Goal: Complete application form: Complete application form

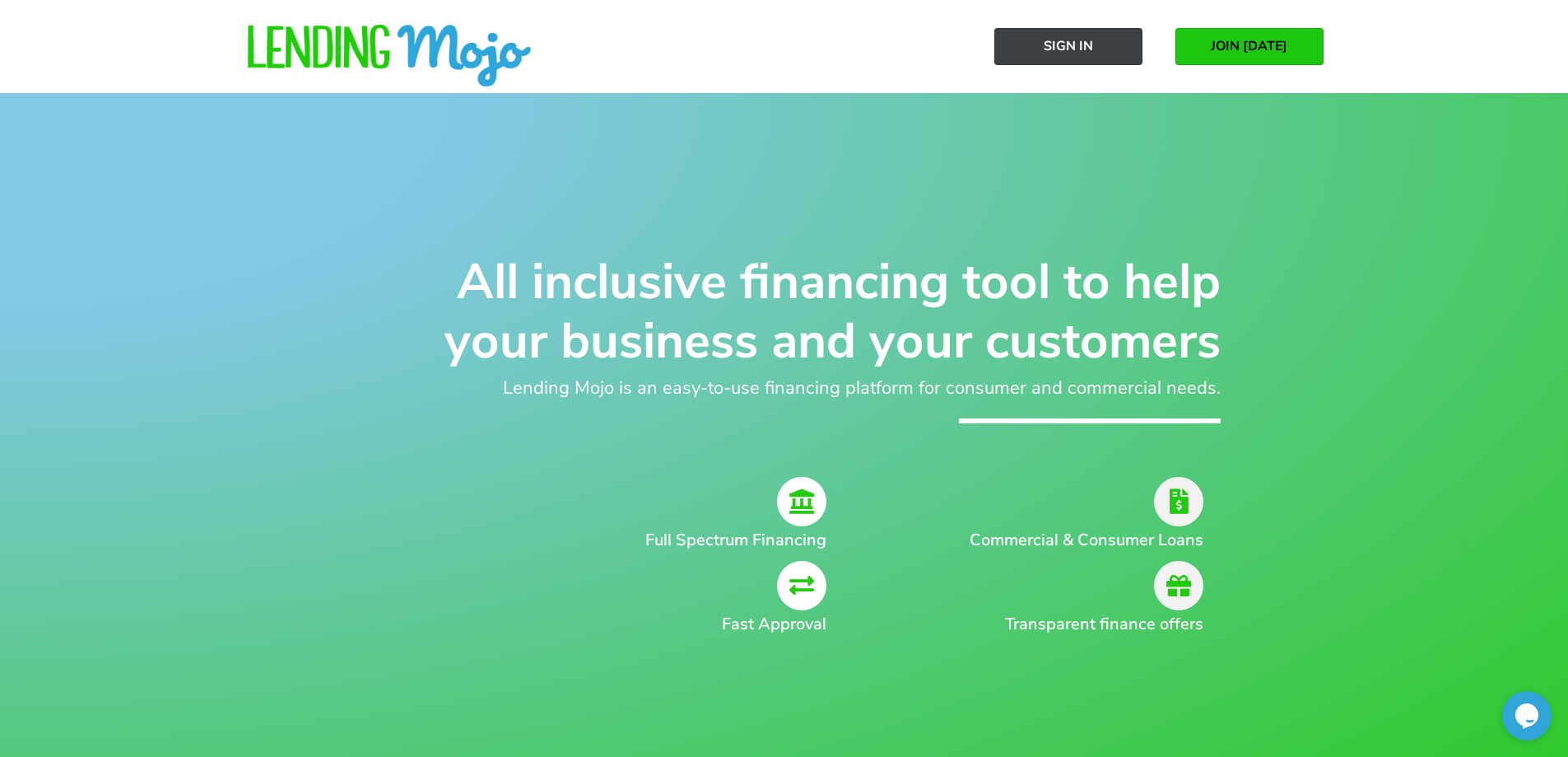
click at [1070, 45] on span "Sign In" at bounding box center [1068, 45] width 49 height 15
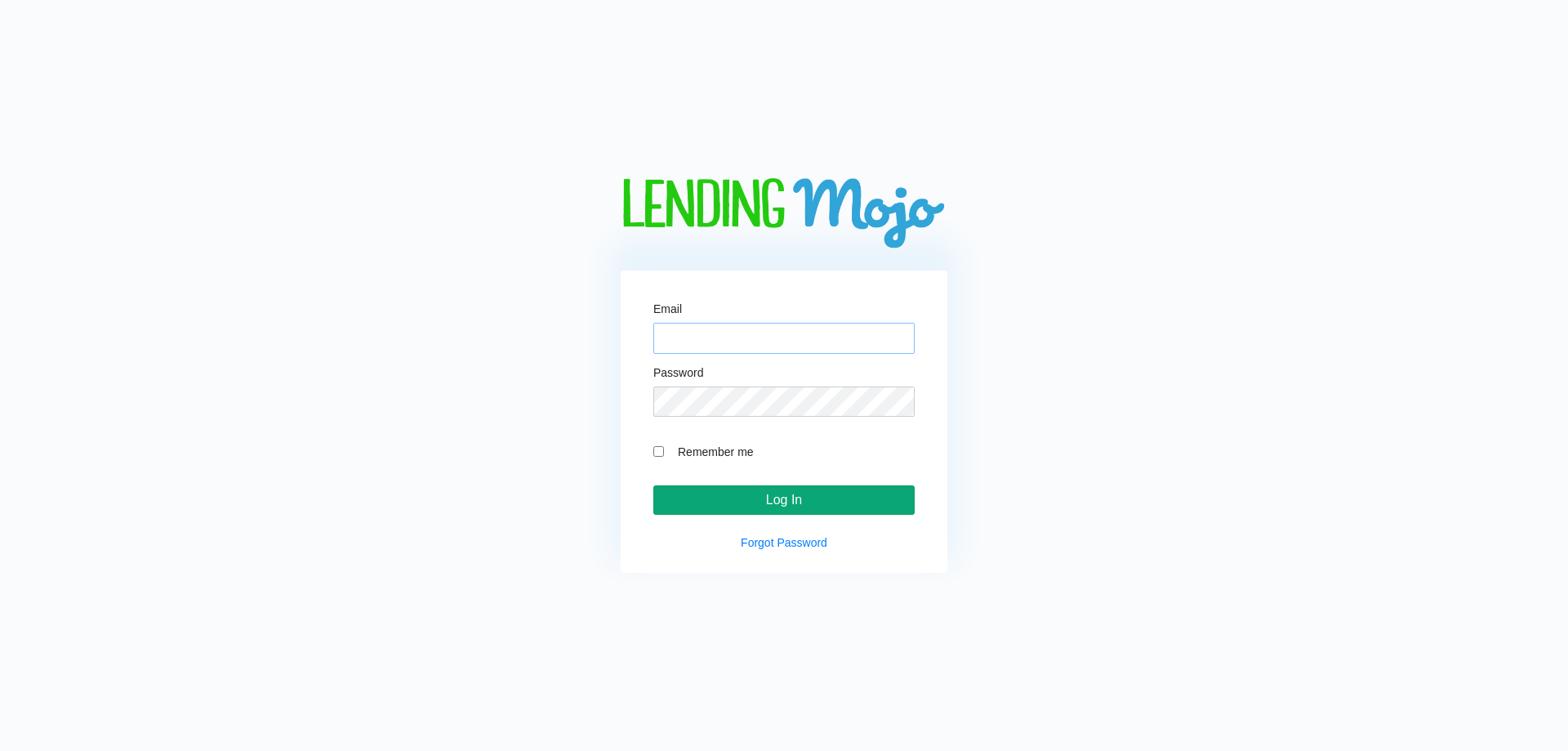
type input "[PERSON_NAME][EMAIL_ADDRESS][DOMAIN_NAME]"
click at [792, 499] on input "Log In" at bounding box center [784, 499] width 261 height 29
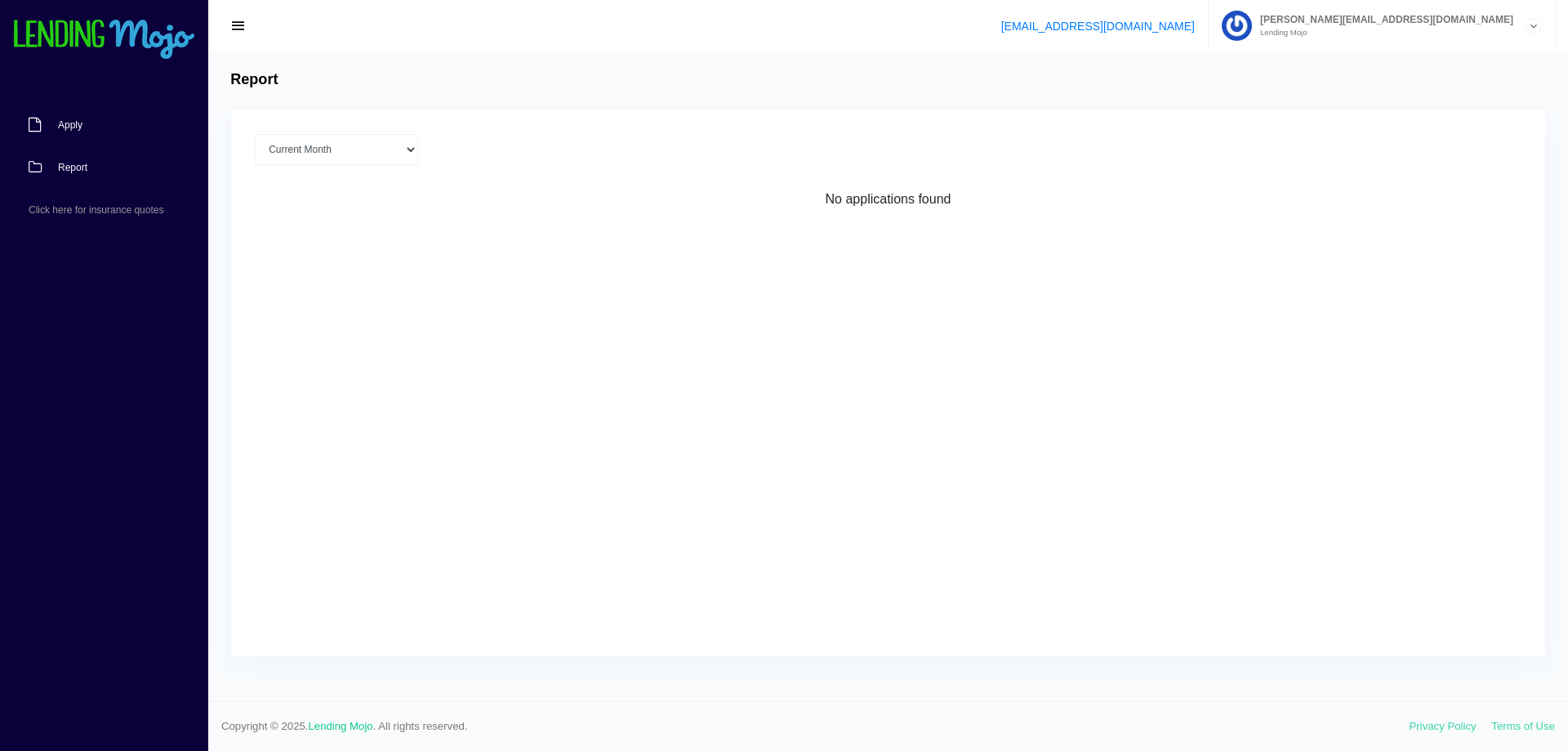
click at [72, 127] on span "Apply" at bounding box center [71, 125] width 25 height 10
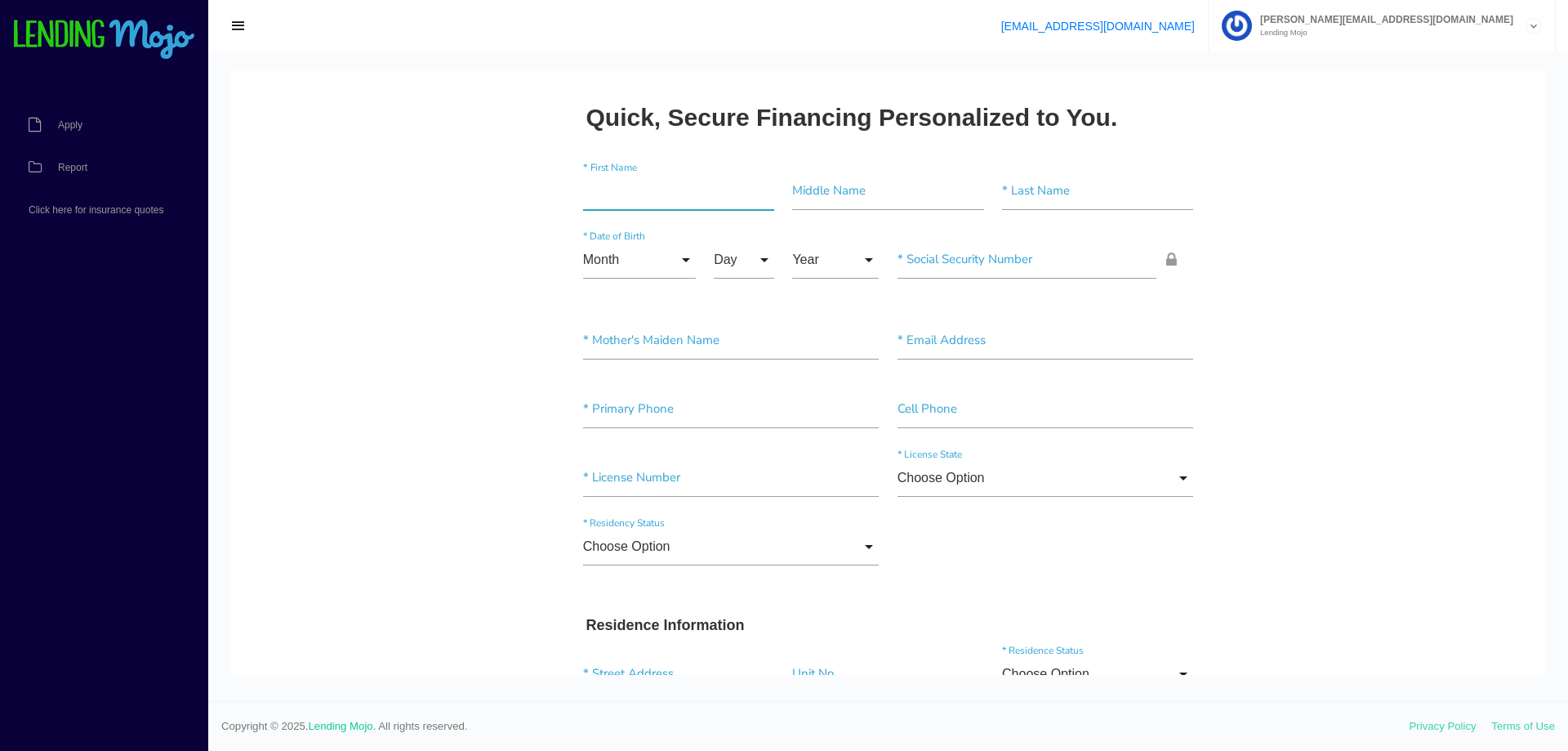
click at [665, 189] on input"] "text" at bounding box center [678, 191] width 191 height 38
type input"] "Franklin"
type input"] "[PERSON_NAME]"
click at [655, 265] on input "Month" at bounding box center [640, 260] width 113 height 38
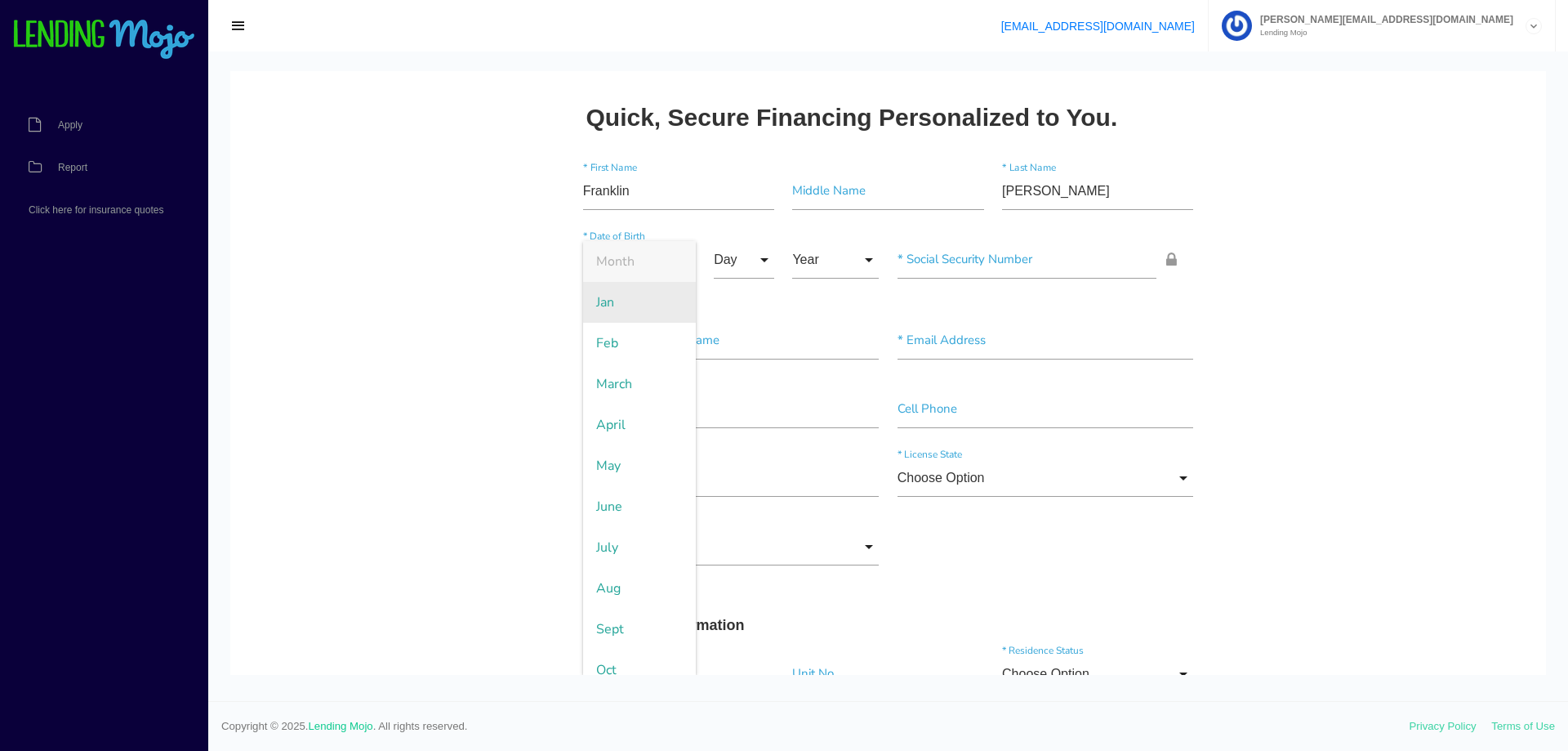
click at [640, 297] on span "Jan" at bounding box center [640, 302] width 113 height 41
type input "Jan"
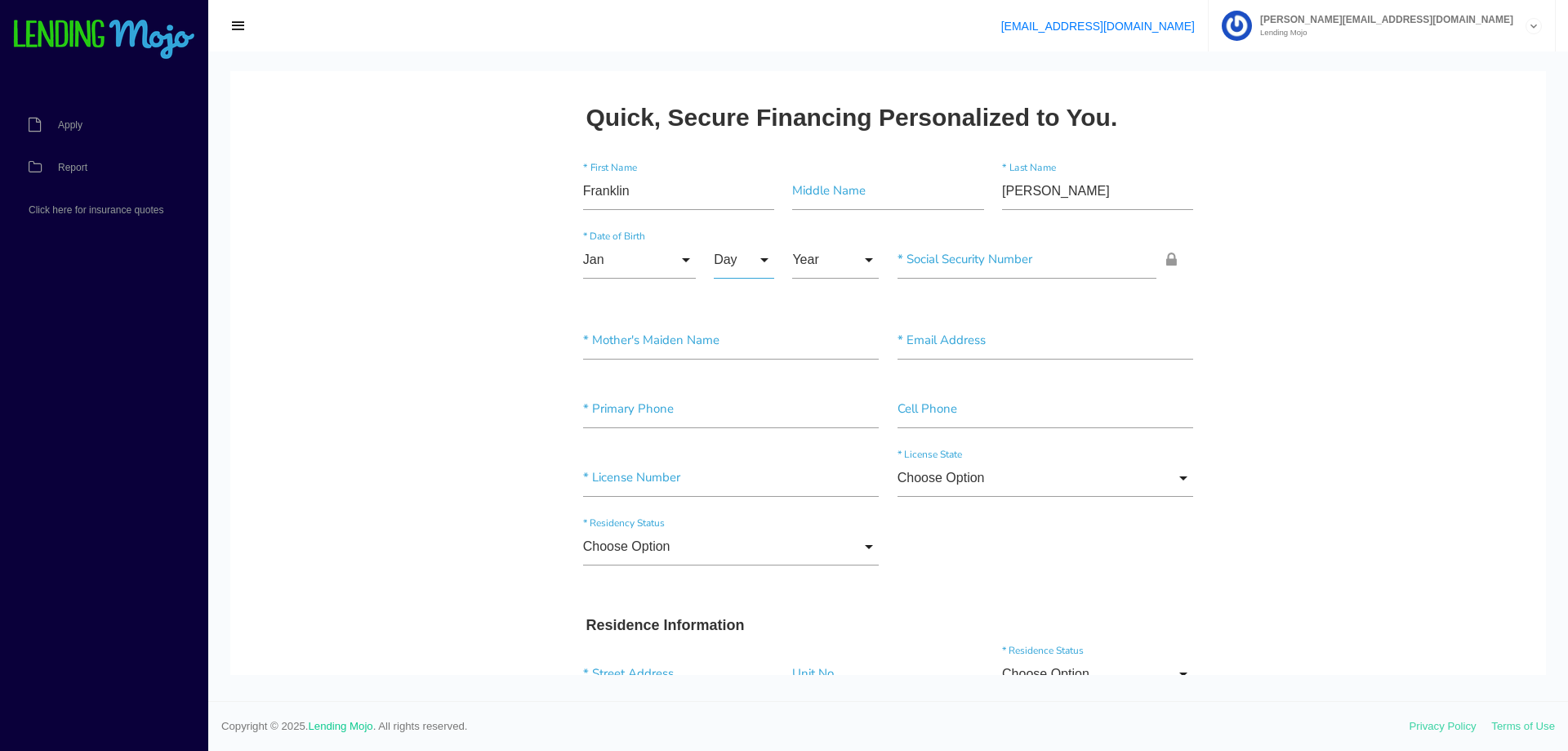
click at [744, 263] on input "Day" at bounding box center [744, 260] width 60 height 38
click at [749, 583] on span "28" at bounding box center [754, 588] width 81 height 41
type input "28"
click at [852, 263] on input "Year" at bounding box center [836, 260] width 87 height 38
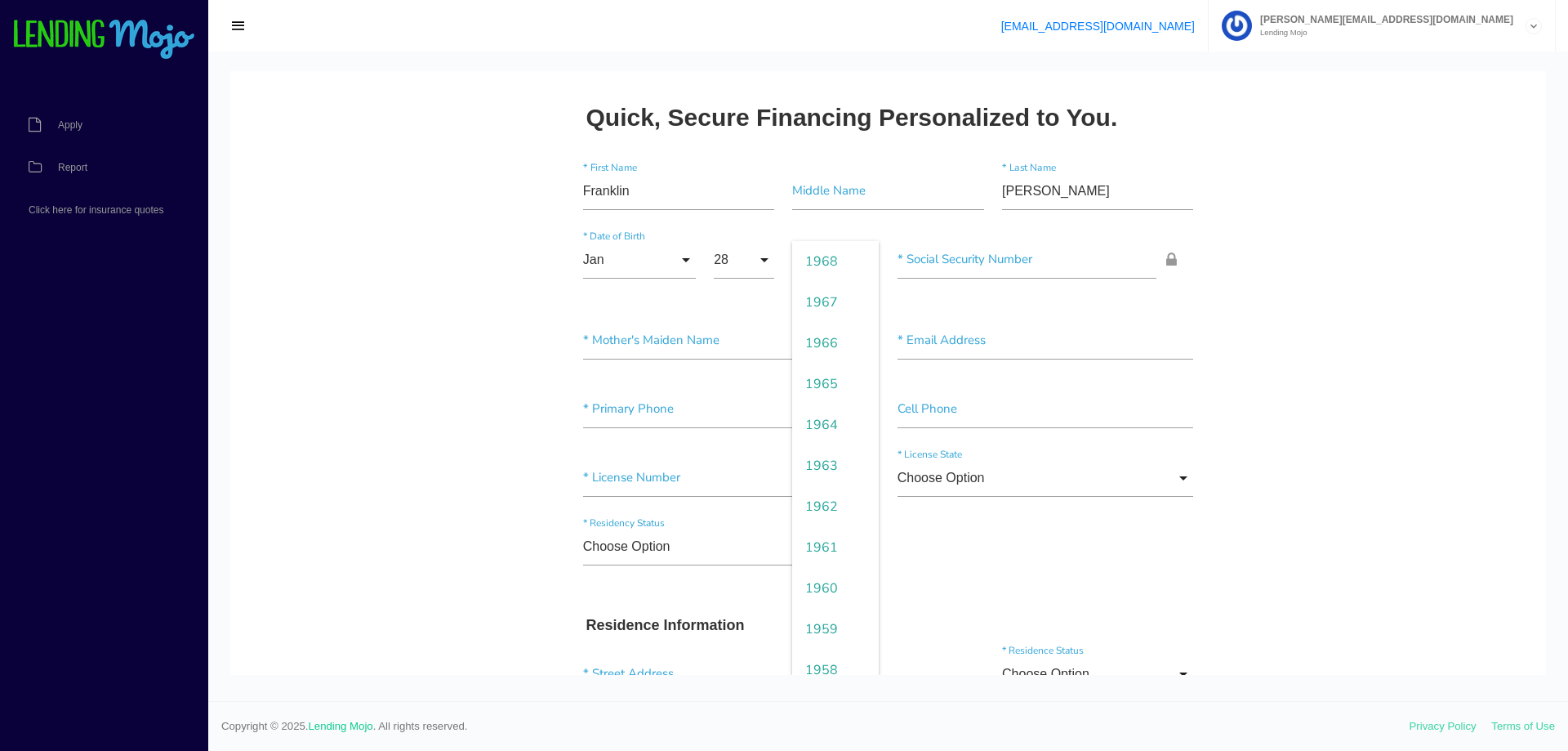
scroll to position [1878, 0]
click at [808, 426] on span "1958" at bounding box center [836, 425] width 87 height 41
type input "1958"
click at [951, 262] on input"] "text" at bounding box center [1027, 260] width 260 height 38
type input"] "245-08-3223"
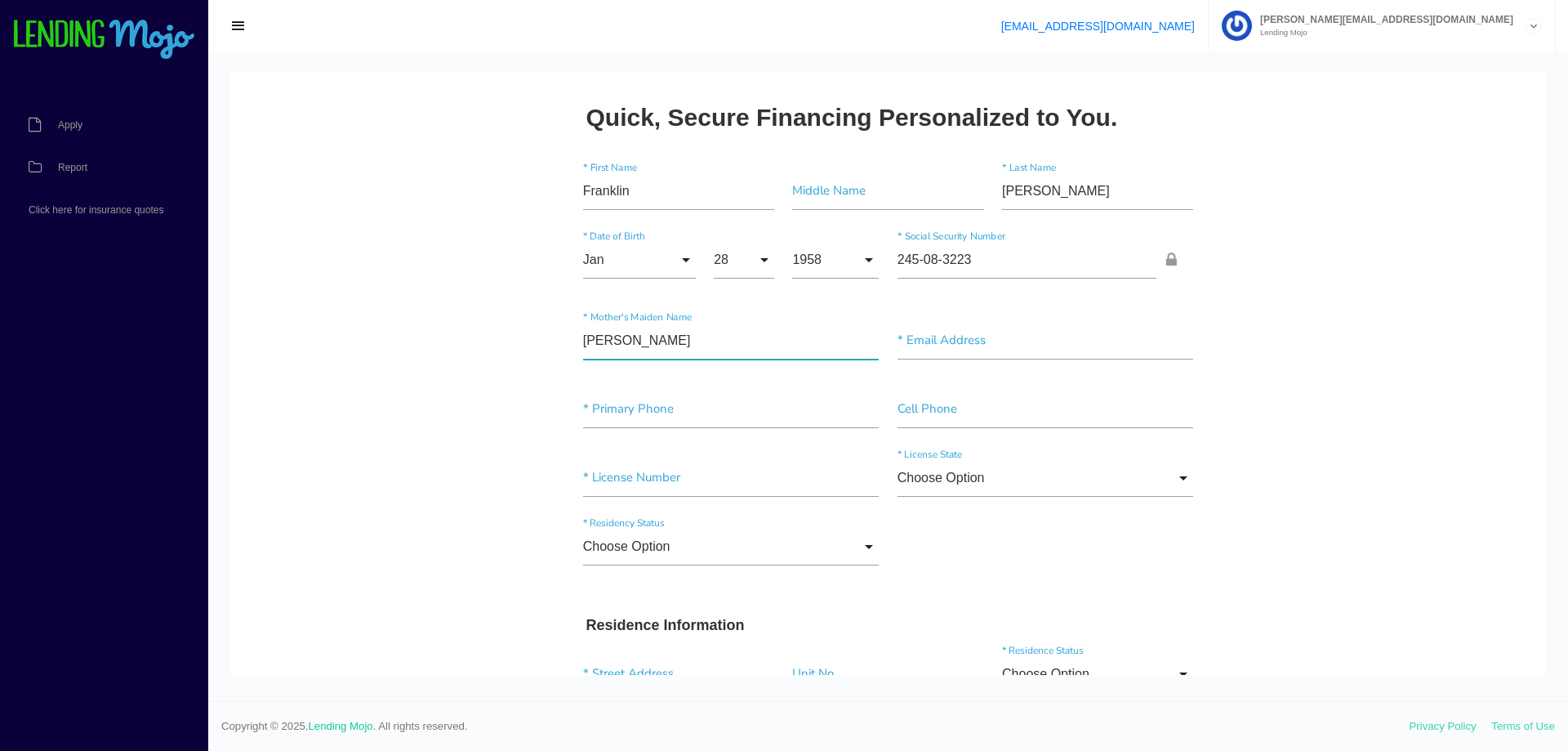
type input"] "Shirley Smith"
type input"] "[EMAIL_ADDRESS][DOMAIN_NAME]"
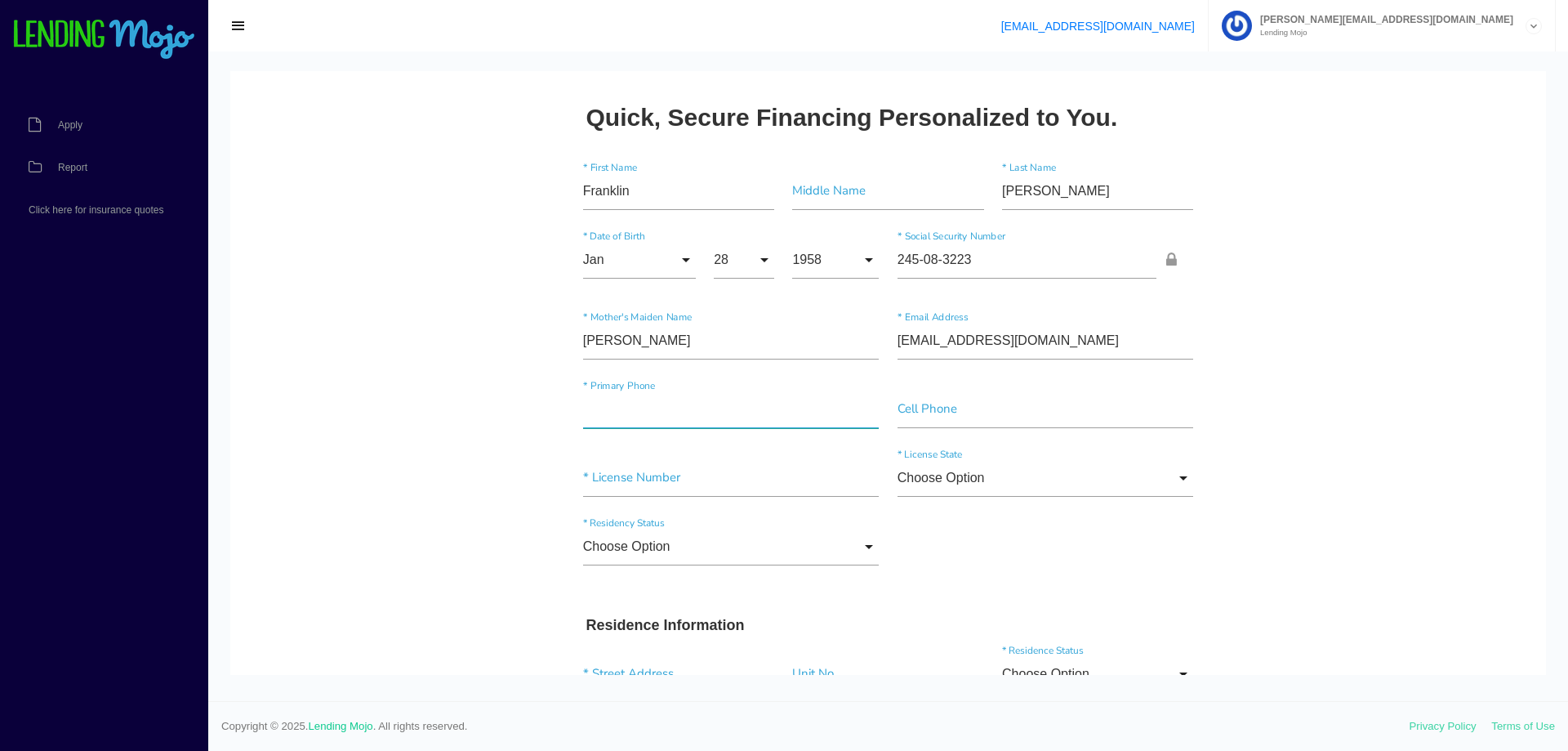
click at [684, 414] on input"] "text" at bounding box center [731, 409] width 297 height 38
type input"] "[PHONE_NUMBER]"
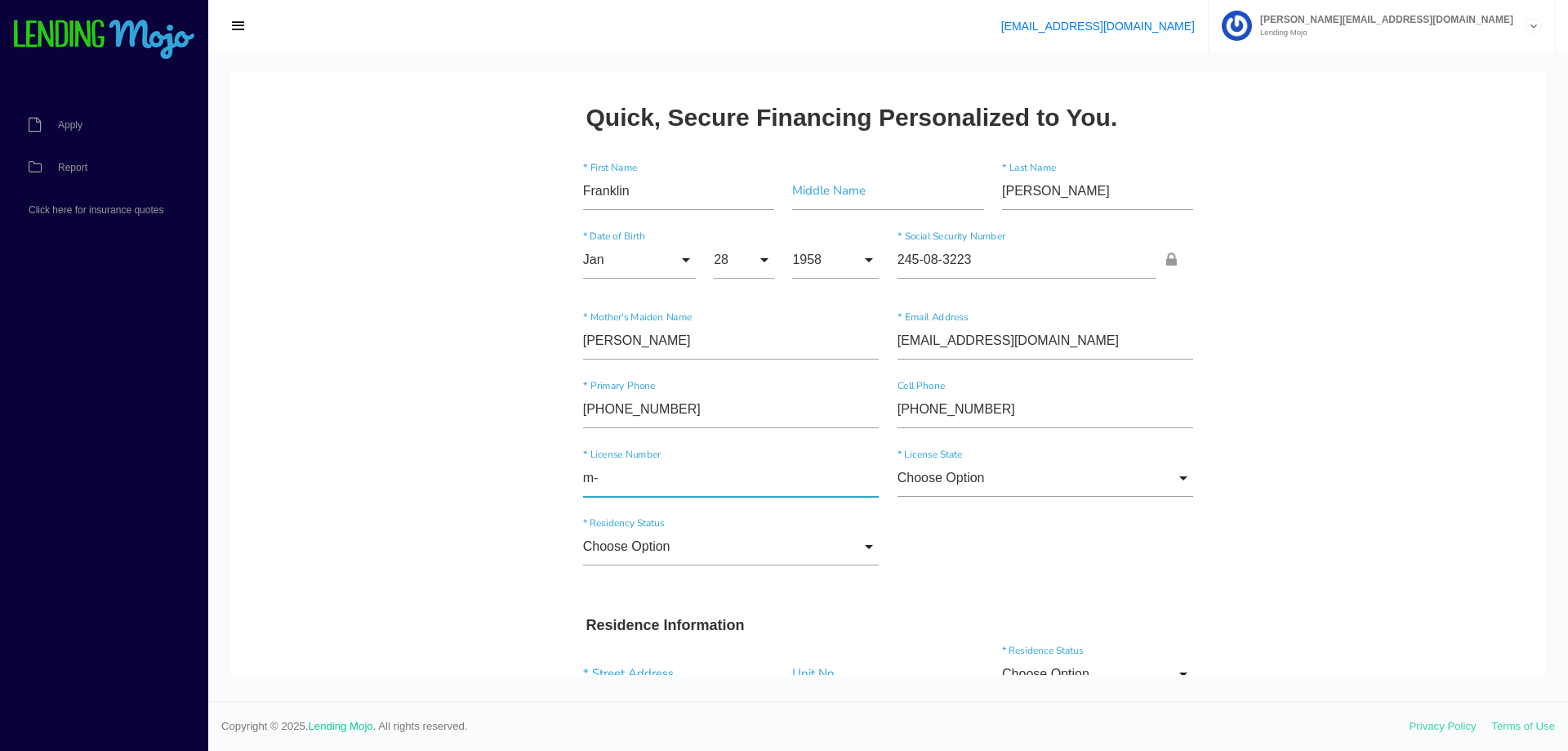
type input"] "m"
type input"] "M-250-261-001-075"
click at [1107, 482] on input "Choose Option" at bounding box center [1046, 478] width 297 height 38
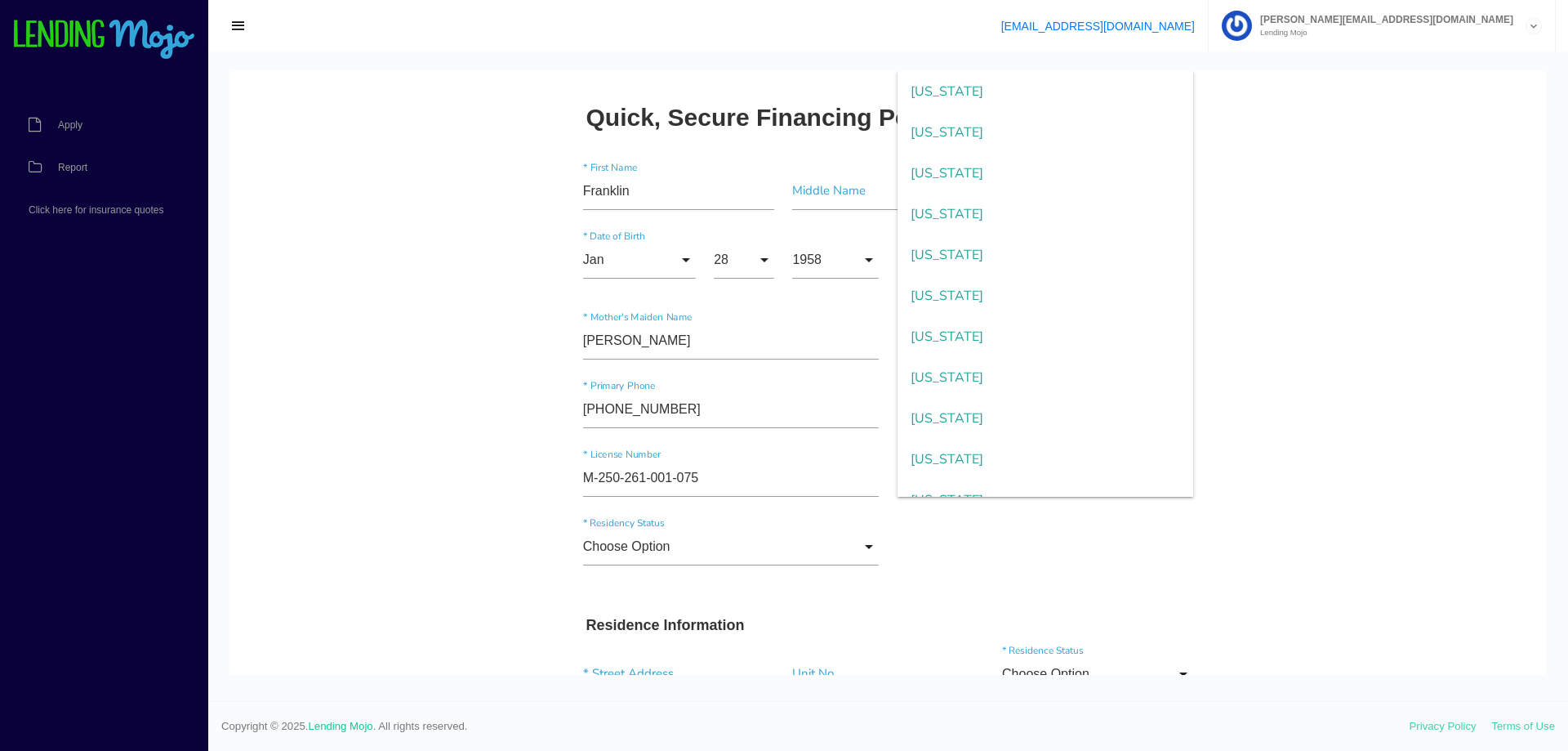
scroll to position [572, 0]
click at [988, 382] on span "Maryland" at bounding box center [1046, 377] width 297 height 41
type input "Maryland"
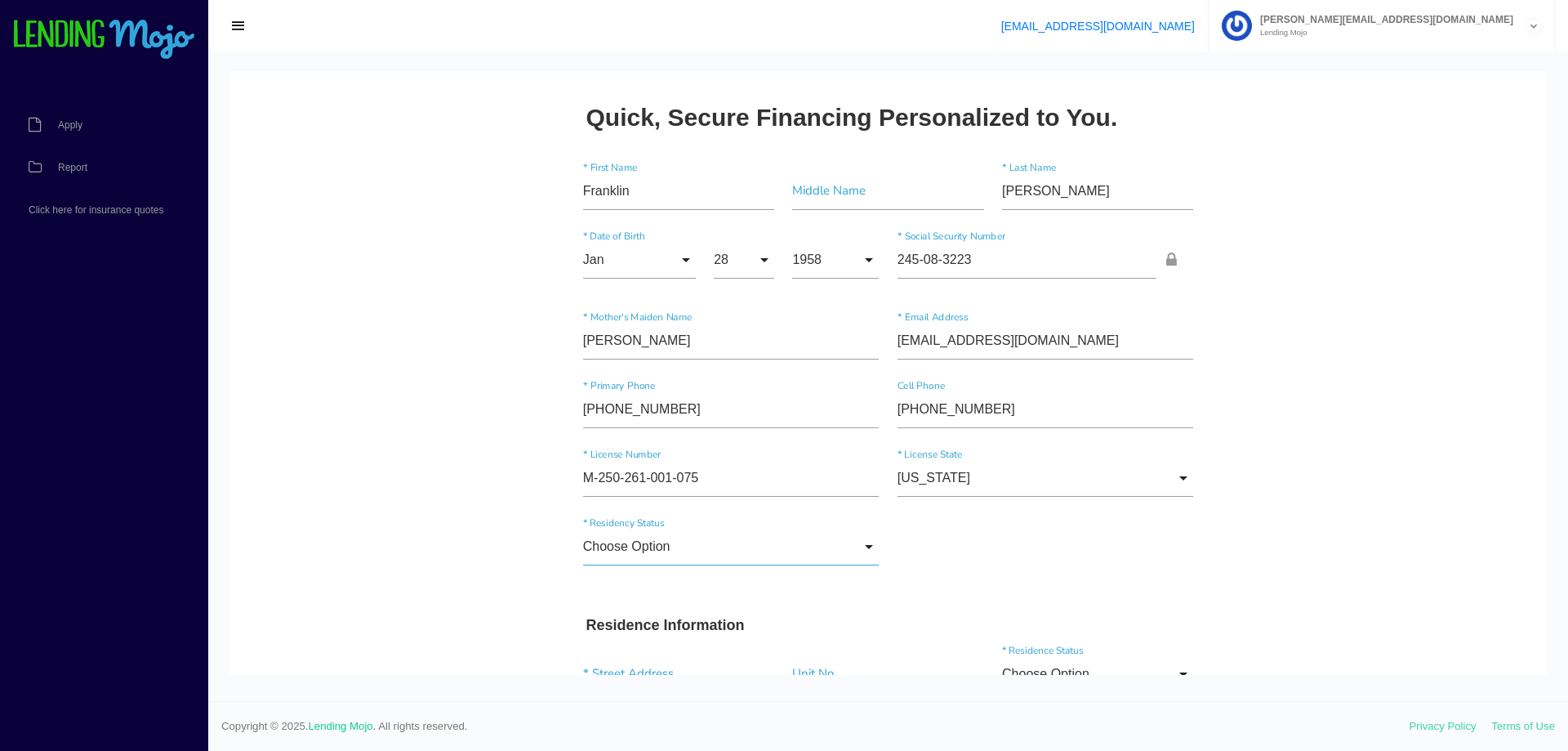
click at [782, 553] on input "Choose Option" at bounding box center [731, 546] width 297 height 38
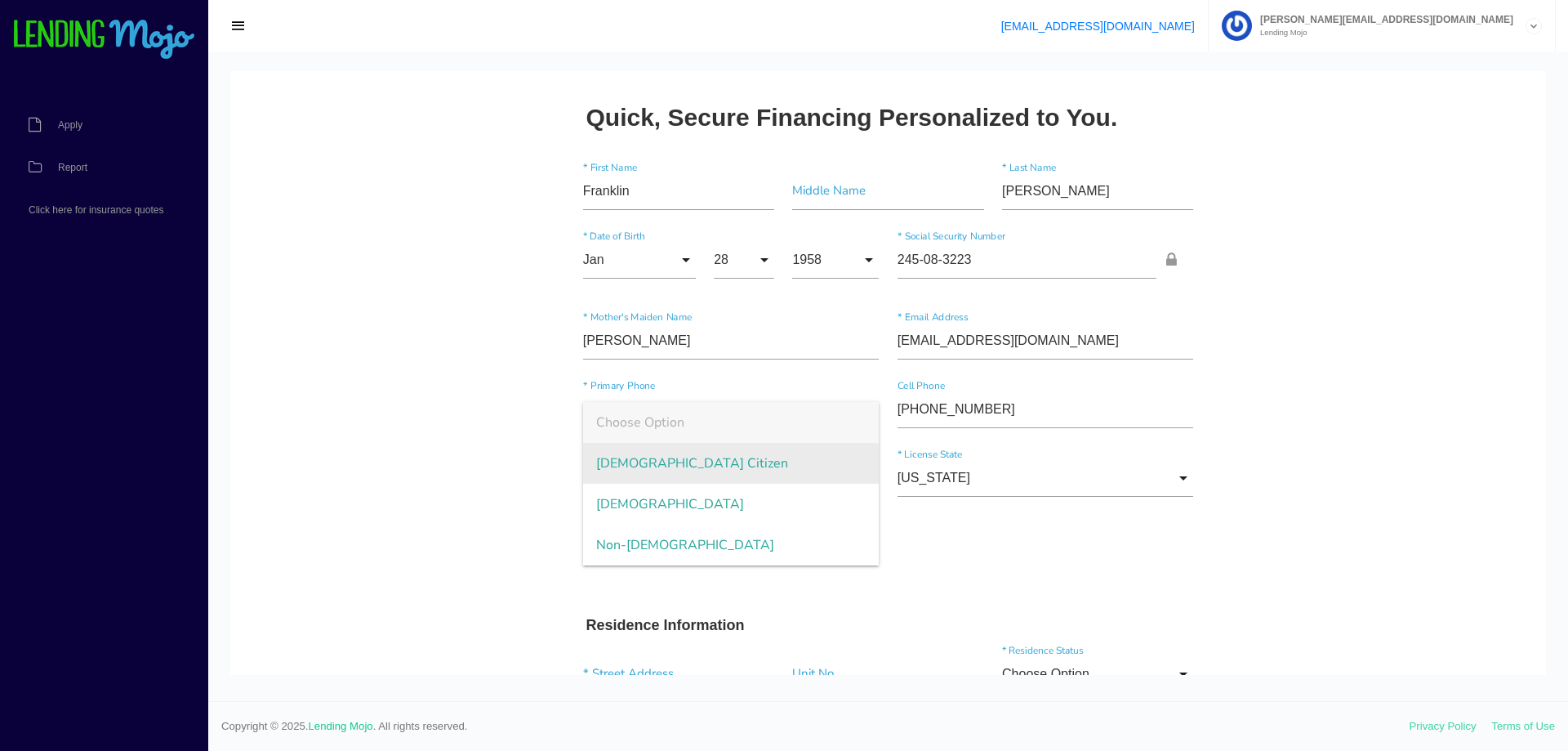
click at [757, 467] on span "US Citizen" at bounding box center [731, 463] width 297 height 41
type input "US Citizen"
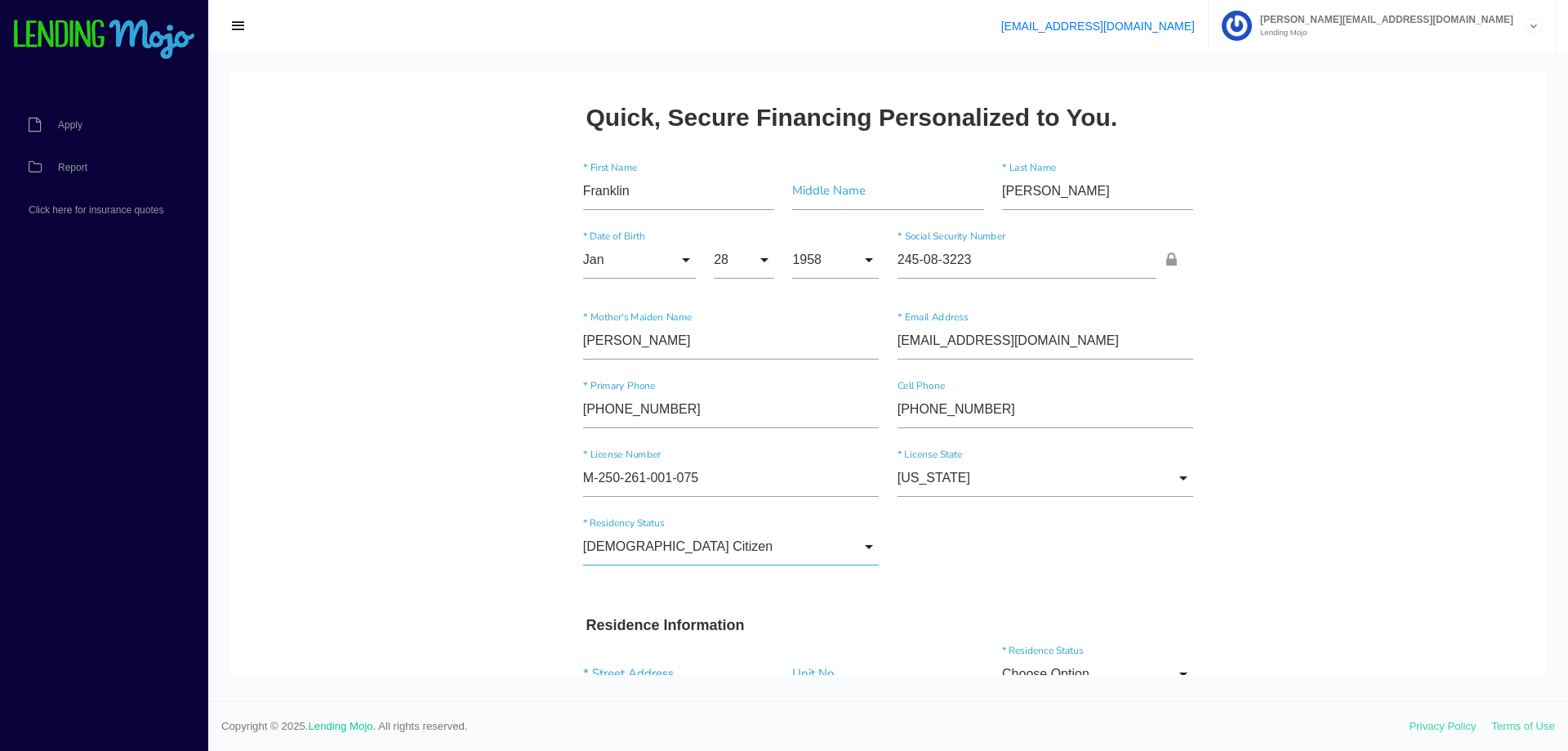
scroll to position [163, 0]
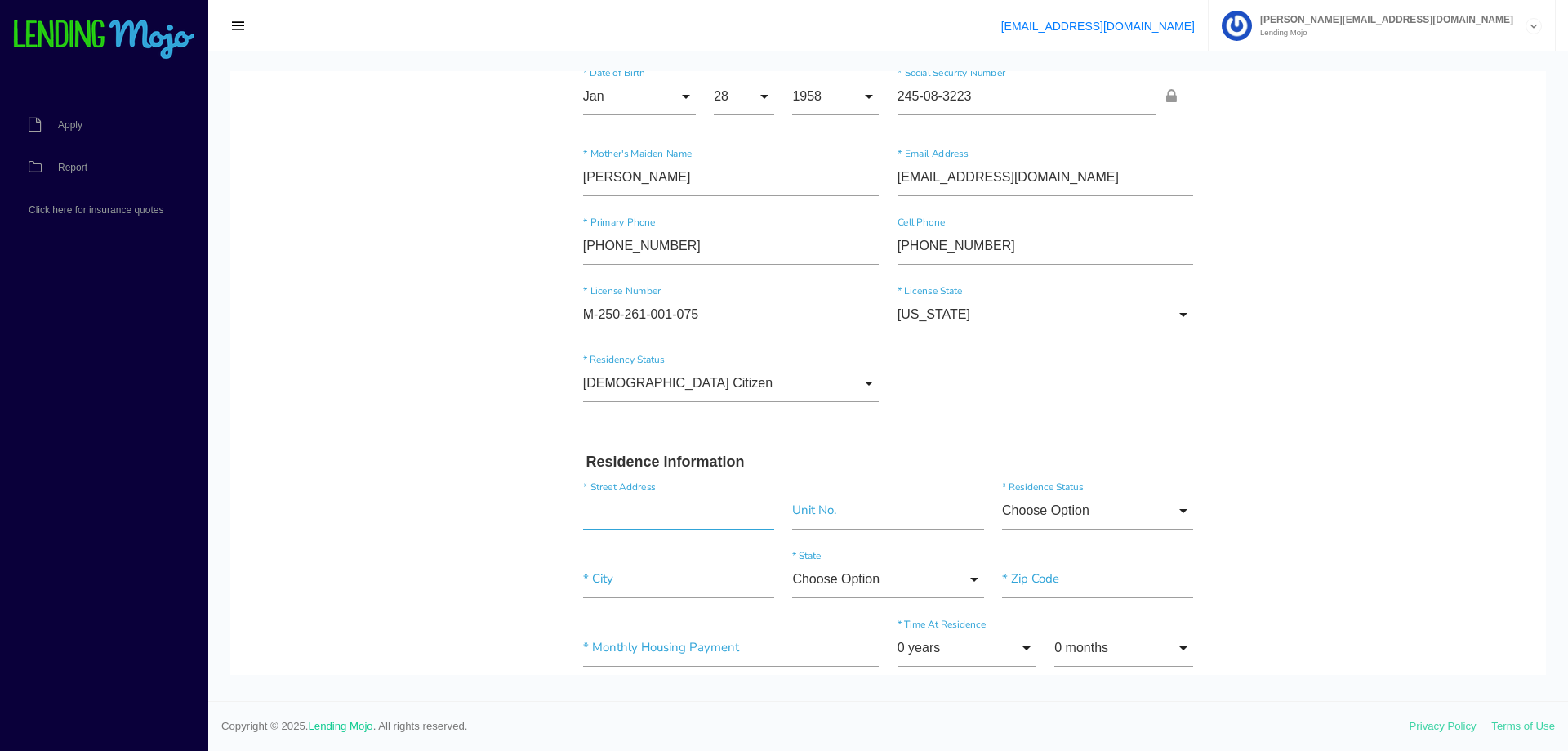
click at [683, 510] on input "text" at bounding box center [678, 511] width 191 height 38
type input "[STREET_ADDRESS]"
type input"] "[PERSON_NAME]"
type input"] "21060"
click at [1130, 516] on input "Choose Option" at bounding box center [1097, 511] width 191 height 38
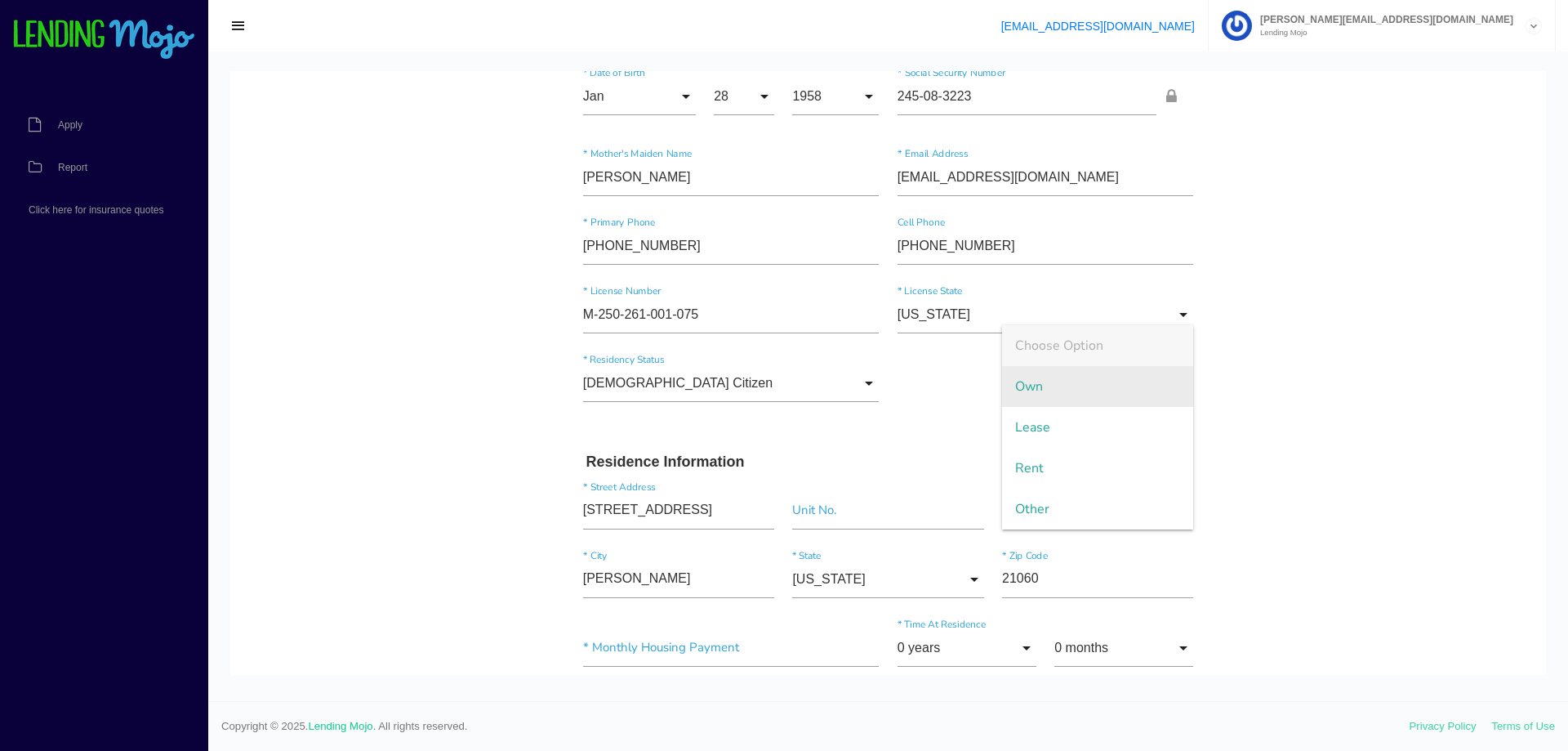
click at [1079, 395] on span "Own" at bounding box center [1097, 386] width 191 height 41
type input "Own"
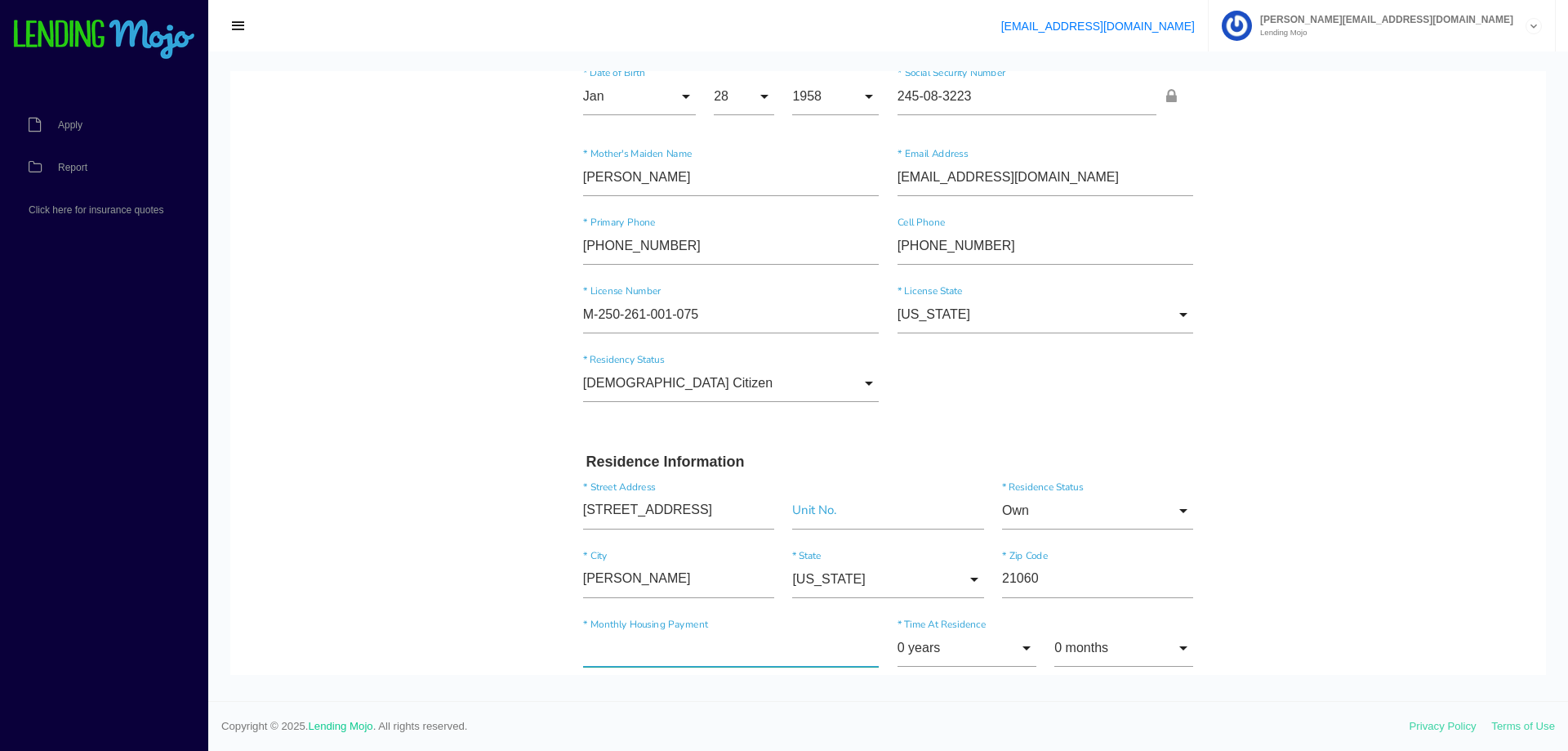
click at [721, 654] on input"] "text" at bounding box center [731, 648] width 297 height 38
click at [1008, 656] on input "0 years" at bounding box center [966, 648] width 139 height 38
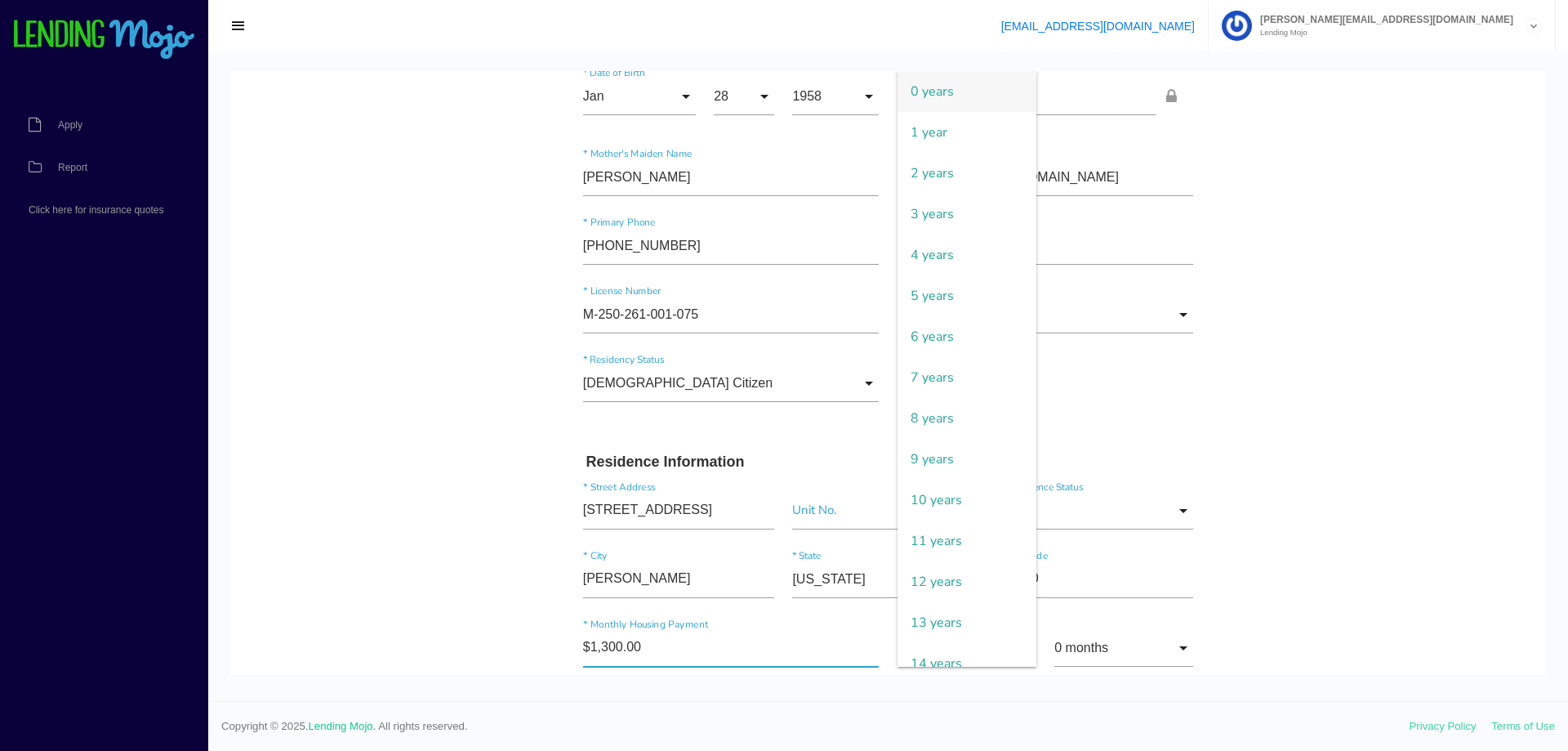
click at [742, 652] on input"] "$1,300.00" at bounding box center [731, 648] width 297 height 38
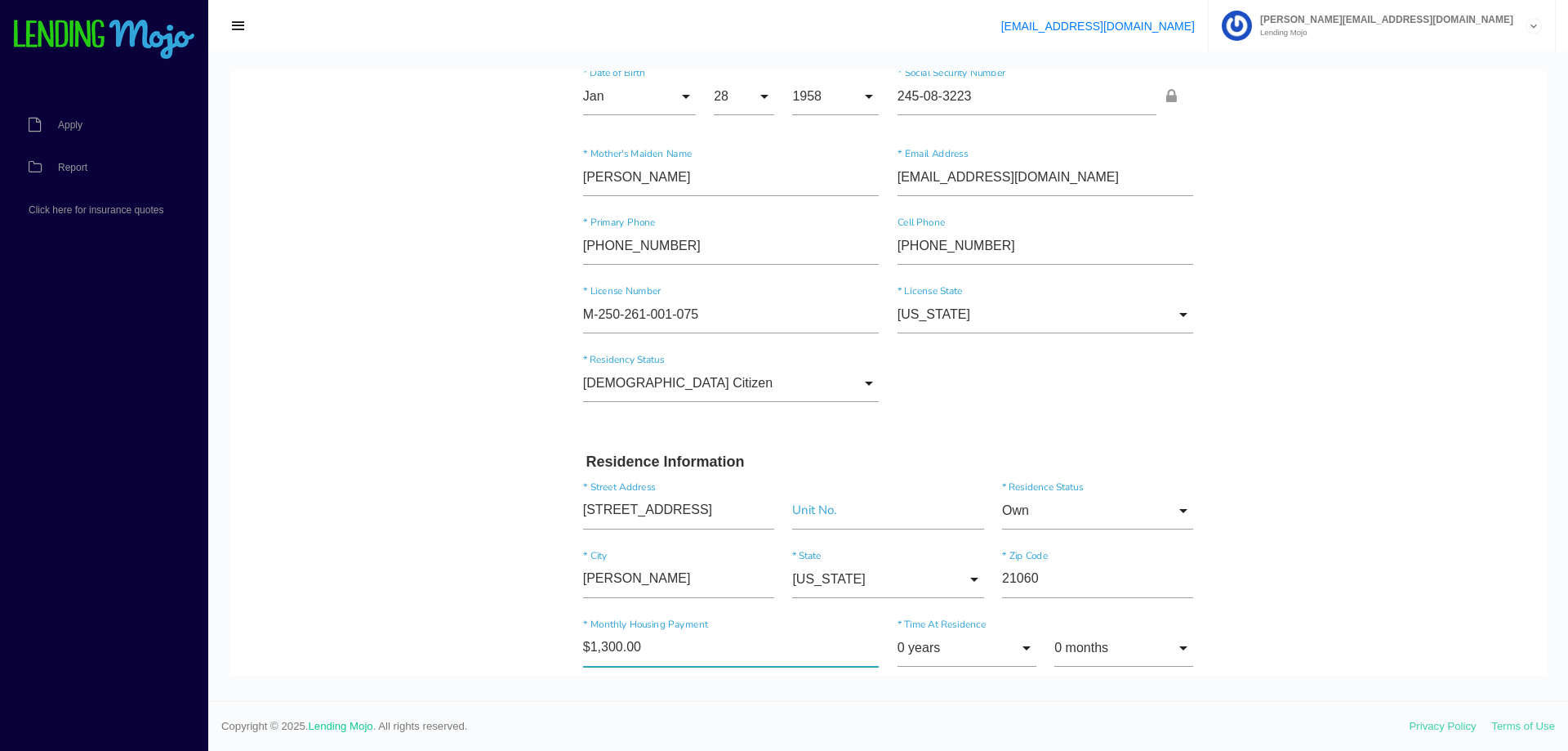
click at [742, 652] on input"] "$1,300.00" at bounding box center [731, 648] width 297 height 38
type input"] "$2,600.00"
click at [995, 649] on input "0 years" at bounding box center [966, 648] width 139 height 38
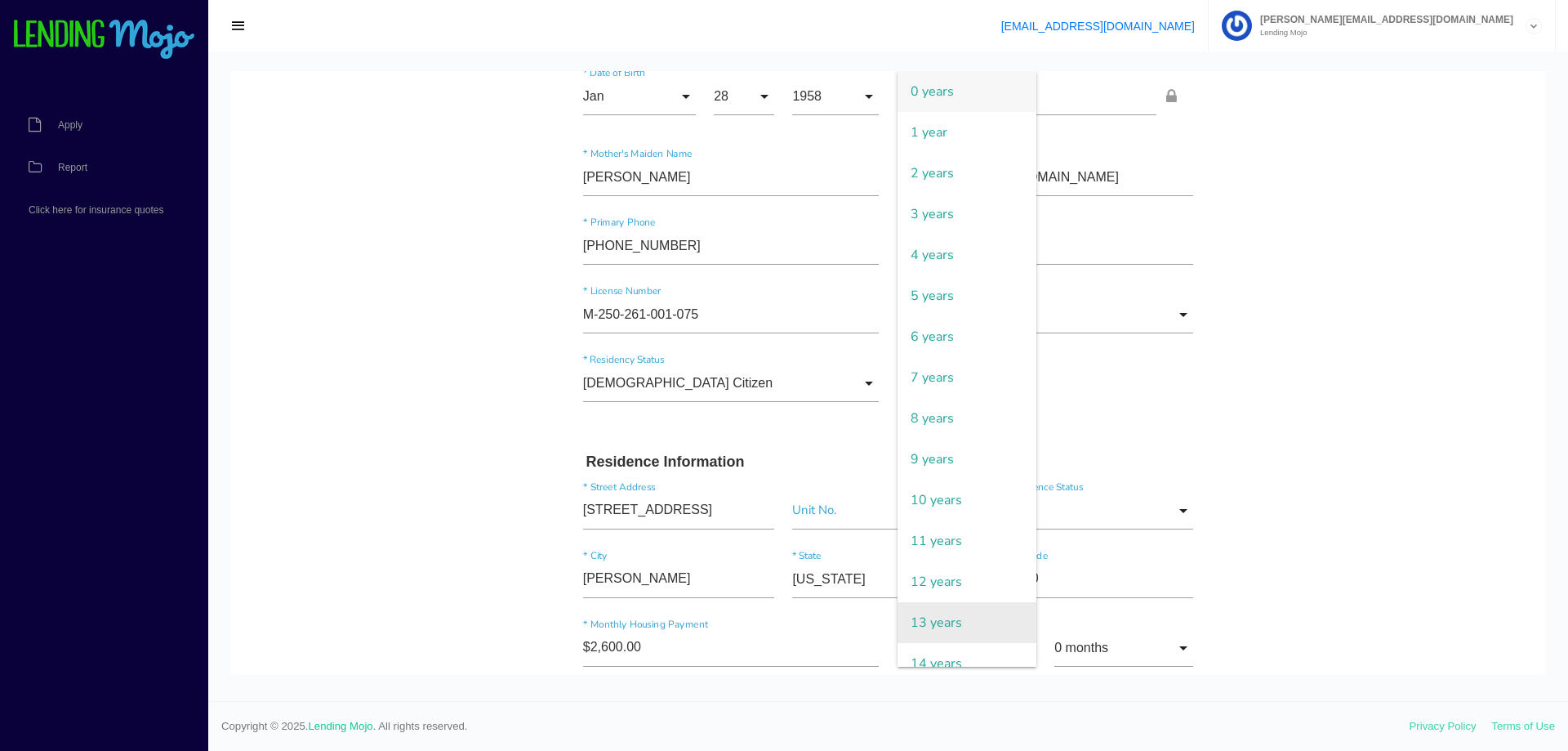
click at [977, 612] on span "13 years" at bounding box center [966, 622] width 139 height 41
type input "13 years"
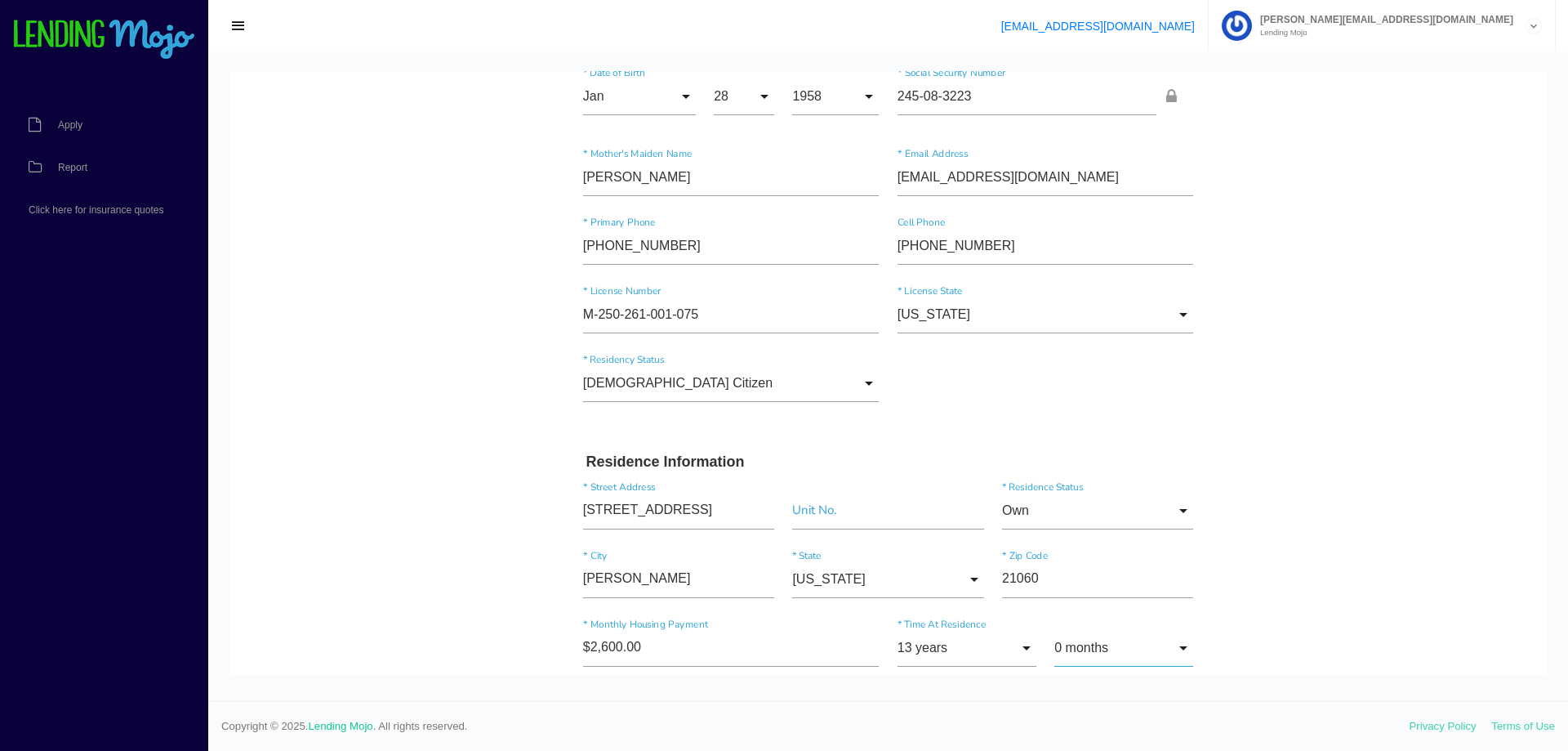
click at [1095, 649] on input "0 months" at bounding box center [1124, 648] width 139 height 38
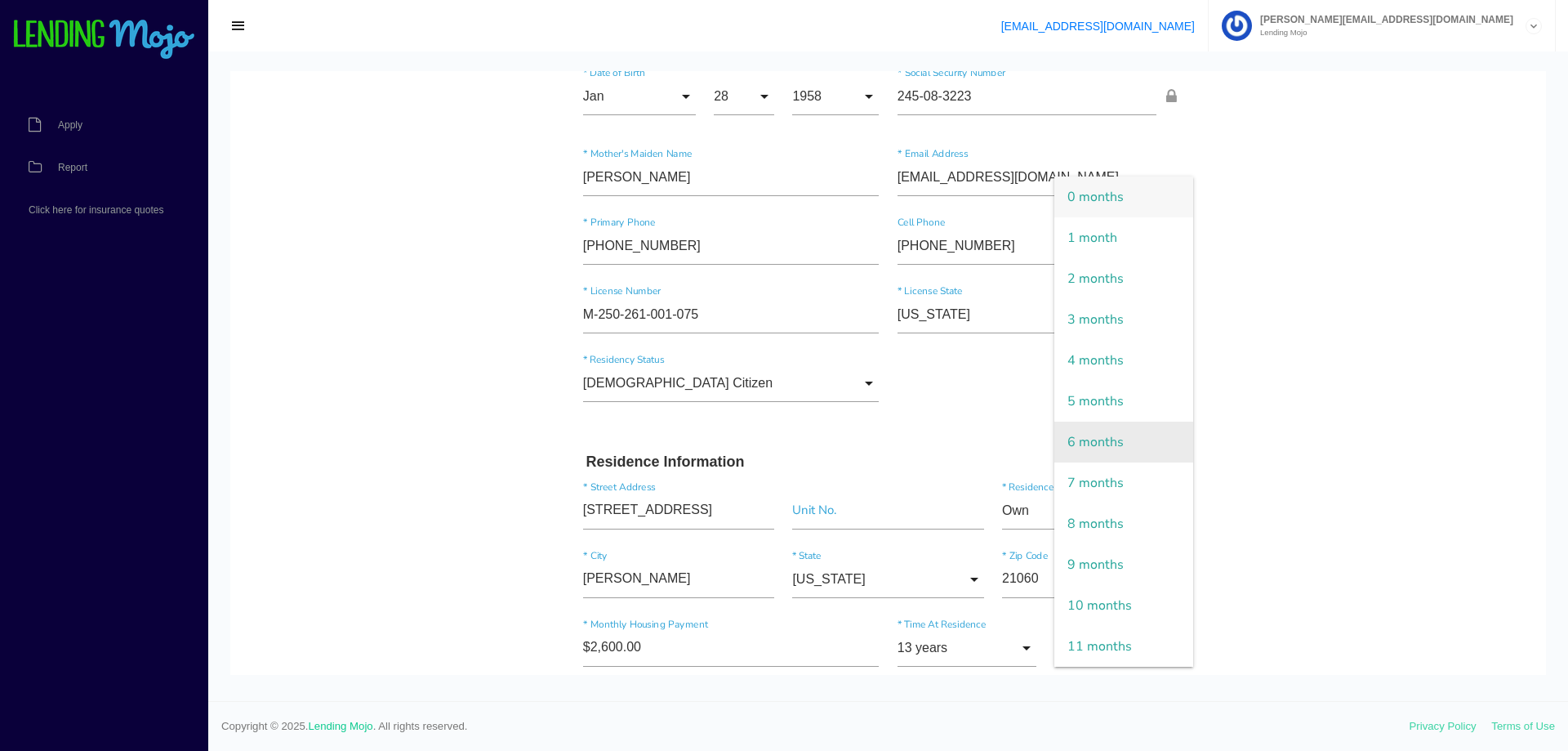
click at [1117, 449] on span "6 months" at bounding box center [1124, 442] width 139 height 41
type input "6 months"
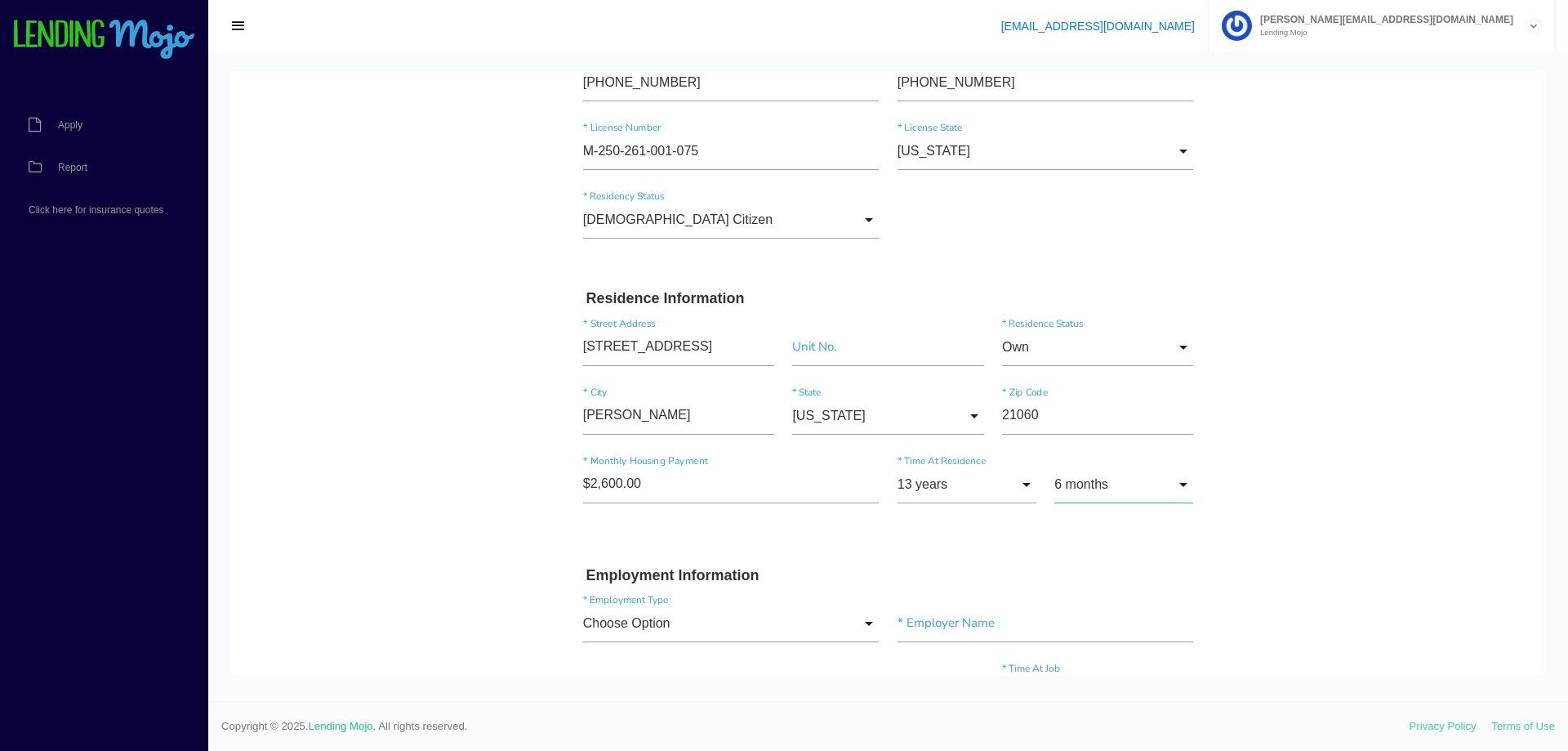
scroll to position [572, 0]
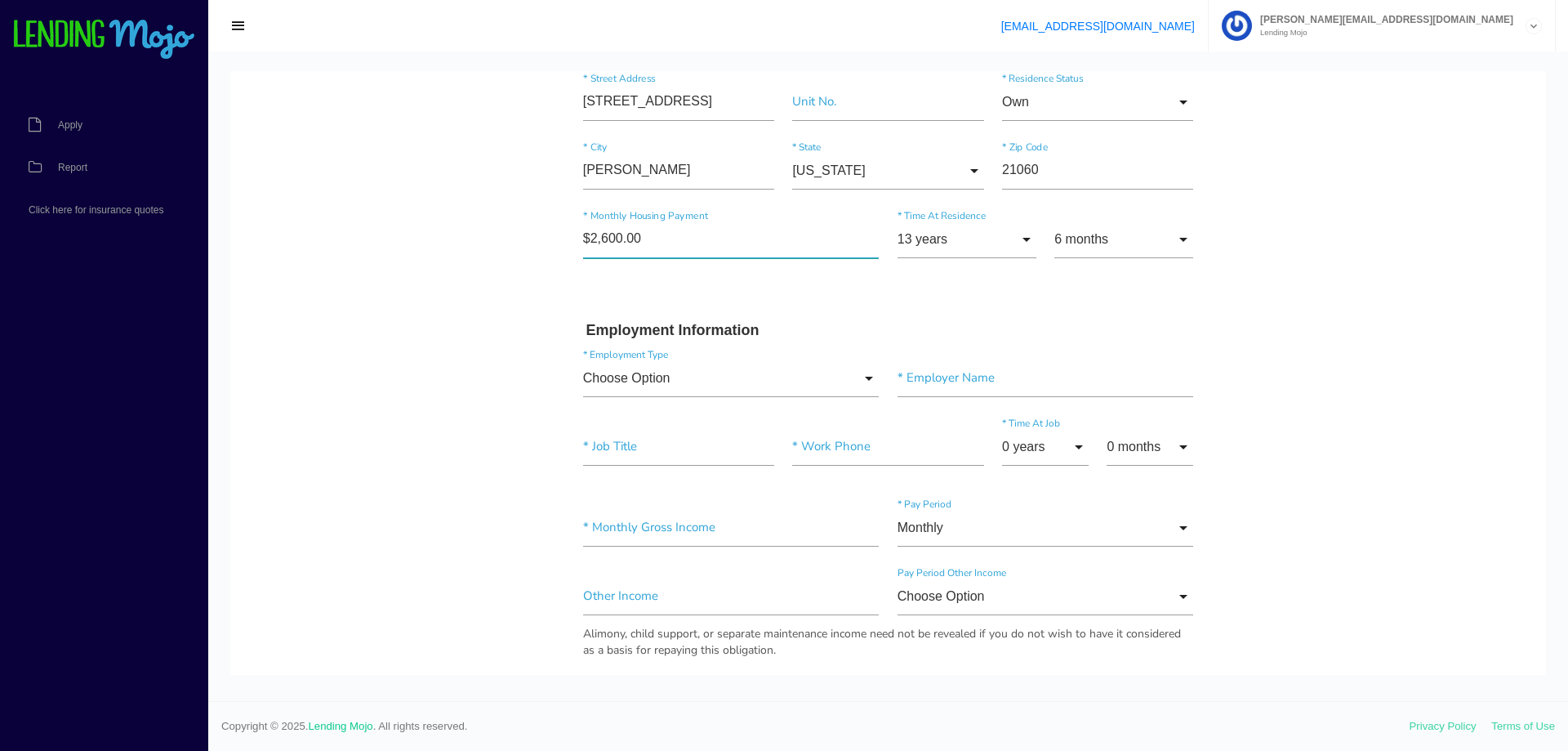
click at [669, 235] on input"] "$2,600.00" at bounding box center [731, 239] width 297 height 38
type input"] "$1,300.00"
click at [828, 389] on input "Choose Option" at bounding box center [731, 378] width 297 height 38
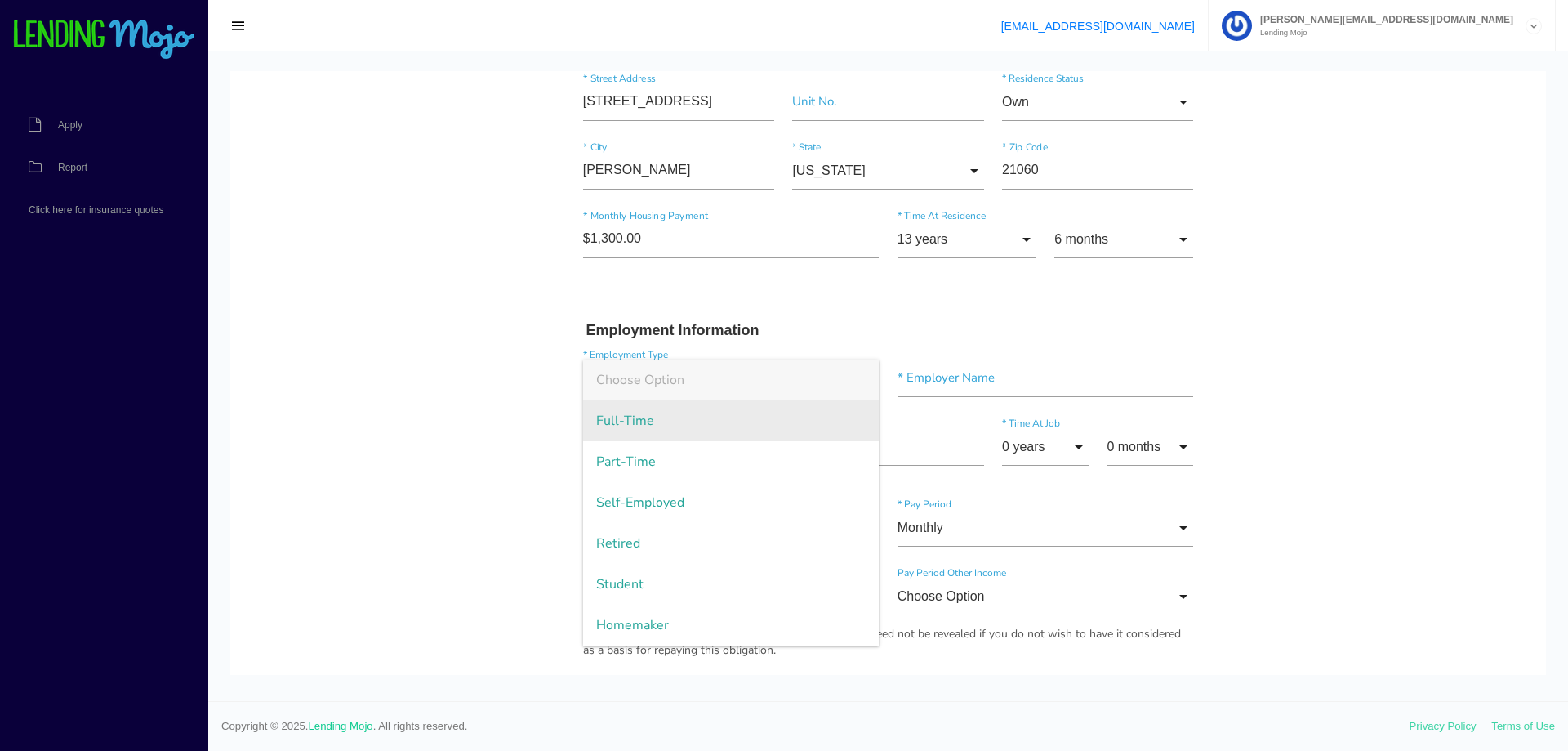
click at [724, 427] on span "Full-Time" at bounding box center [731, 421] width 297 height 41
type input "Full-Time"
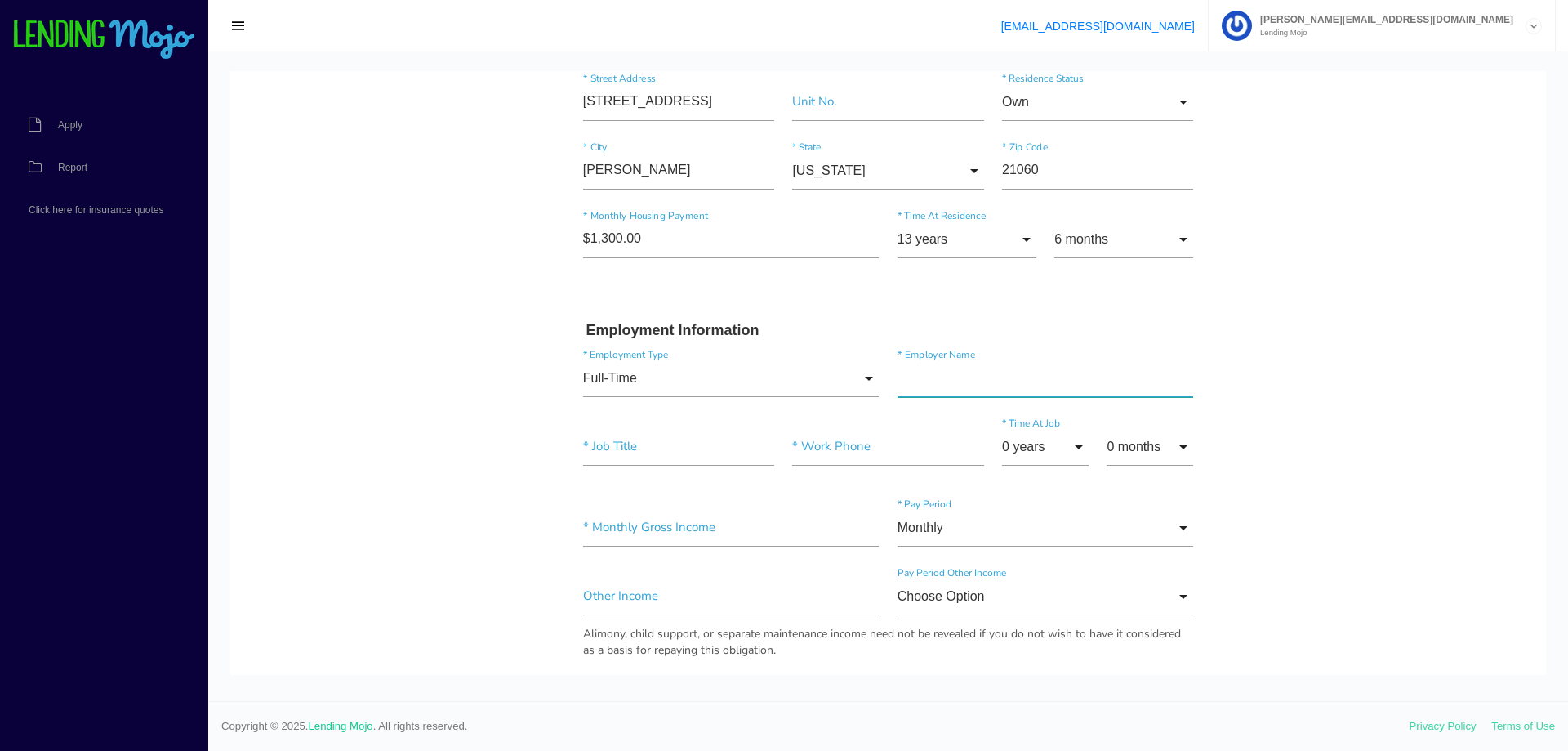
click at [1042, 386] on input"] "text" at bounding box center [1046, 378] width 297 height 38
type input"] "Elite-A Fire Protection LLC"
click at [684, 454] on input"] "text" at bounding box center [678, 446] width 191 height 38
type input"] "Fire Systems"
click at [1057, 454] on input "0 years" at bounding box center [1045, 446] width 87 height 38
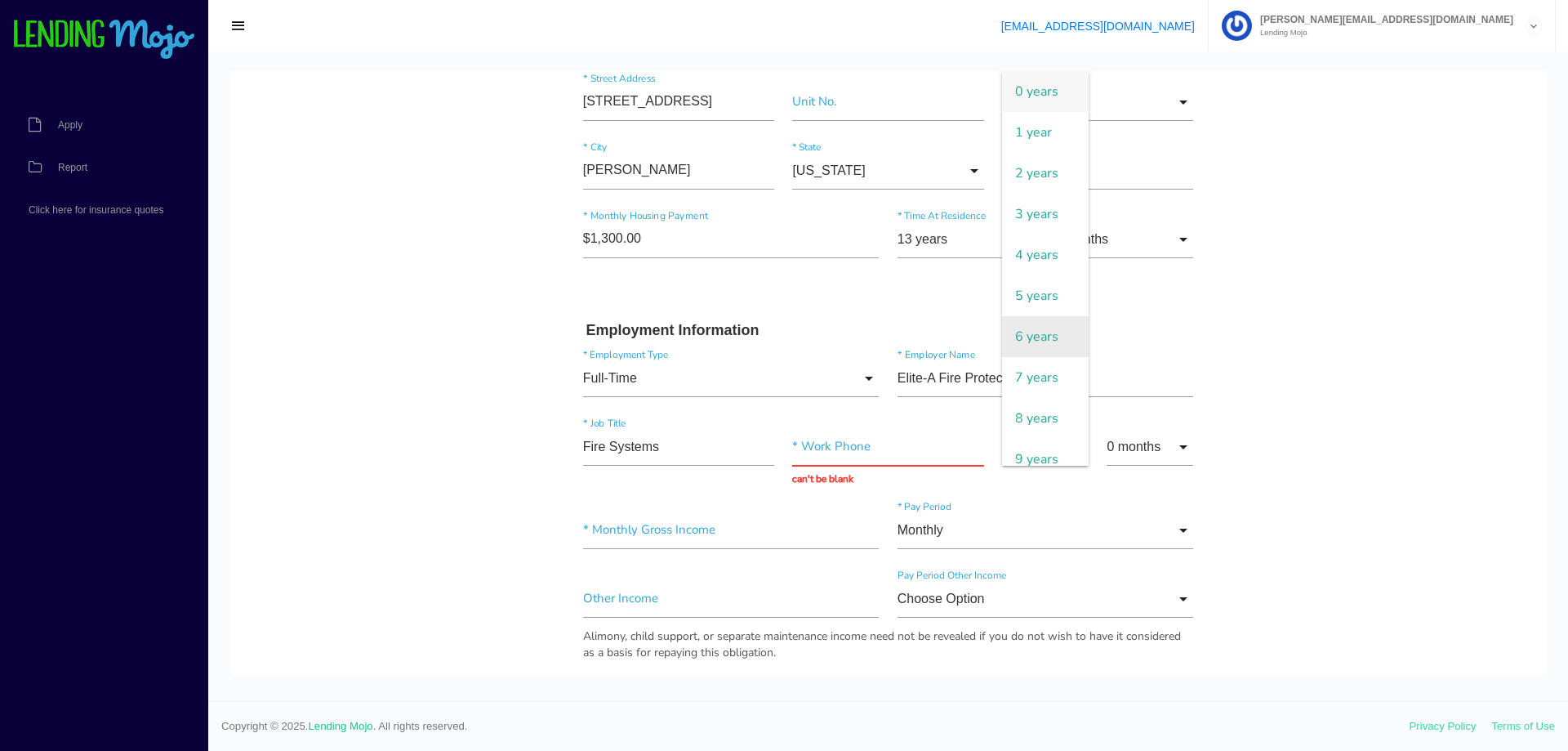
scroll to position [408, 0]
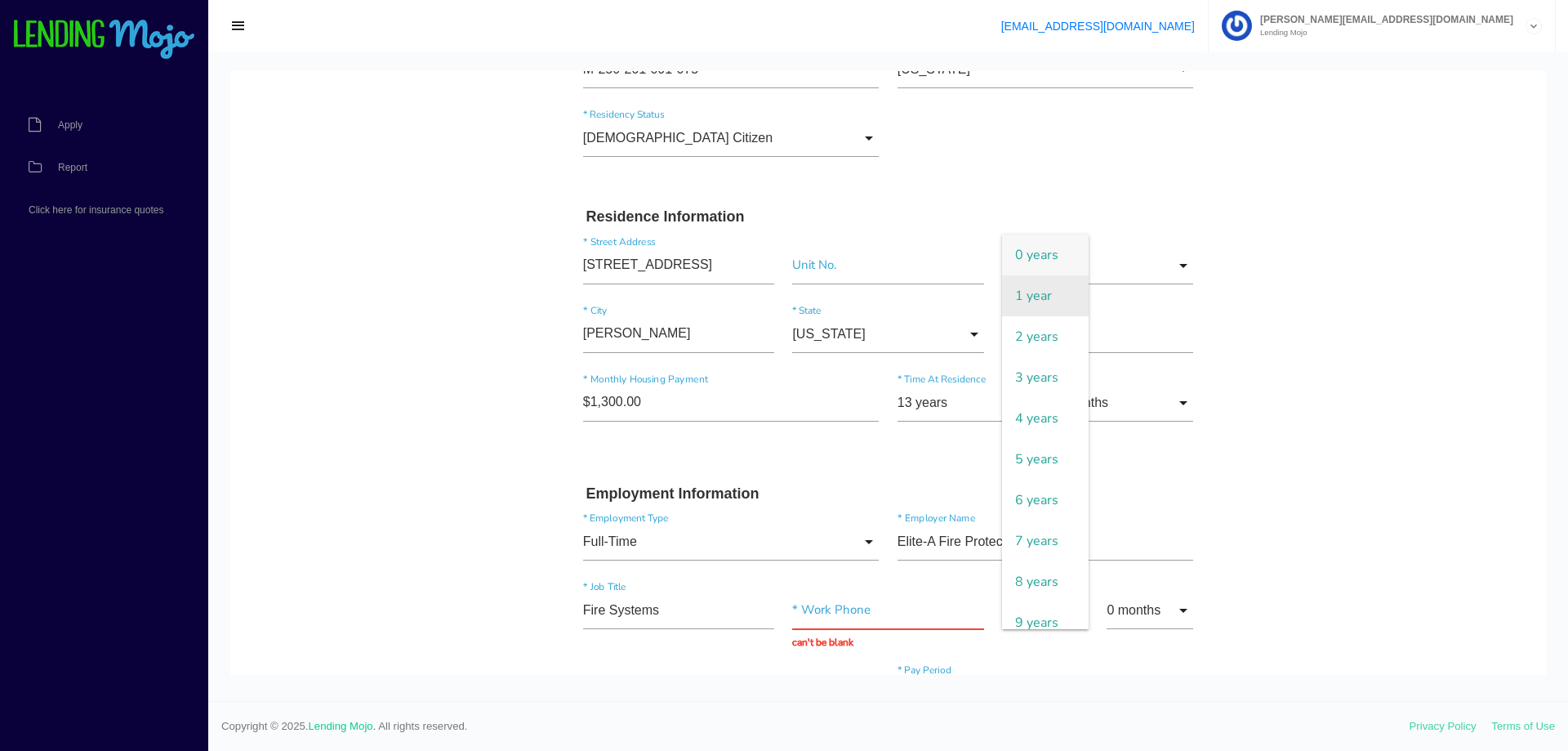
click at [1028, 297] on span "1 year" at bounding box center [1045, 296] width 87 height 41
type input "1 year"
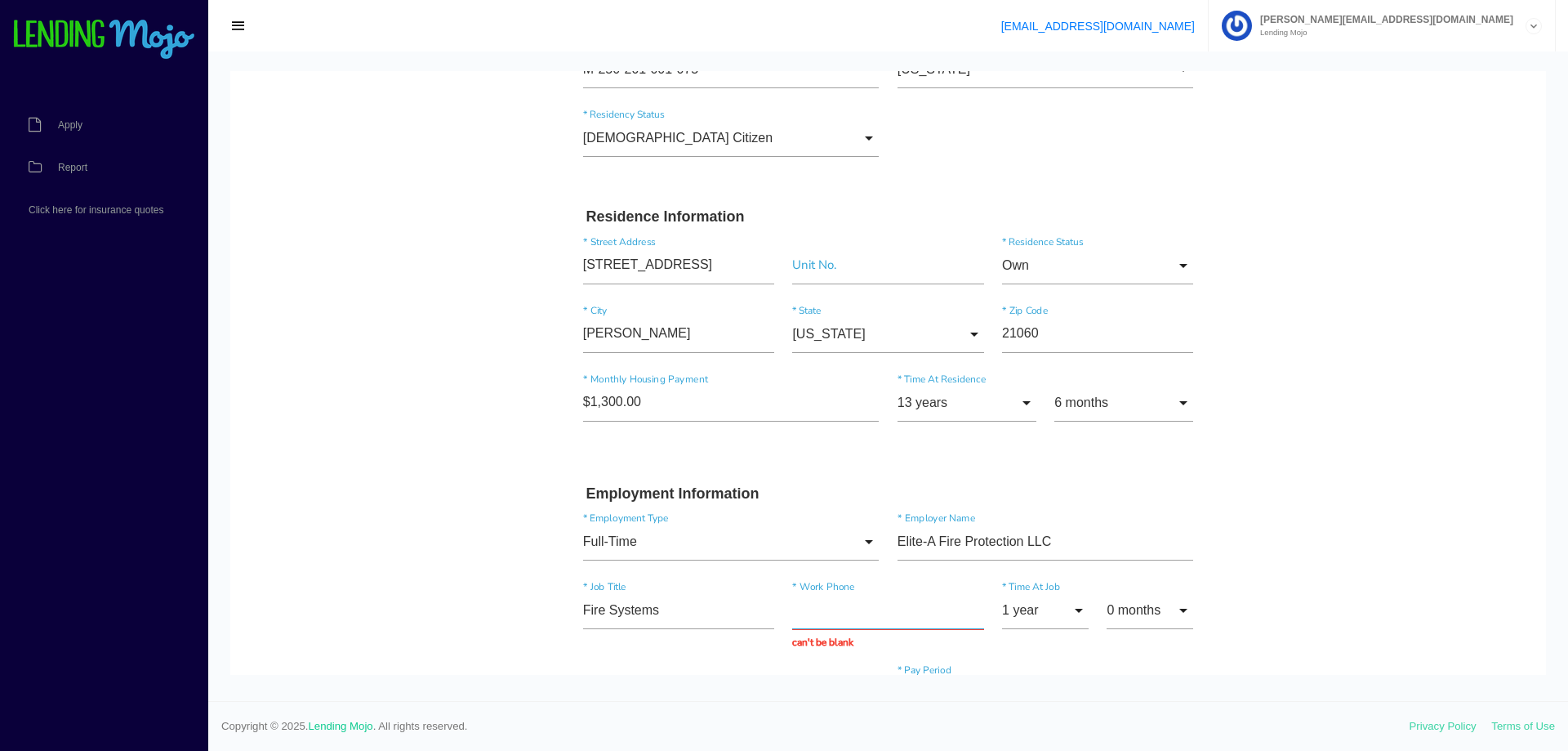
click at [867, 614] on input "text" at bounding box center [888, 610] width 191 height 38
type input "[PHONE_NUMBER]"
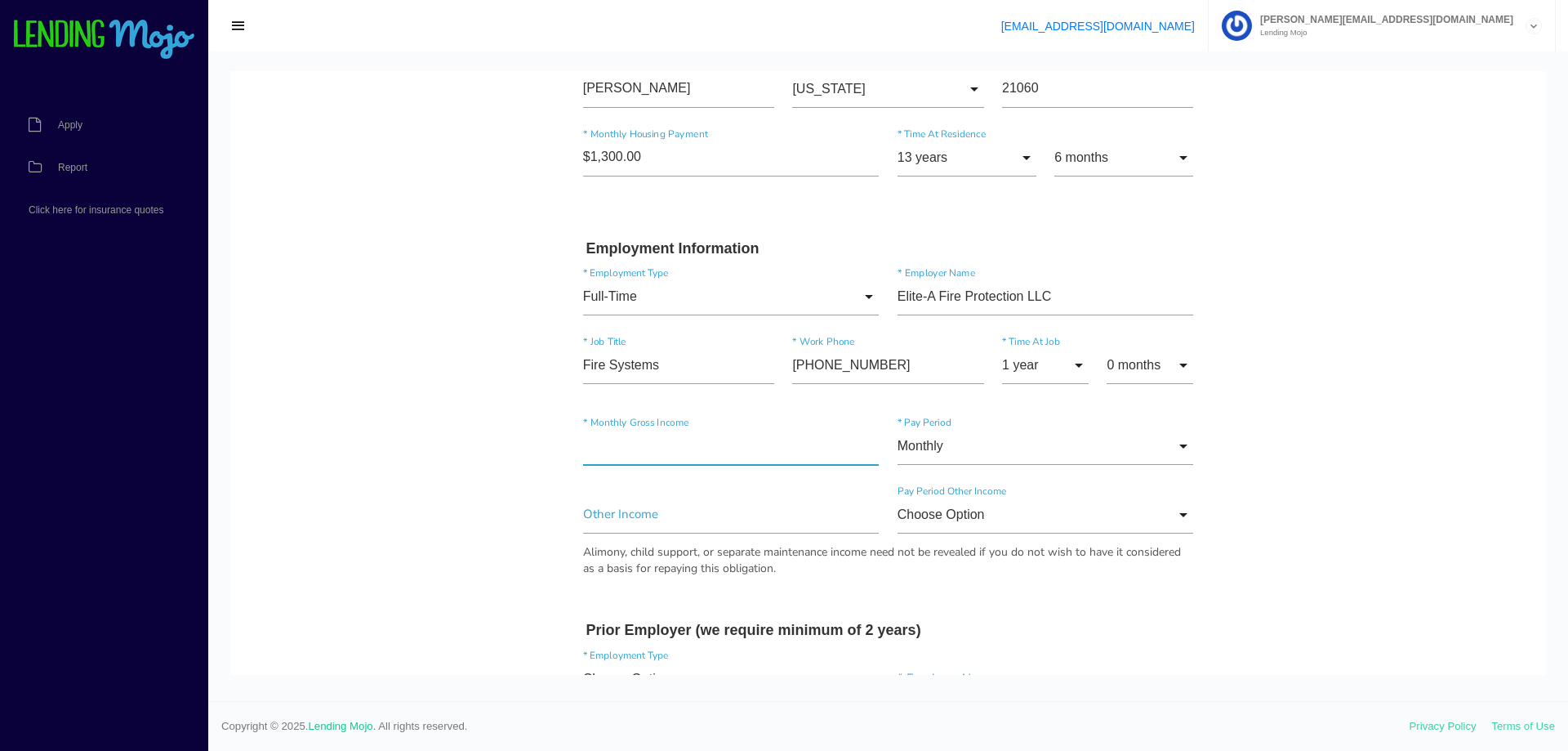
click at [715, 448] on input"] "text" at bounding box center [731, 446] width 297 height 38
type input"] "$6,500.00"
click at [666, 511] on input"] "text" at bounding box center [731, 514] width 297 height 38
type input"] "$3,000.00"
click at [1170, 519] on input "Choose Option" at bounding box center [1046, 514] width 297 height 38
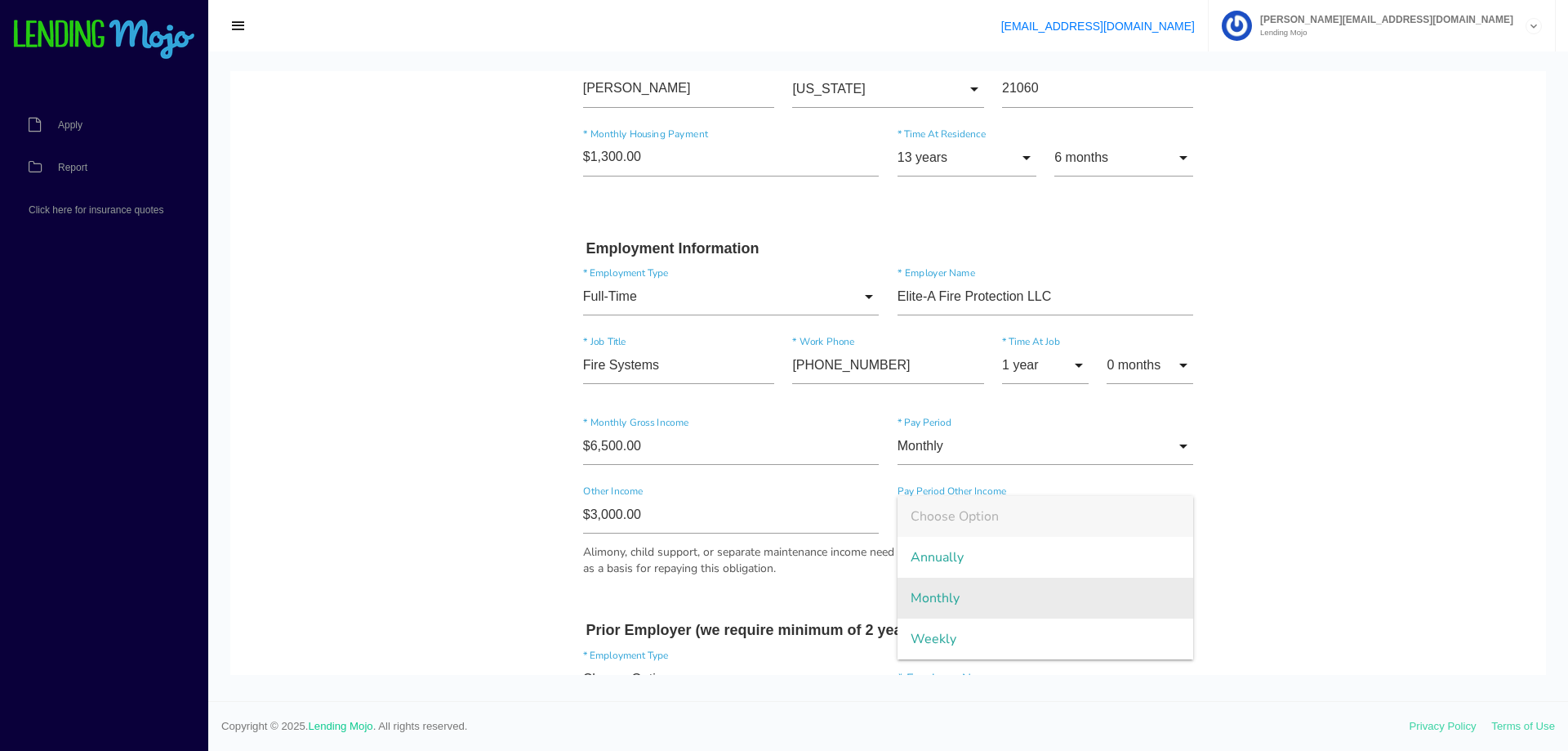
click at [1028, 599] on span "Monthly" at bounding box center [1046, 598] width 297 height 41
type input "Monthly"
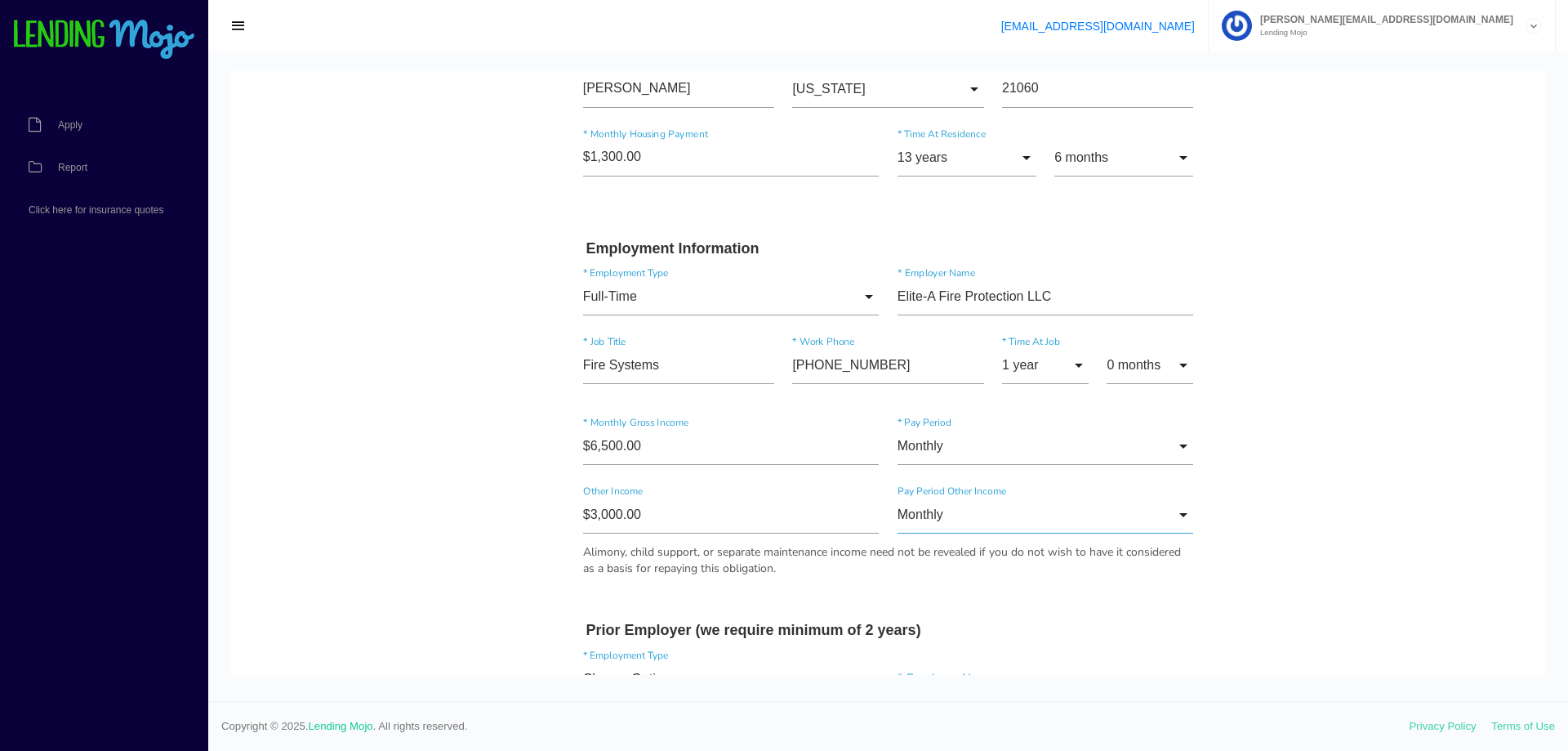
scroll to position [816, 0]
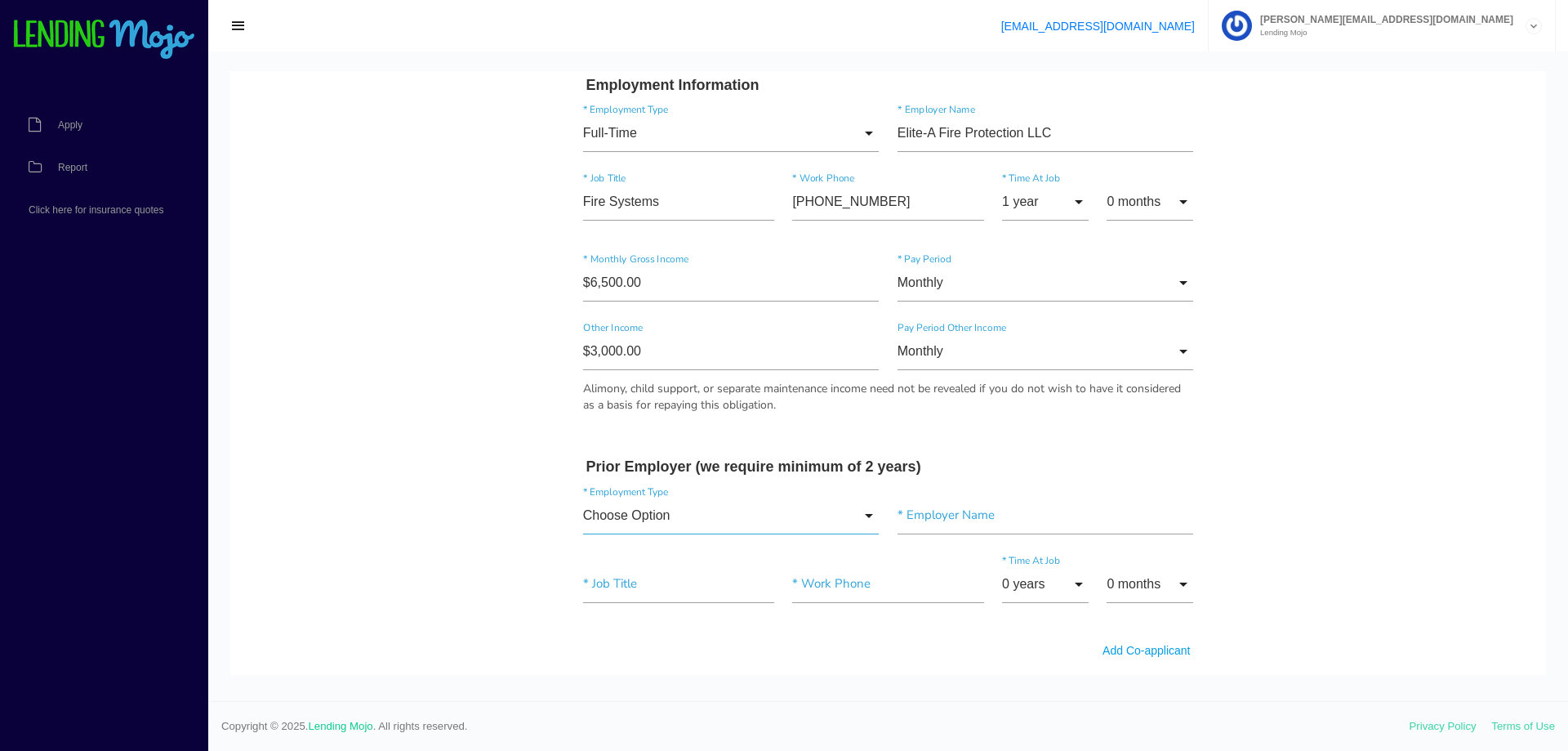
click at [848, 521] on input "Choose Option" at bounding box center [731, 515] width 297 height 38
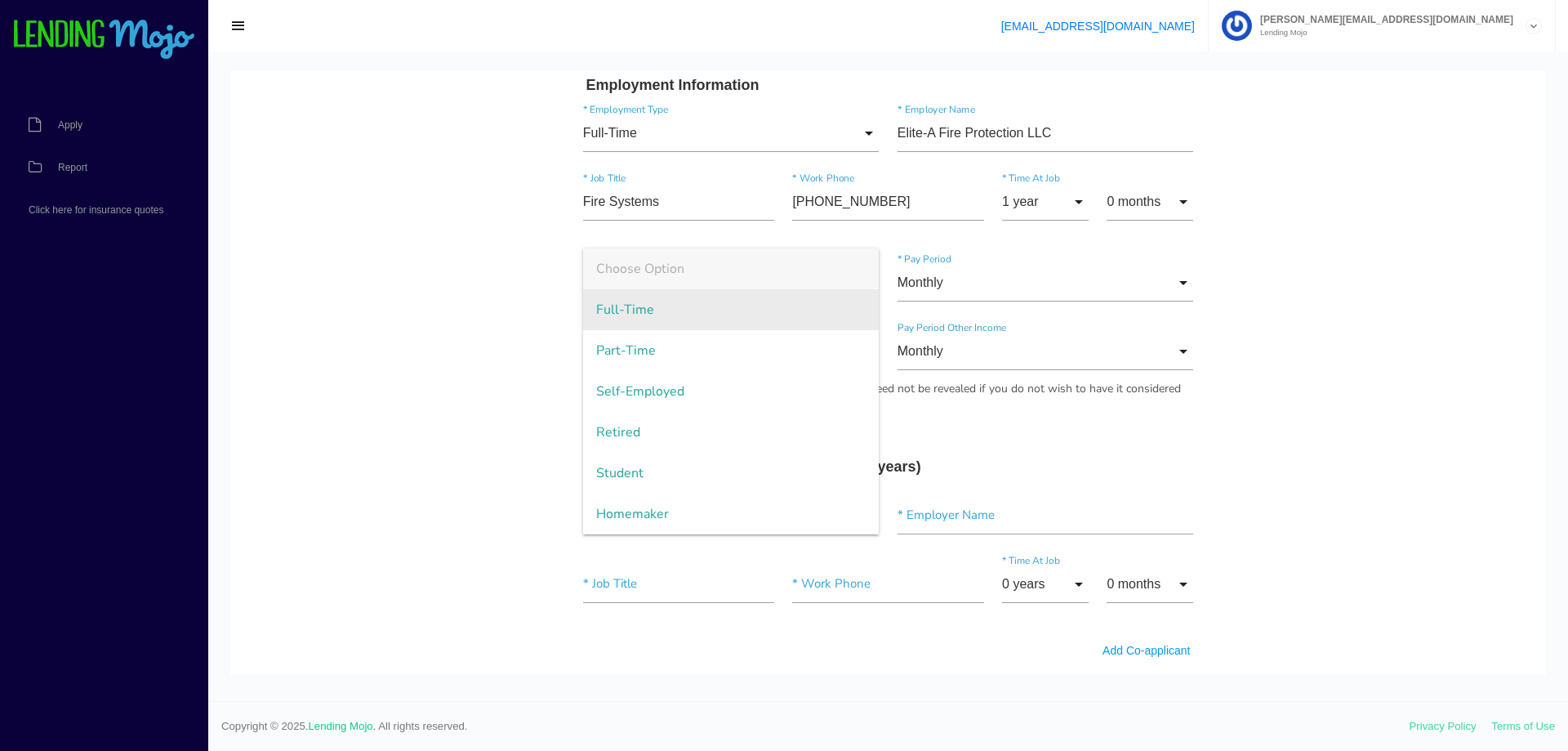
click at [729, 315] on span "Full-Time" at bounding box center [731, 309] width 297 height 41
type input "Full-Time"
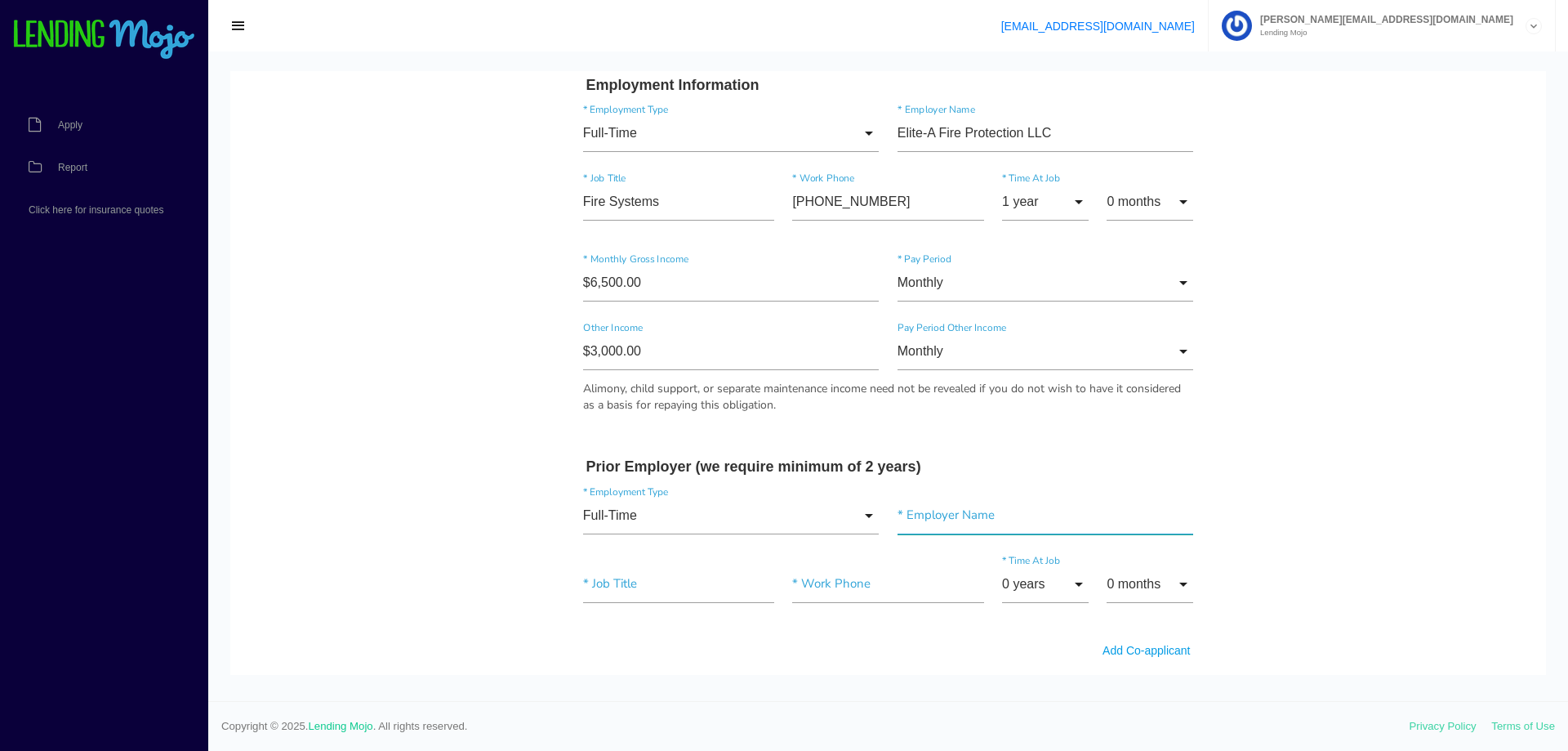
click at [954, 518] on input"] "text" at bounding box center [1046, 515] width 297 height 38
type input"] "[PERSON_NAME] Fire Protection"
click at [668, 592] on input"] "text" at bounding box center [678, 584] width 191 height 38
type input"] "Fire Systems"
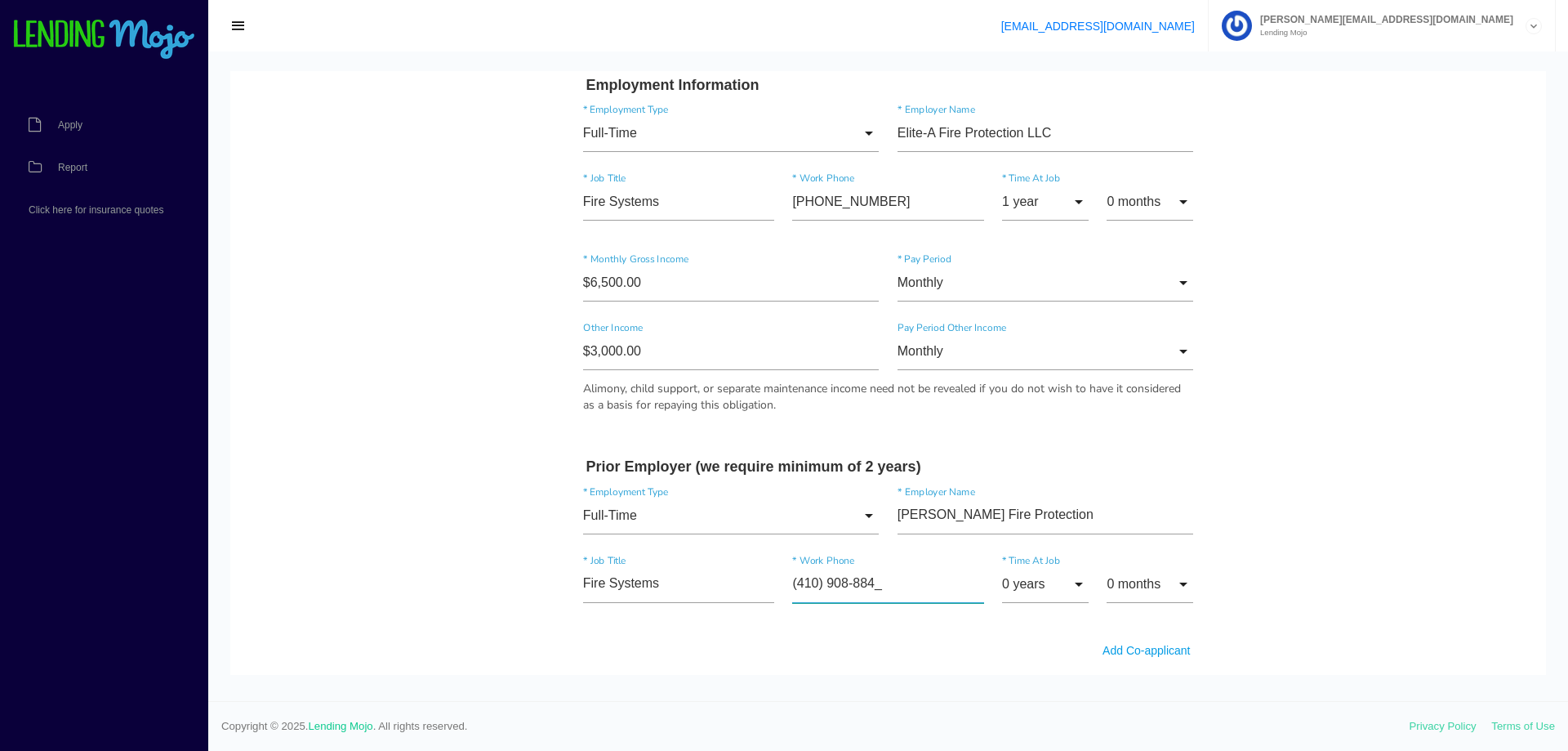
type input"] "[PHONE_NUMBER]"
click at [1053, 579] on input "0 years" at bounding box center [1045, 584] width 87 height 38
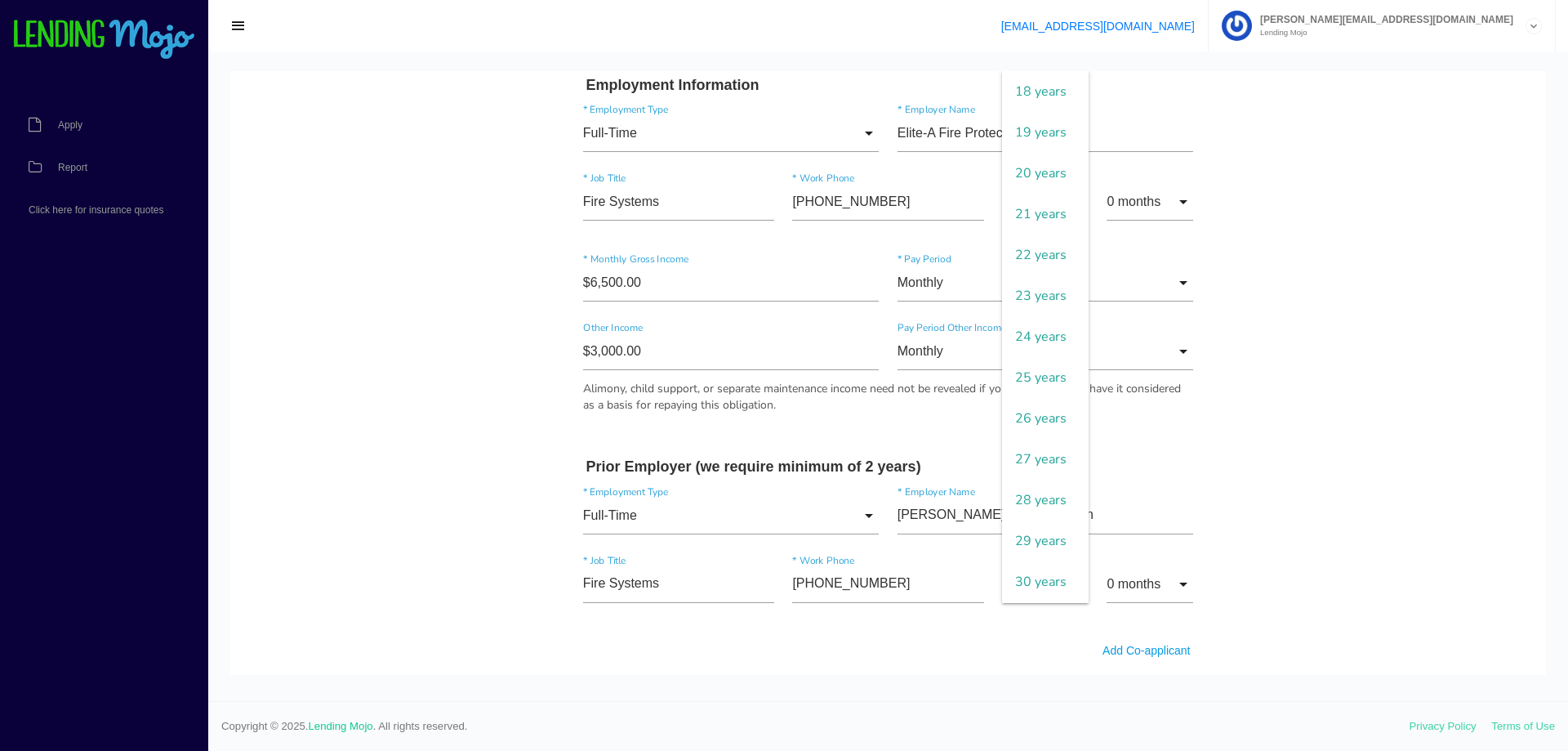
scroll to position [899, 0]
click at [1042, 234] on span "25 years" at bounding box center [1045, 214] width 87 height 41
type input "25 years"
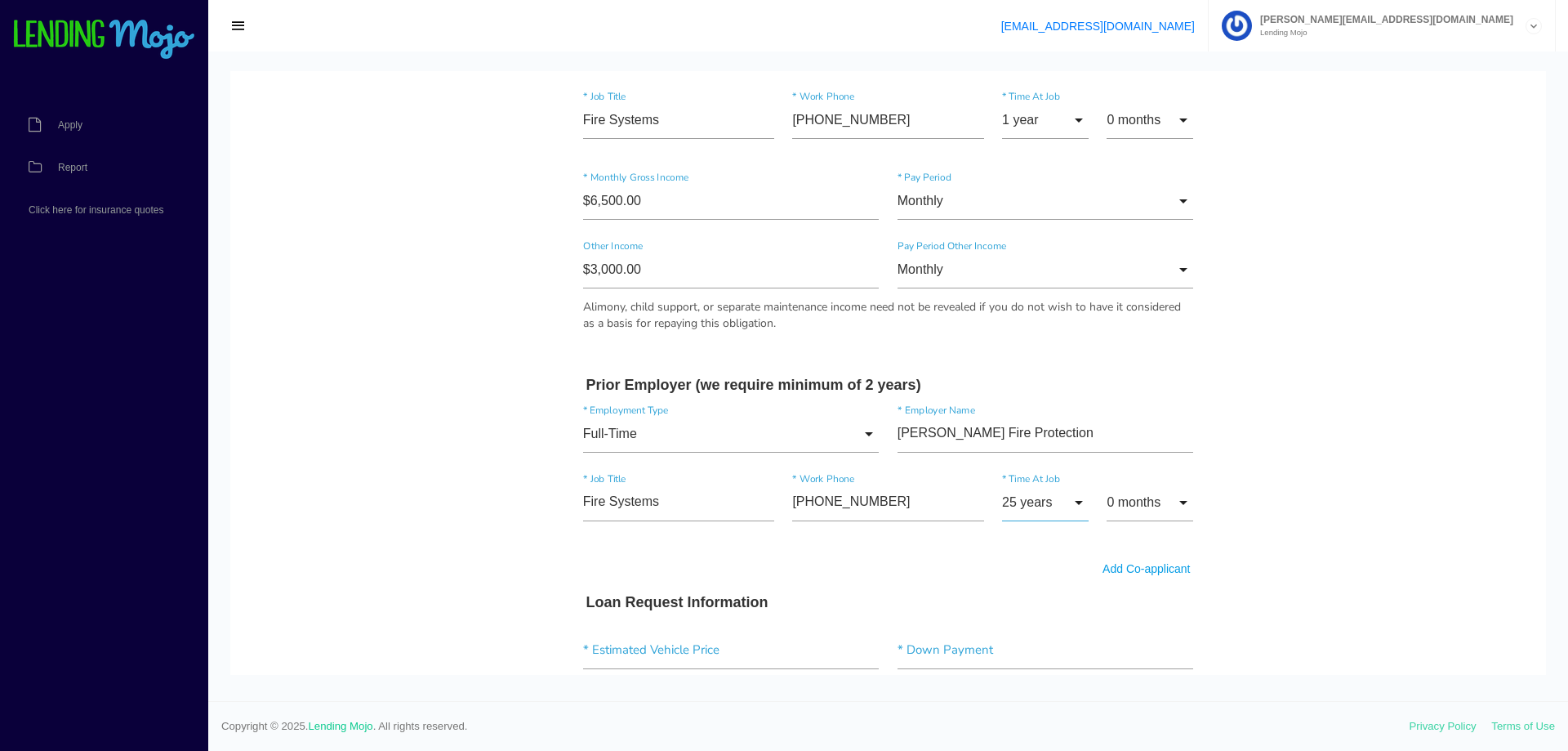
scroll to position [1062, 0]
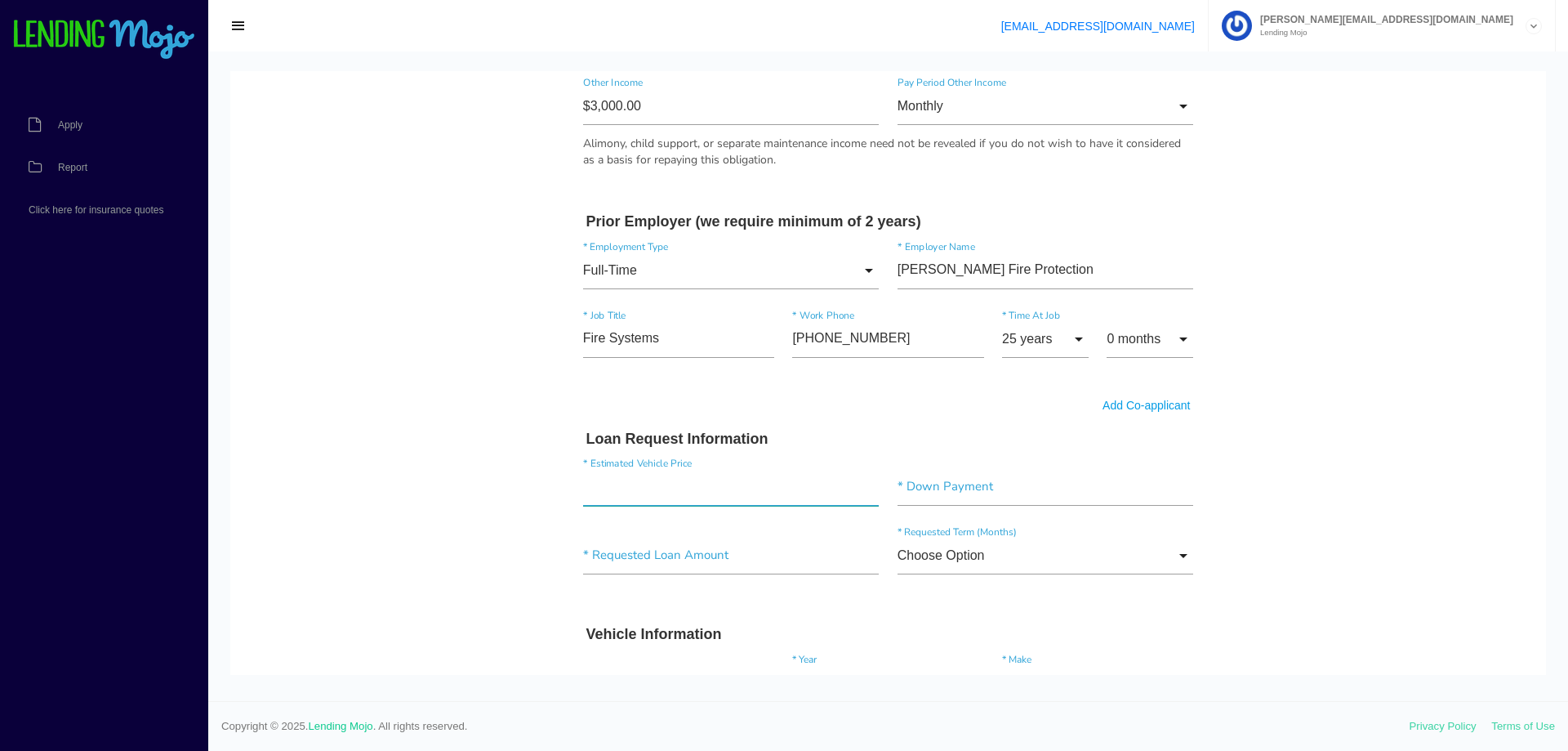
click at [762, 489] on input"] "text" at bounding box center [731, 487] width 297 height 38
type input"] "$12,291.00"
type input"] "$3,000.00"
click at [739, 559] on input"] "text" at bounding box center [731, 555] width 297 height 38
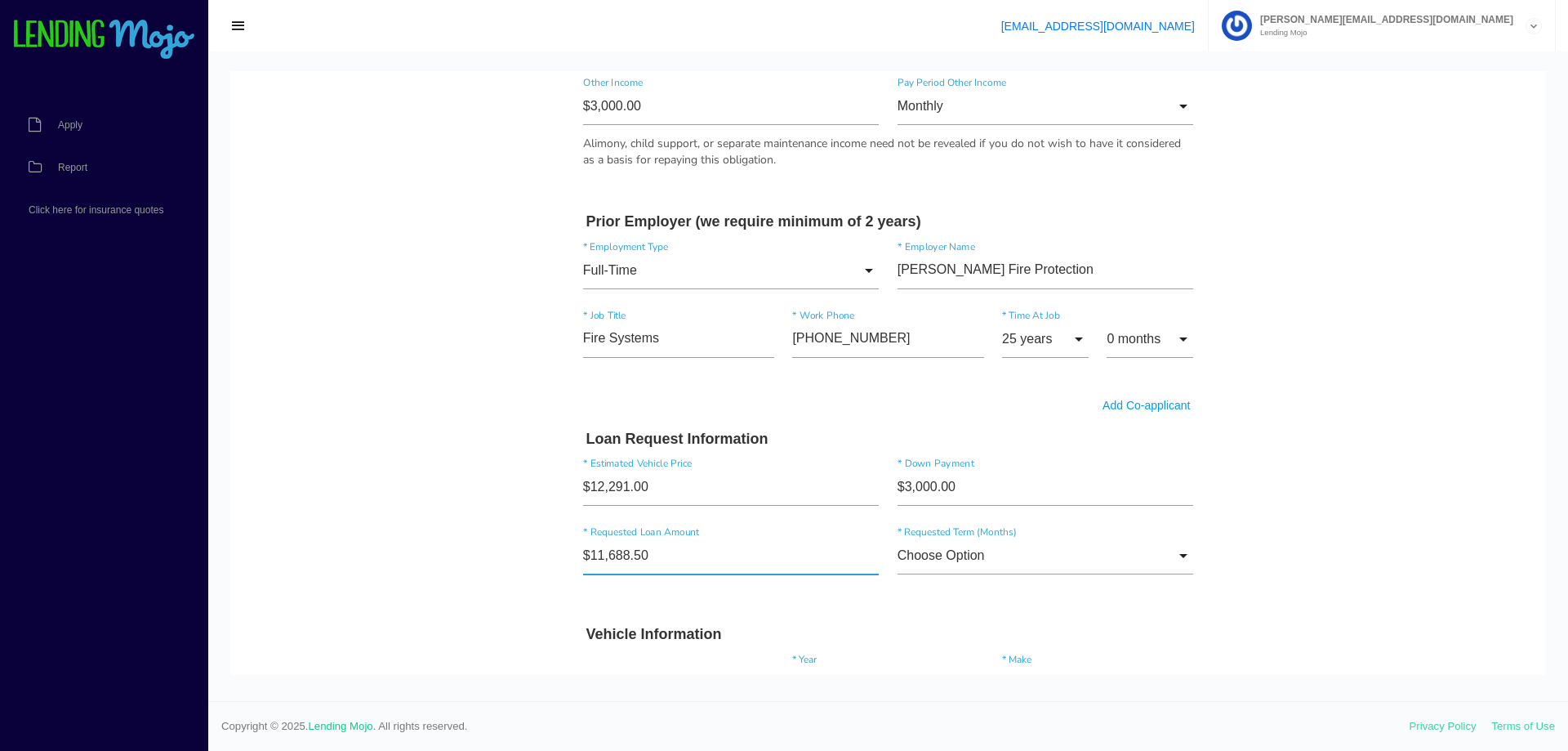
type input"] "$11,688.59"
click at [1157, 559] on input "Choose Option" at bounding box center [1046, 555] width 297 height 38
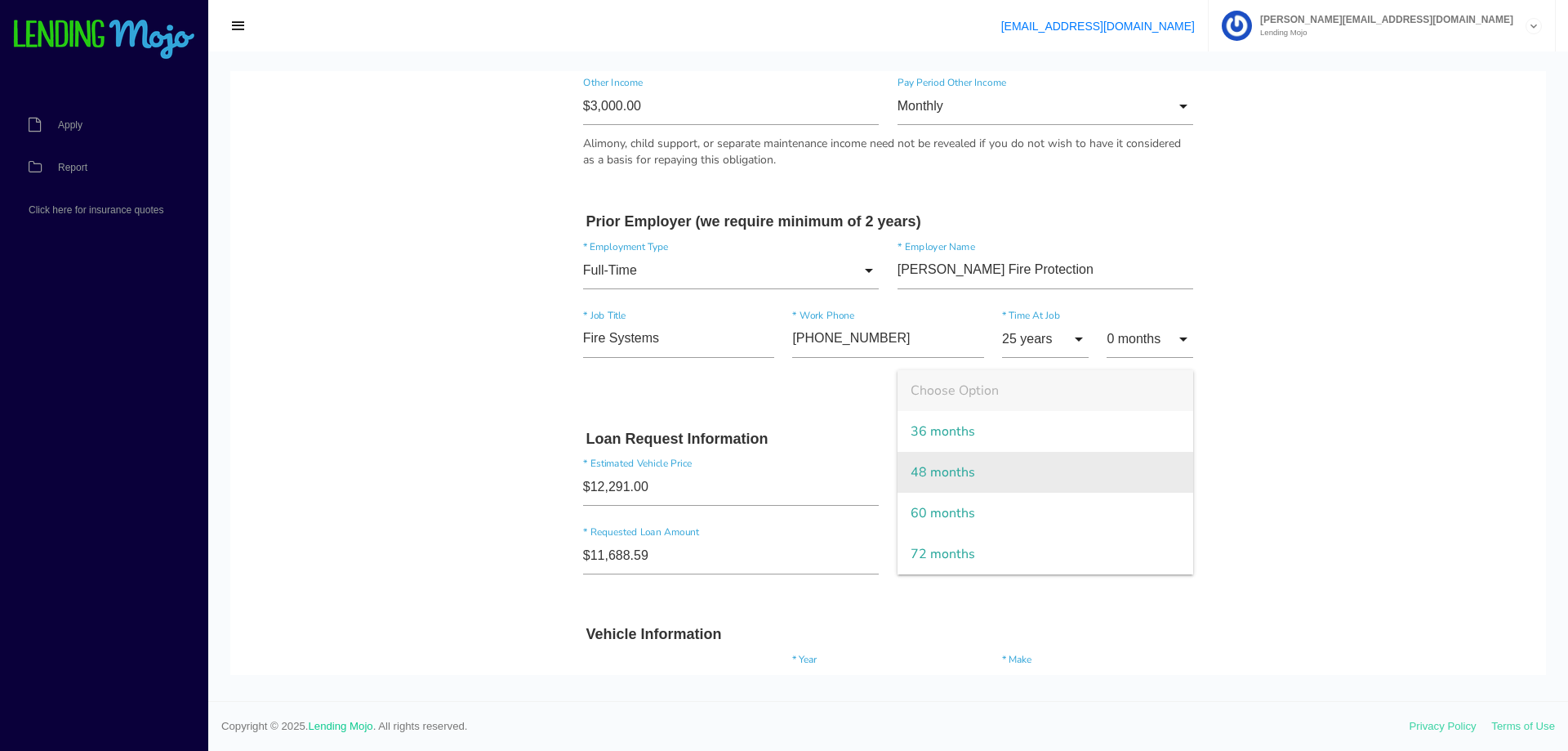
click at [1067, 477] on span "48 months" at bounding box center [1046, 472] width 297 height 41
type input "48 months"
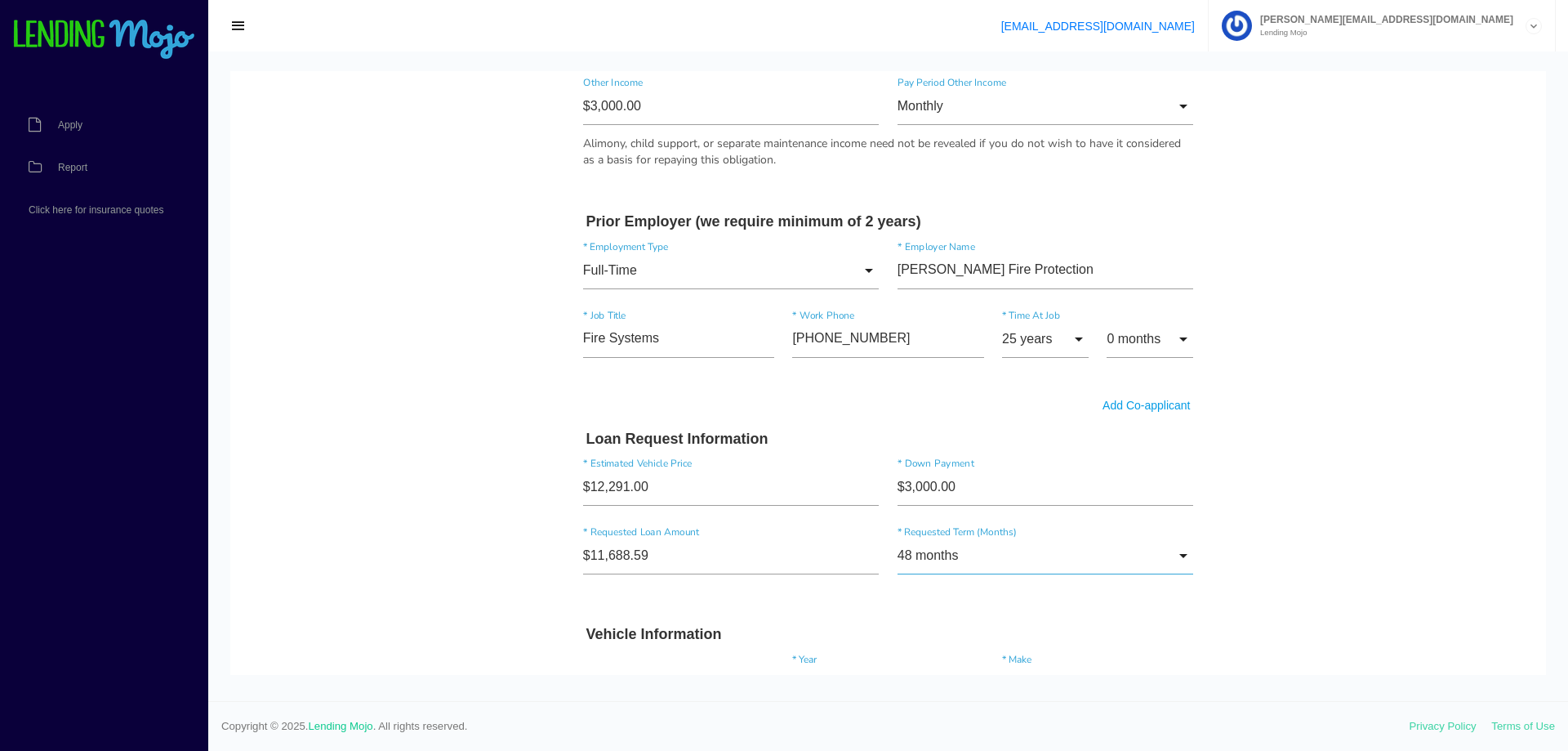
scroll to position [1225, 0]
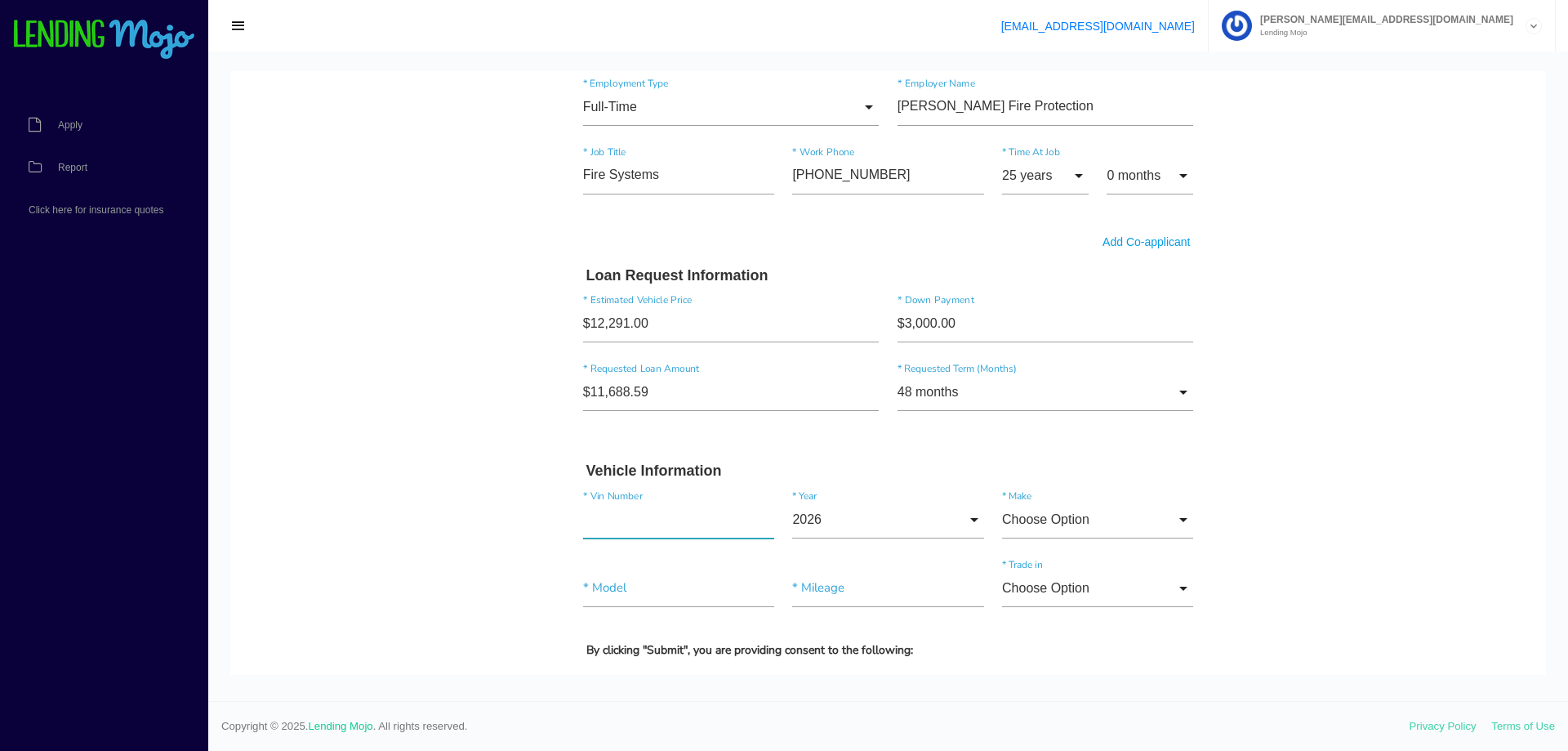
click at [670, 524] on input"] "text" at bounding box center [678, 520] width 191 height 38
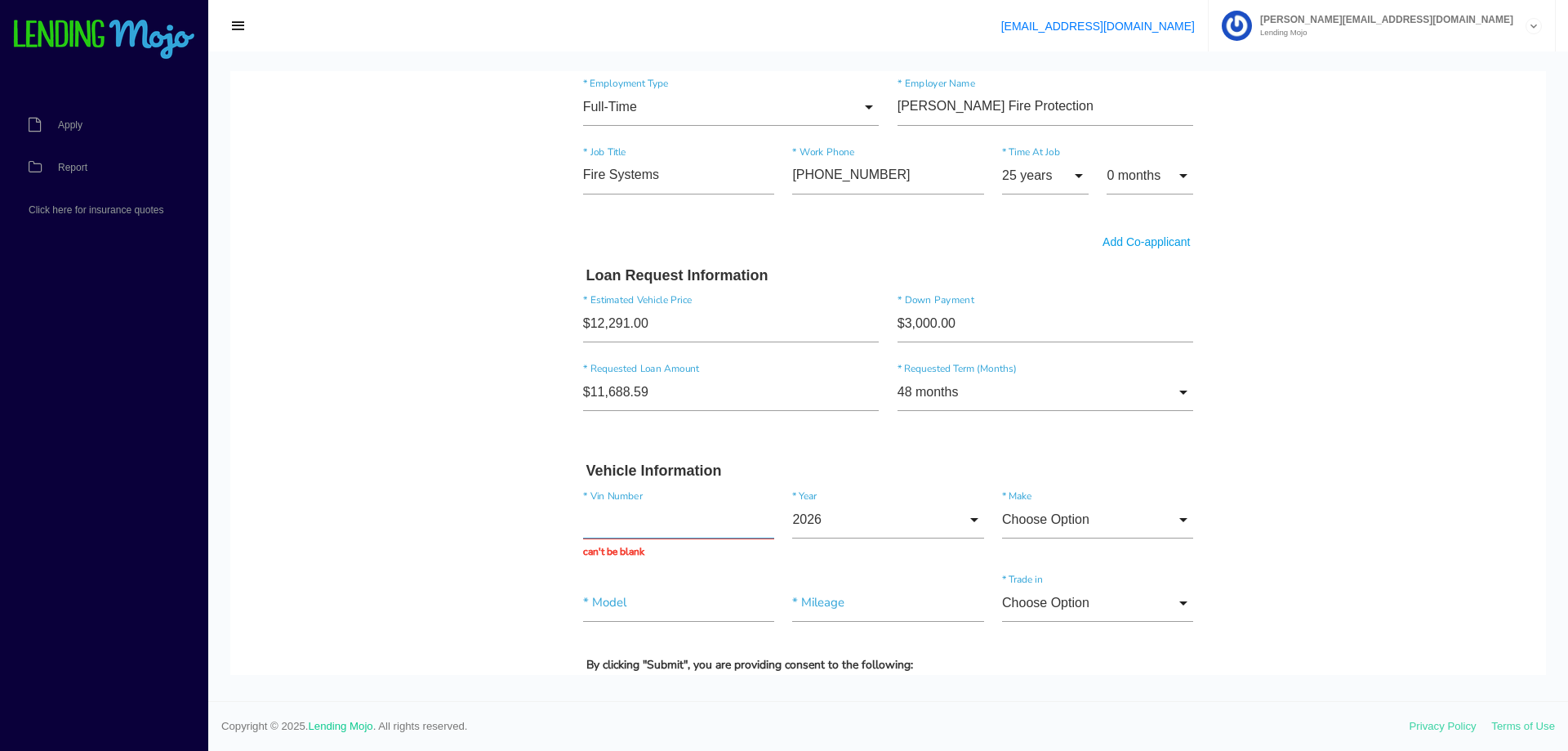
paste input "[US_VEHICLE_IDENTIFICATION_NUMBER]"
type input "[US_VEHICLE_IDENTIFICATION_NUMBER]"
click at [903, 527] on input "2026" at bounding box center [888, 520] width 191 height 38
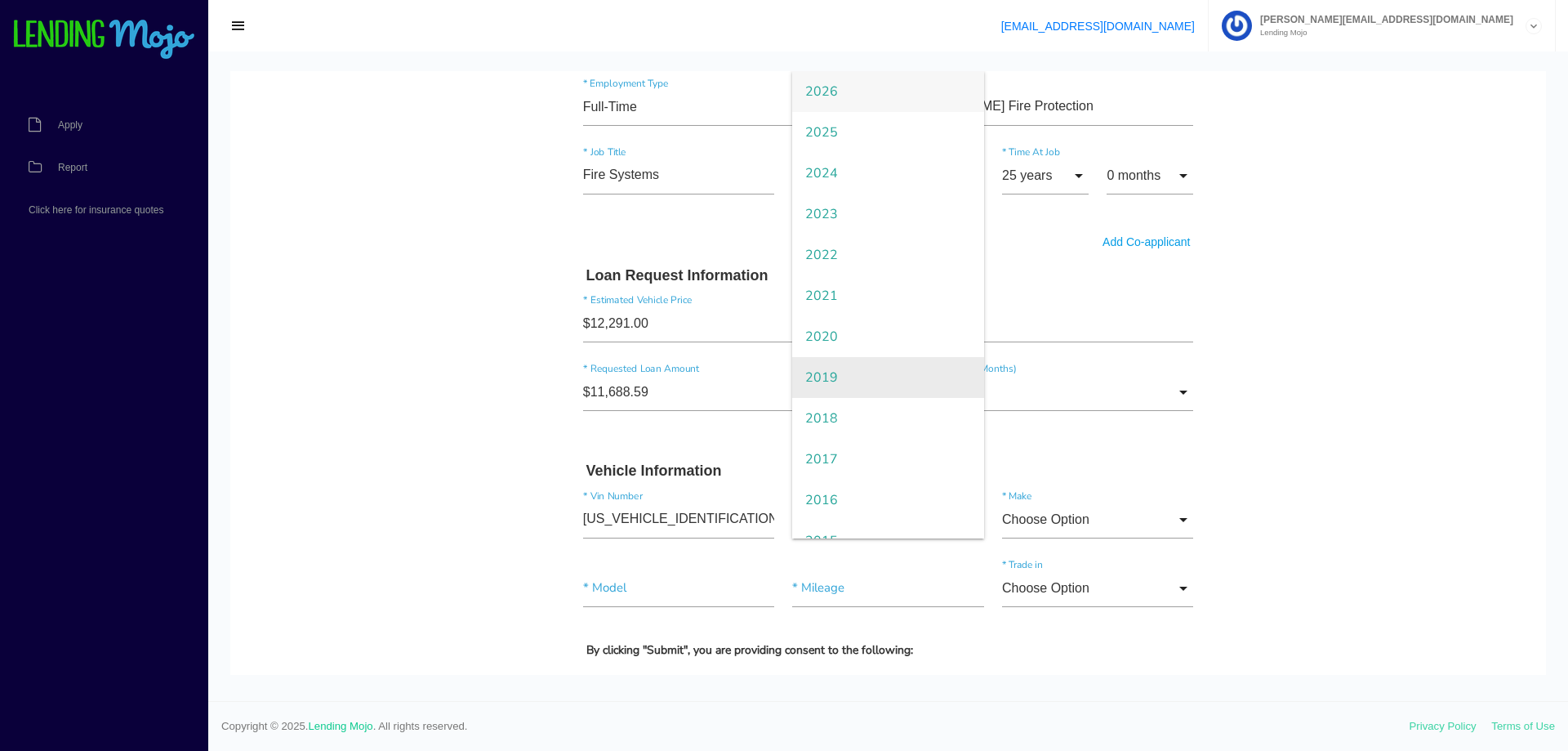
scroll to position [163, 0]
click at [879, 459] on span "2013" at bounding box center [888, 459] width 191 height 41
type input "2013"
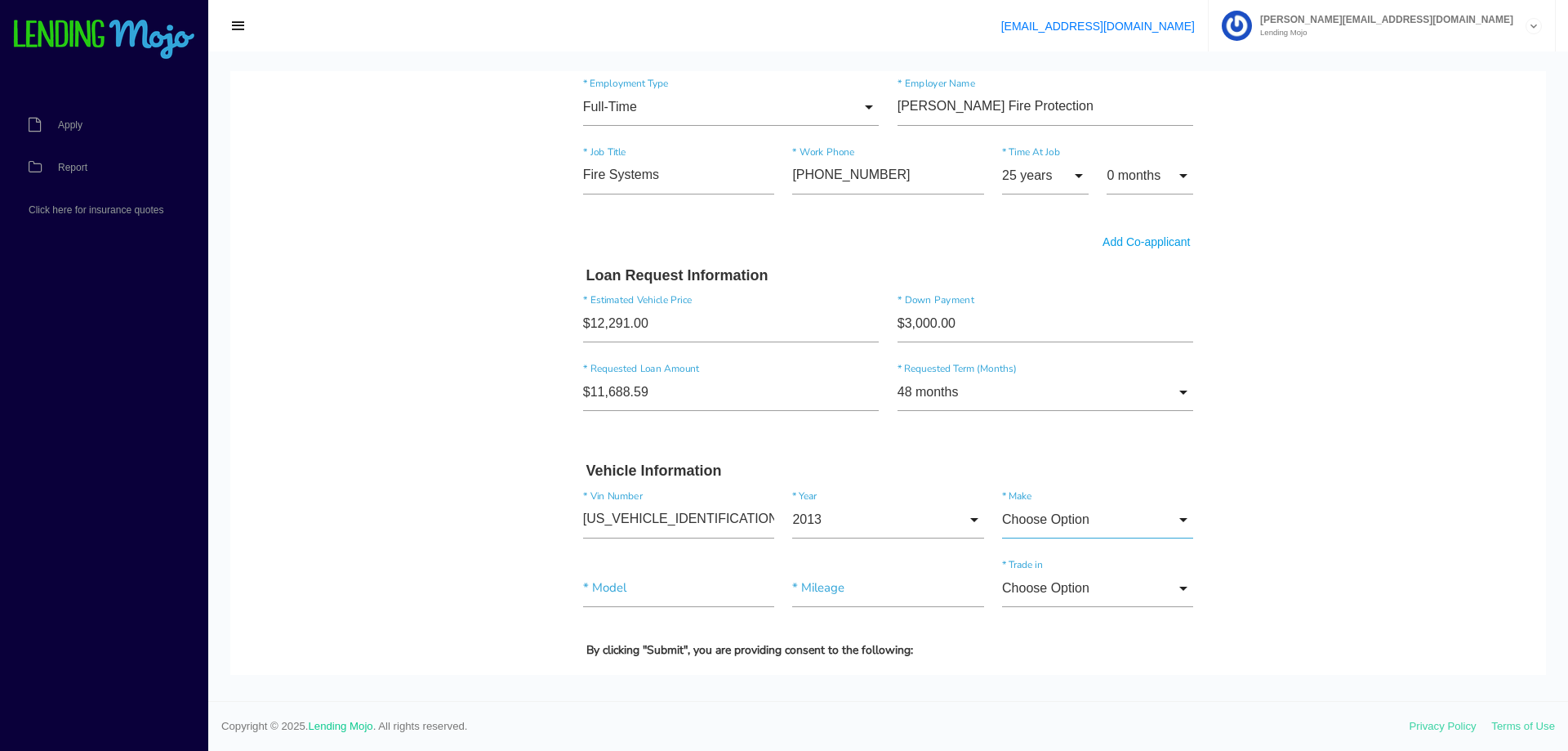
click at [1154, 525] on input "Choose Option" at bounding box center [1097, 520] width 191 height 38
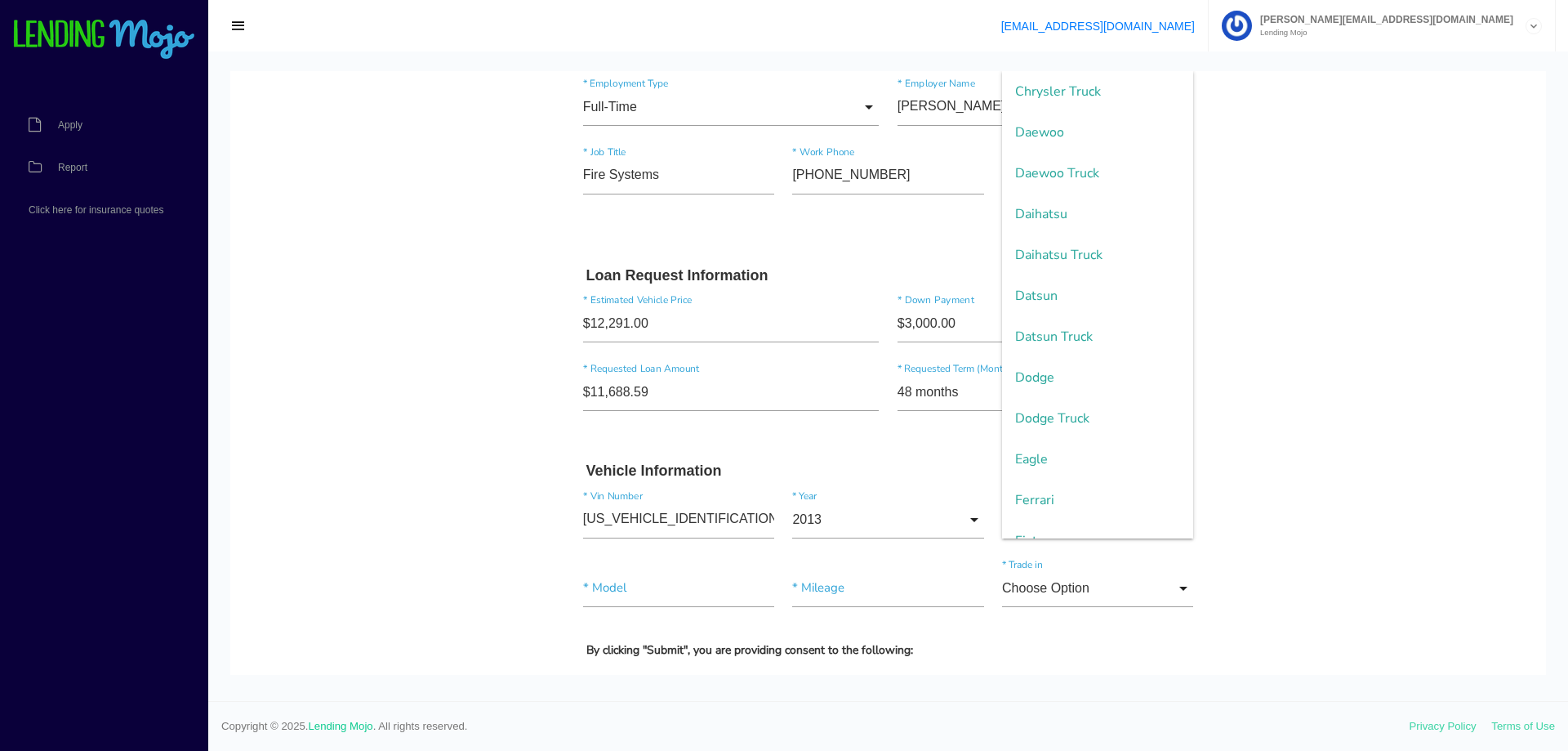
scroll to position [899, 0]
click at [1099, 456] on span "Ford Truck" at bounding box center [1097, 459] width 191 height 41
type input "Ford Truck"
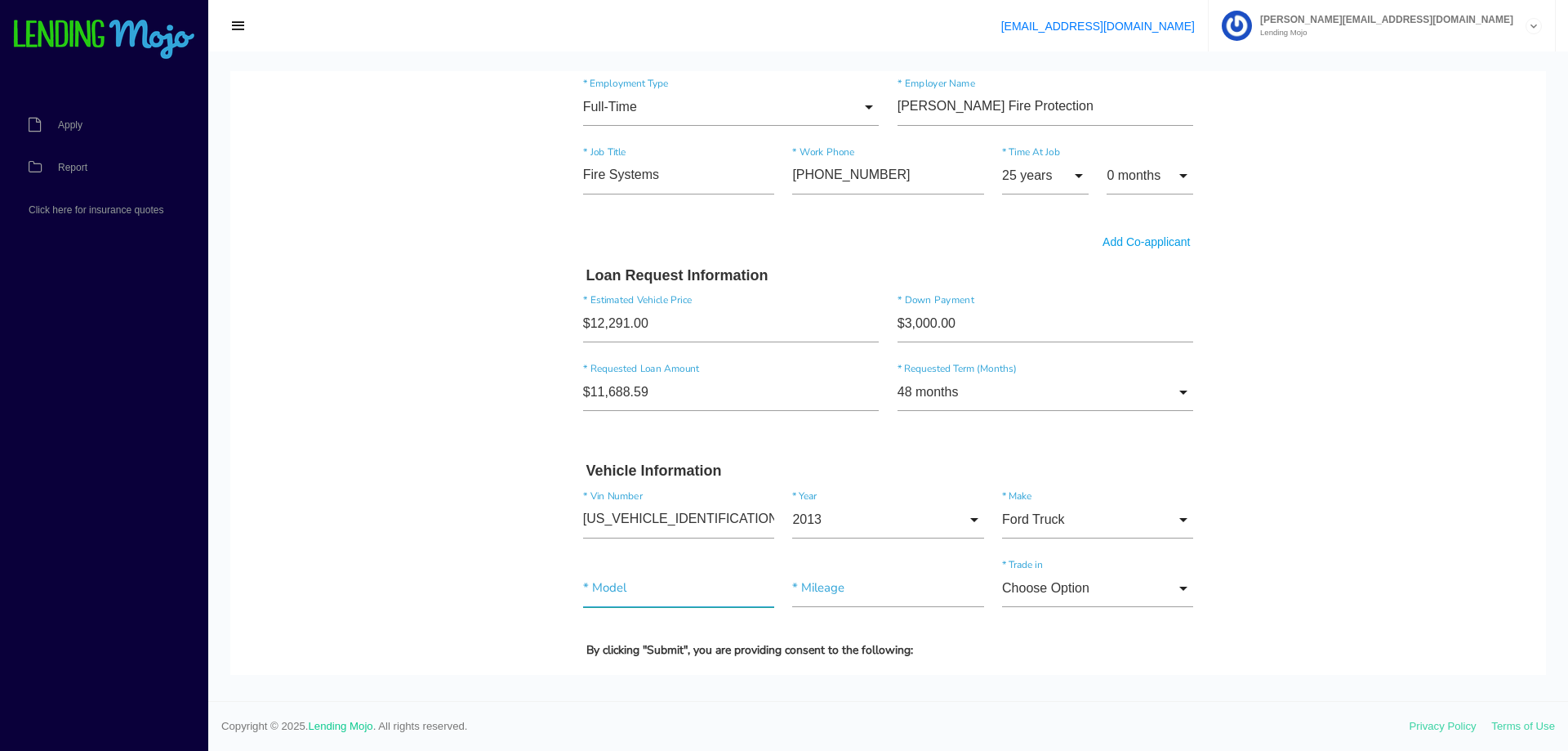
click at [686, 597] on input"] "text" at bounding box center [678, 588] width 191 height 38
type input"] "E350 15' Box"
click at [847, 591] on input"] "text" at bounding box center [888, 588] width 191 height 38
type input"] "149,372"
click at [1142, 595] on input "Choose Option" at bounding box center [1097, 588] width 191 height 38
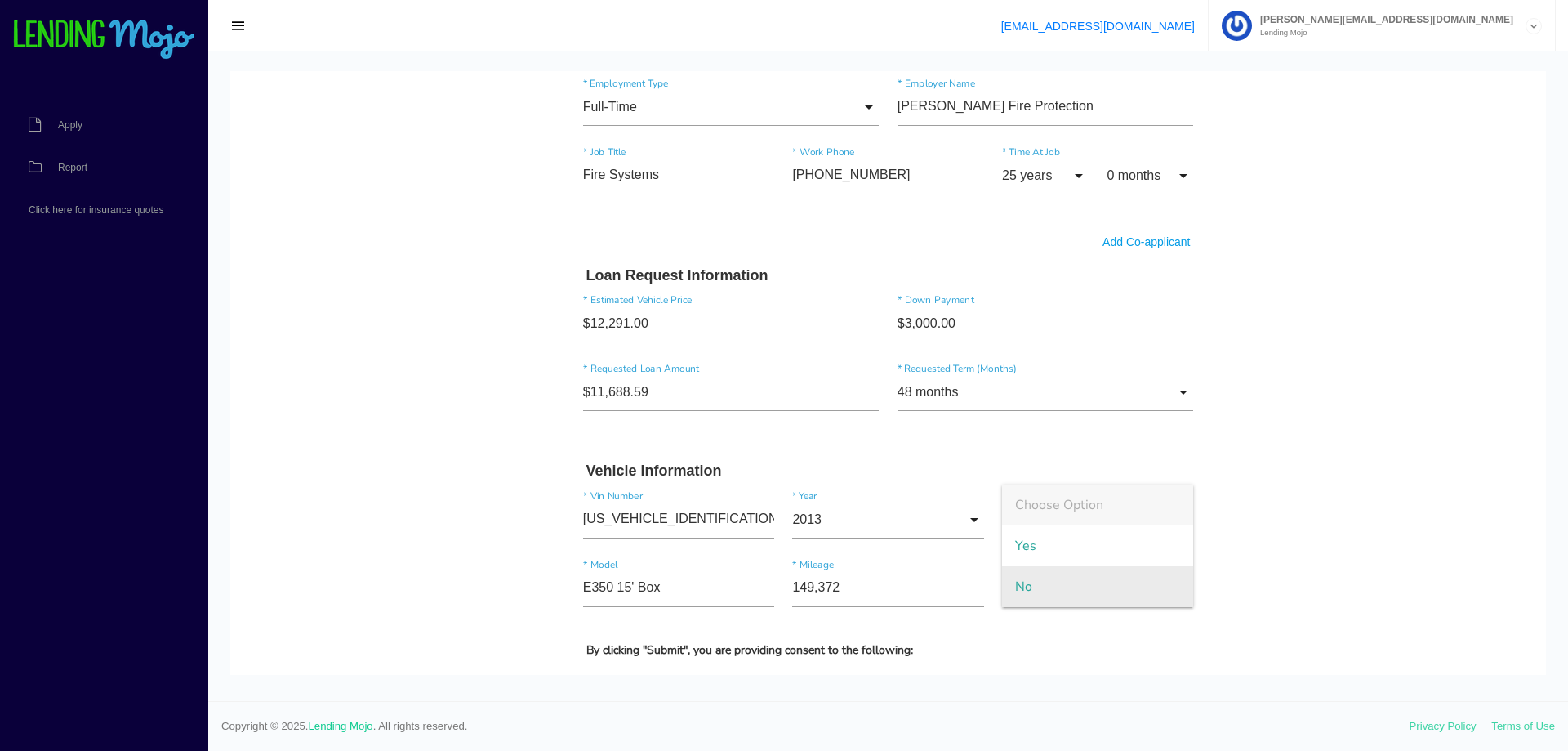
click at [1087, 588] on span "No" at bounding box center [1097, 587] width 191 height 41
type input "No"
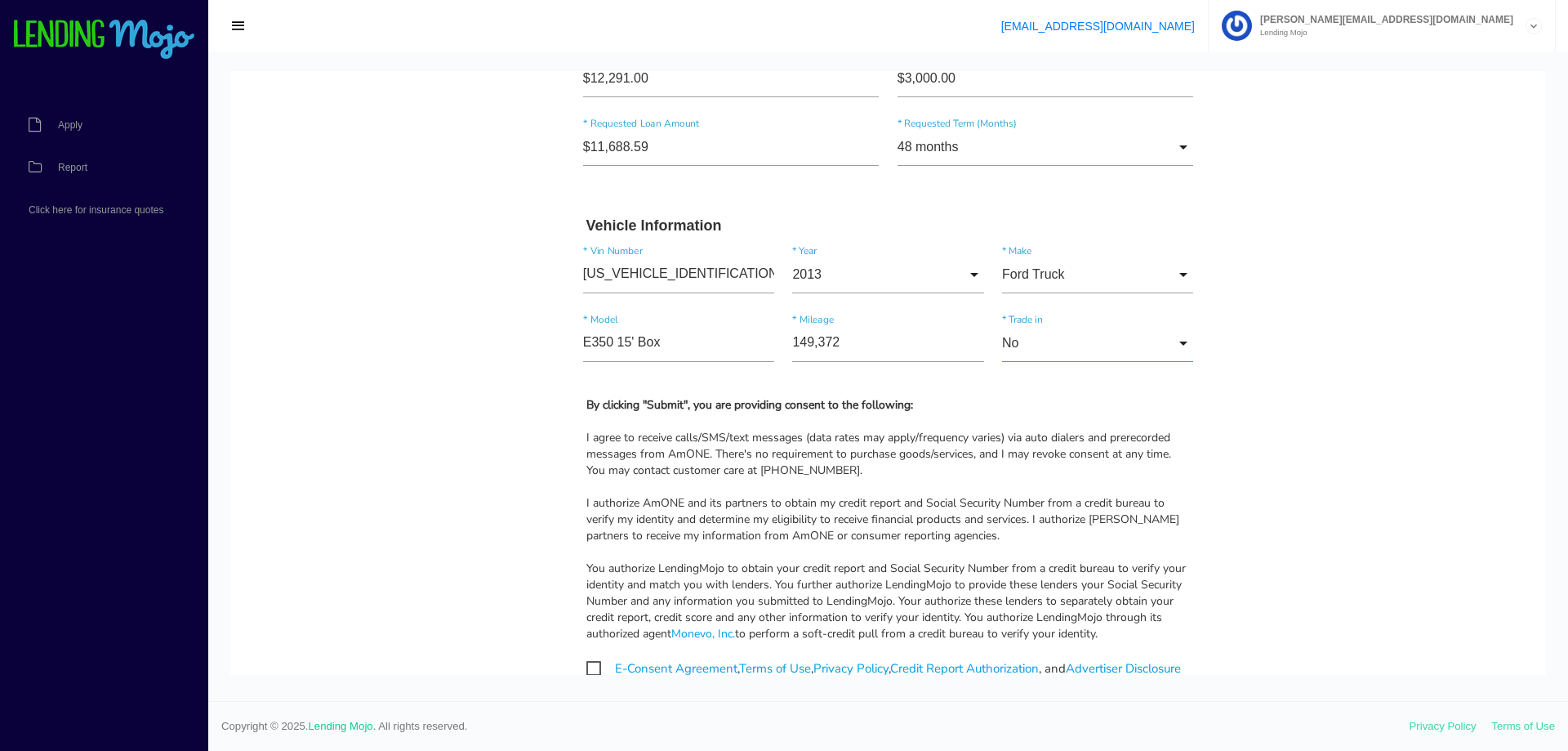
scroll to position [1715, 0]
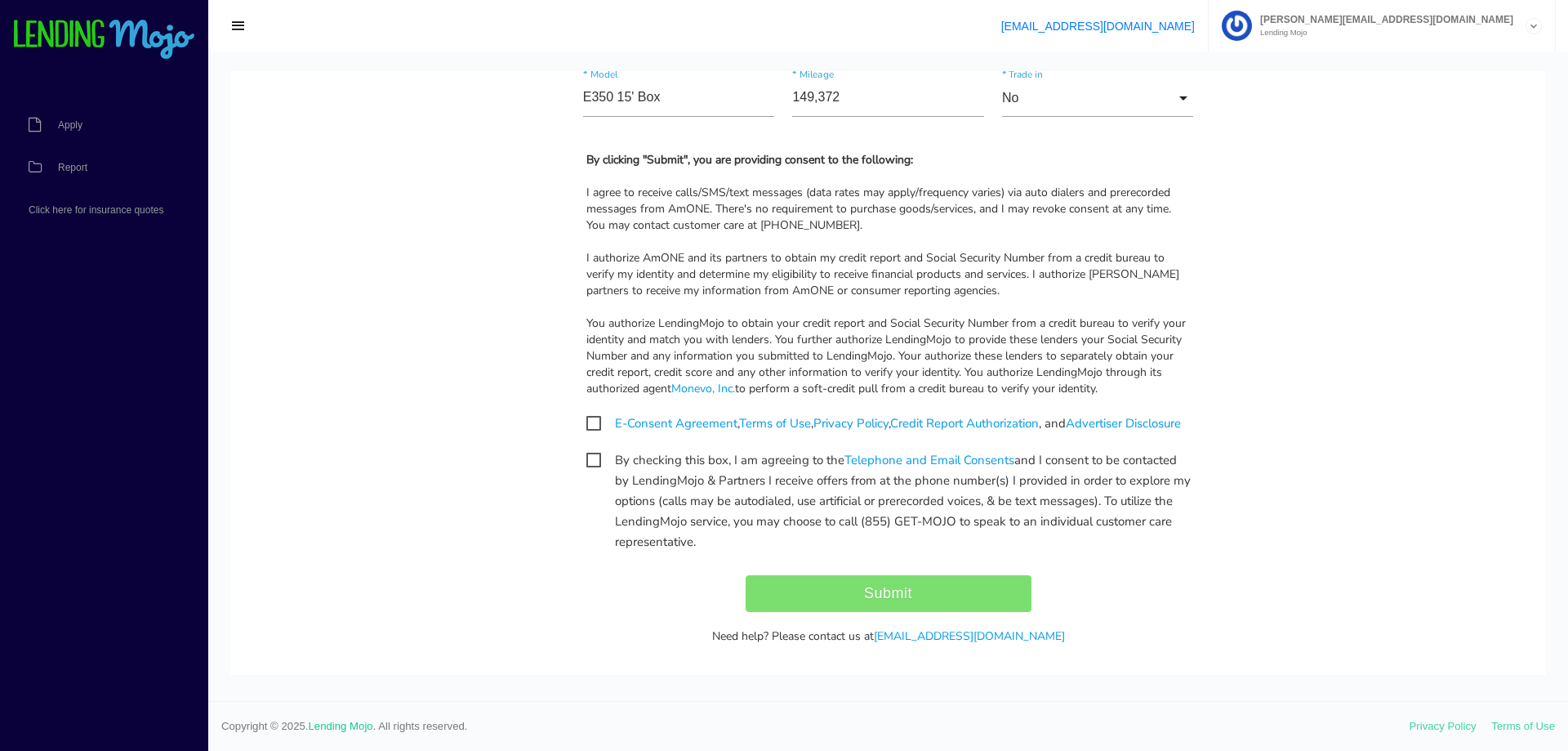
click at [587, 418] on span "E-Consent Agreement , Terms of Use , Privacy Policy , Credit Report Authorizati…" at bounding box center [883, 423] width 595 height 20
checkbox input "true"
click at [587, 471] on span "By checking this box, I am agreeing to the Telephone and Email Consents and I c…" at bounding box center [889, 459] width 604 height 20
checkbox input "true"
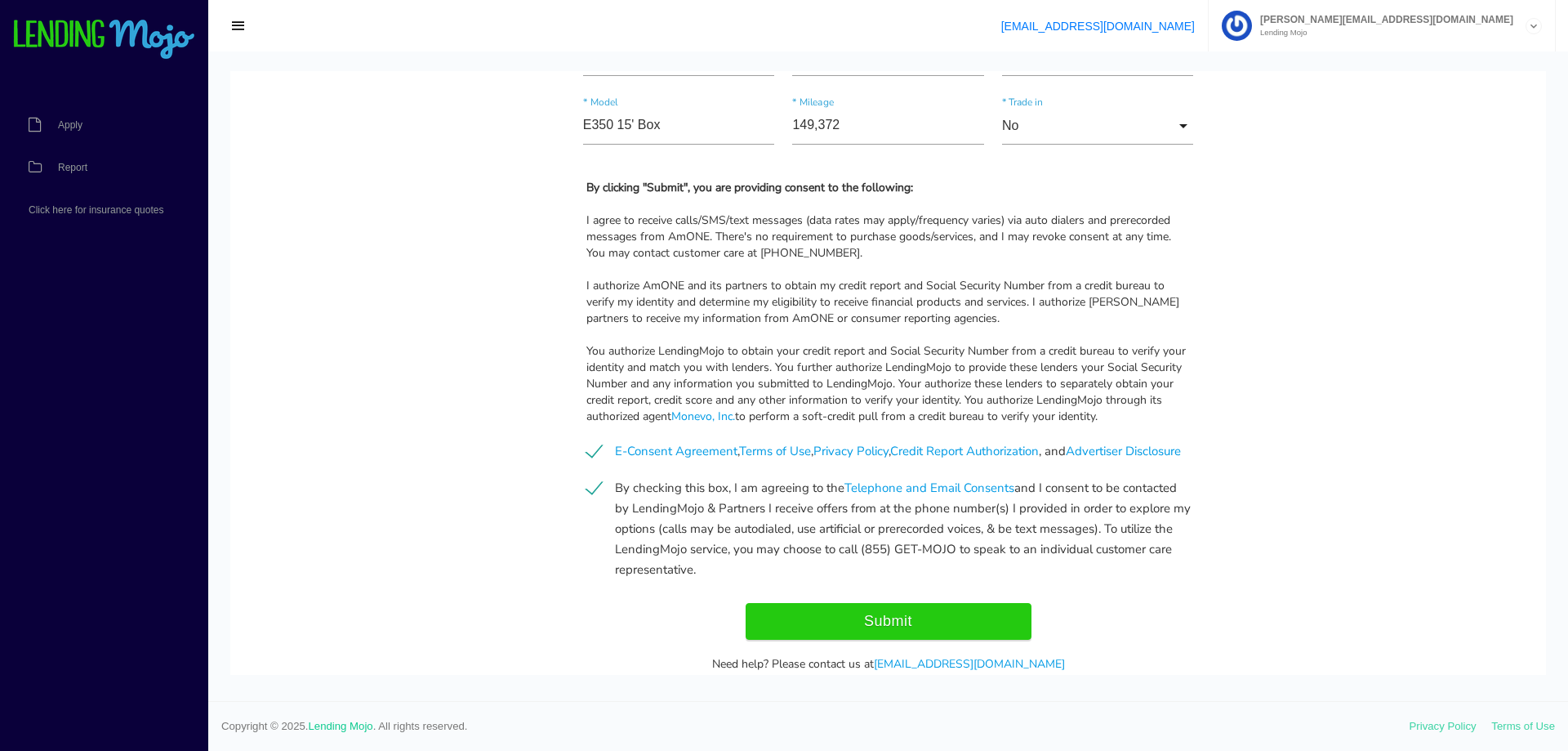
scroll to position [1769, 0]
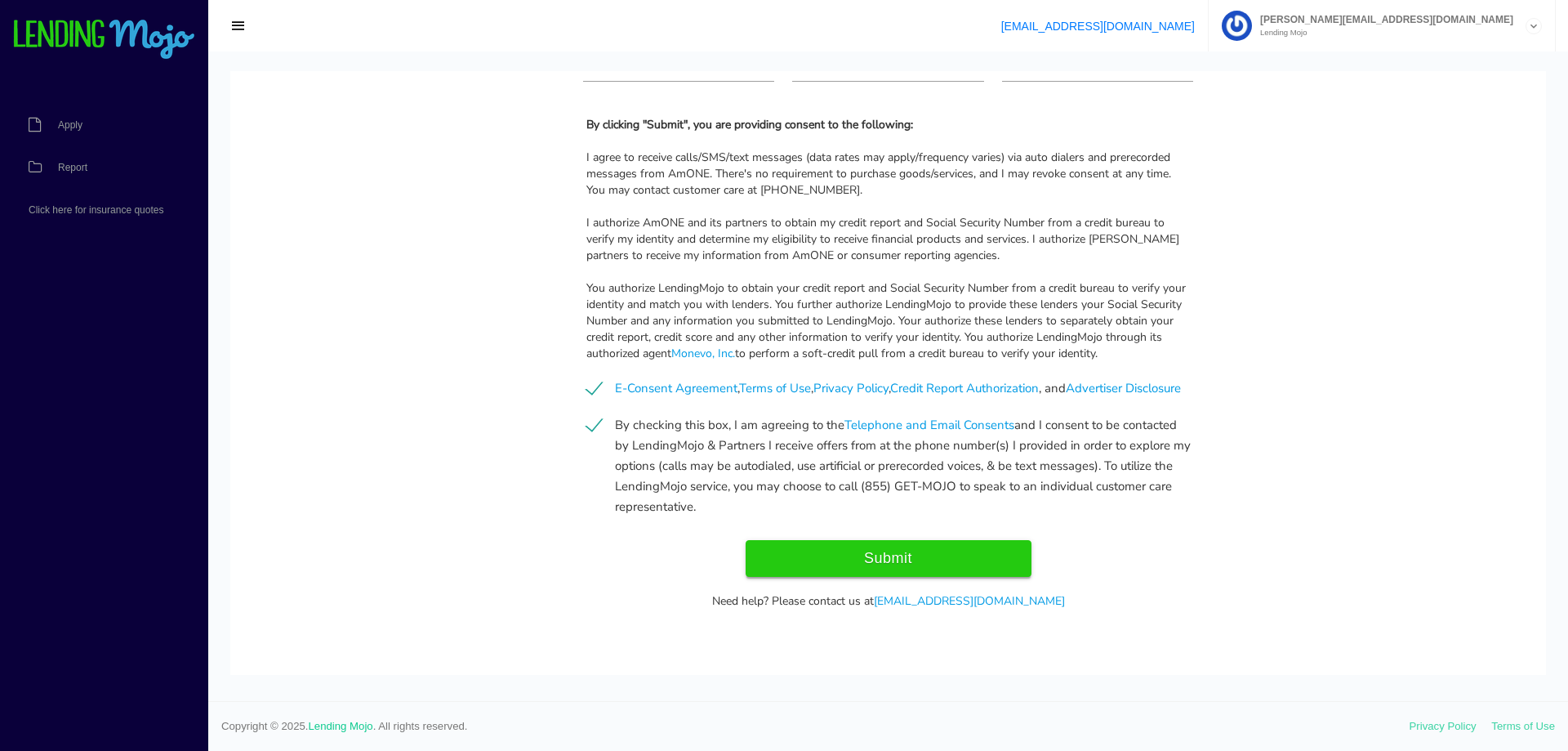
click at [909, 560] on input "Submit" at bounding box center [889, 558] width 286 height 37
type input "Submitting..."
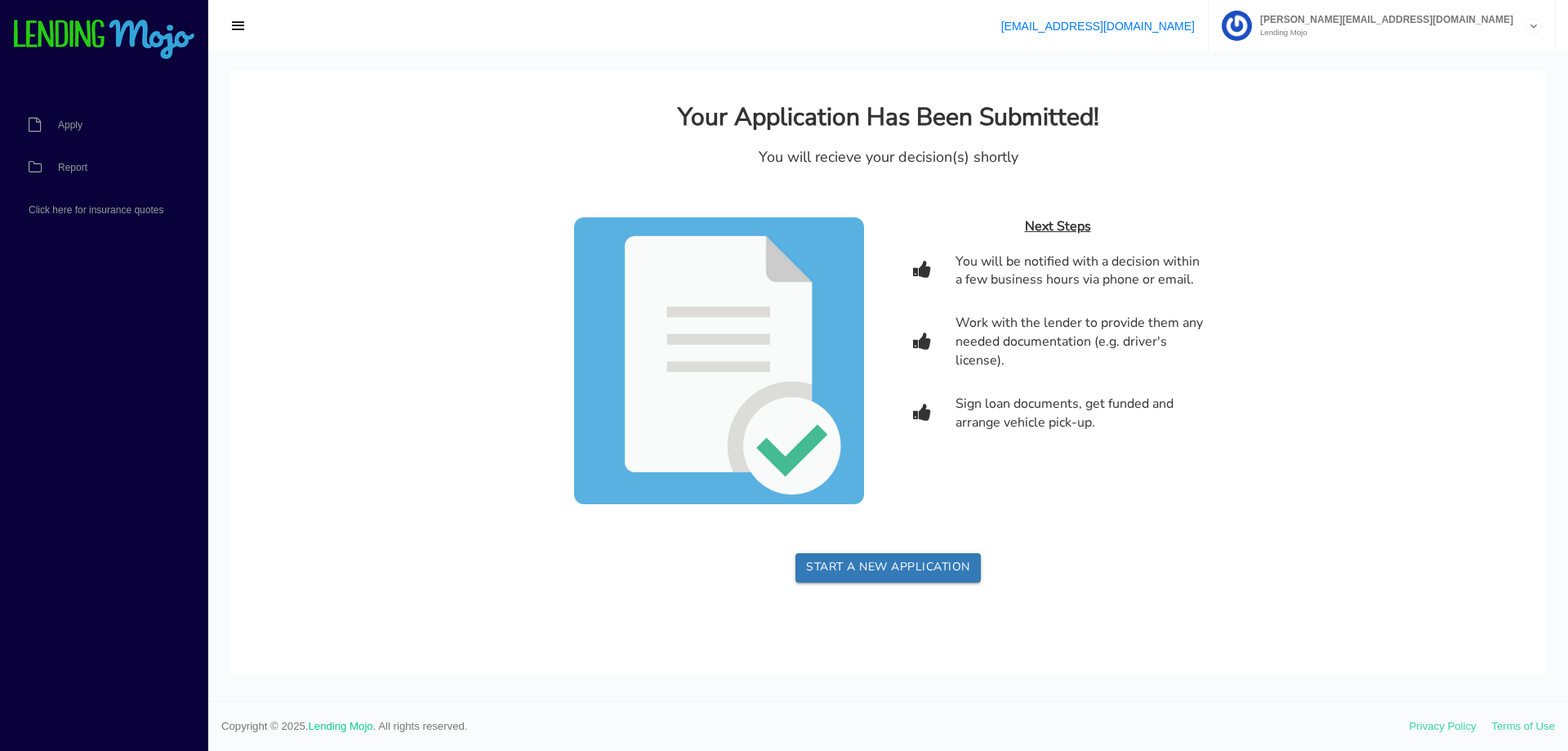
scroll to position [0, 0]
click at [63, 125] on span "Apply" at bounding box center [71, 125] width 25 height 10
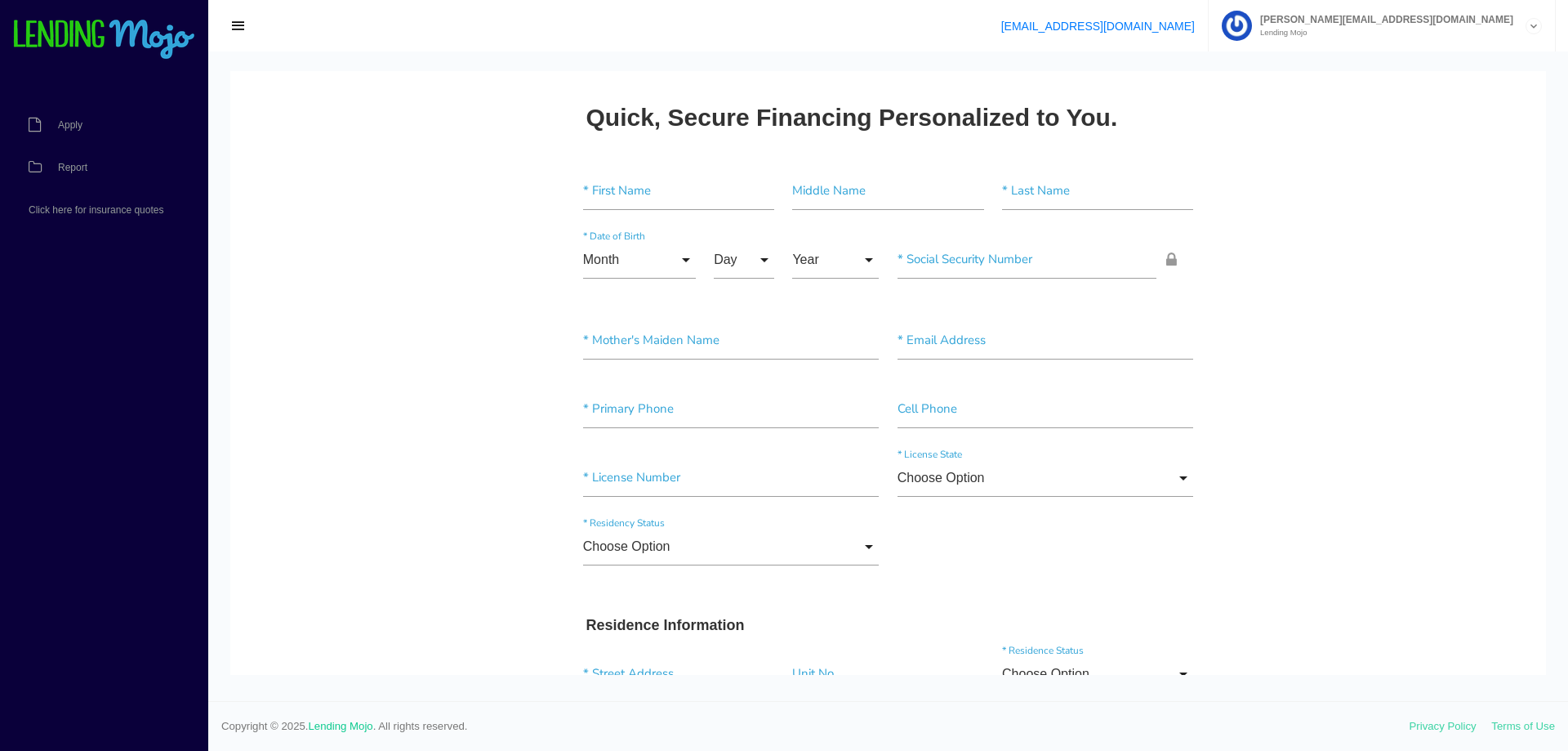
click at [238, 23] on span "button" at bounding box center [239, 26] width 16 height 18
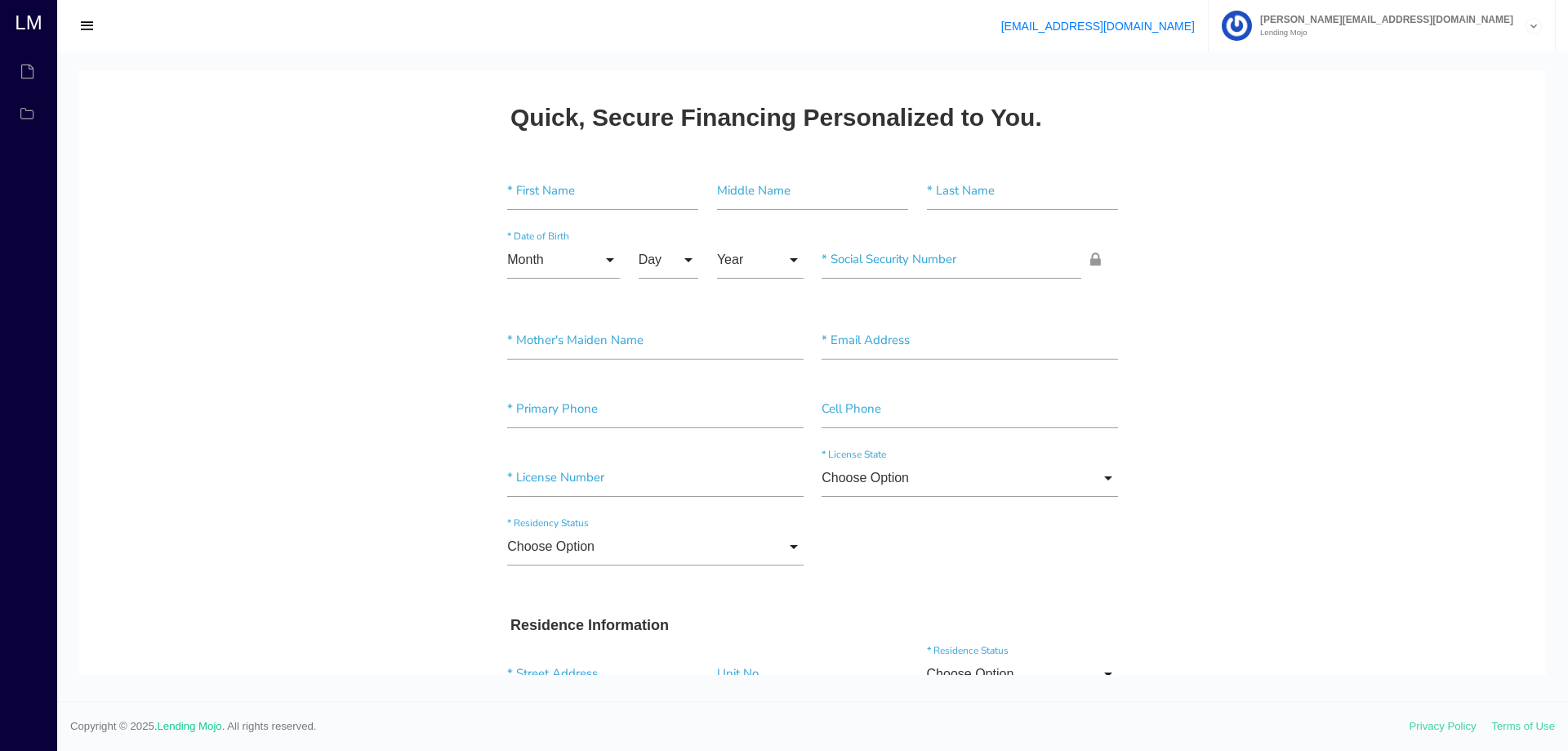
click at [92, 27] on span "button" at bounding box center [87, 26] width 16 height 18
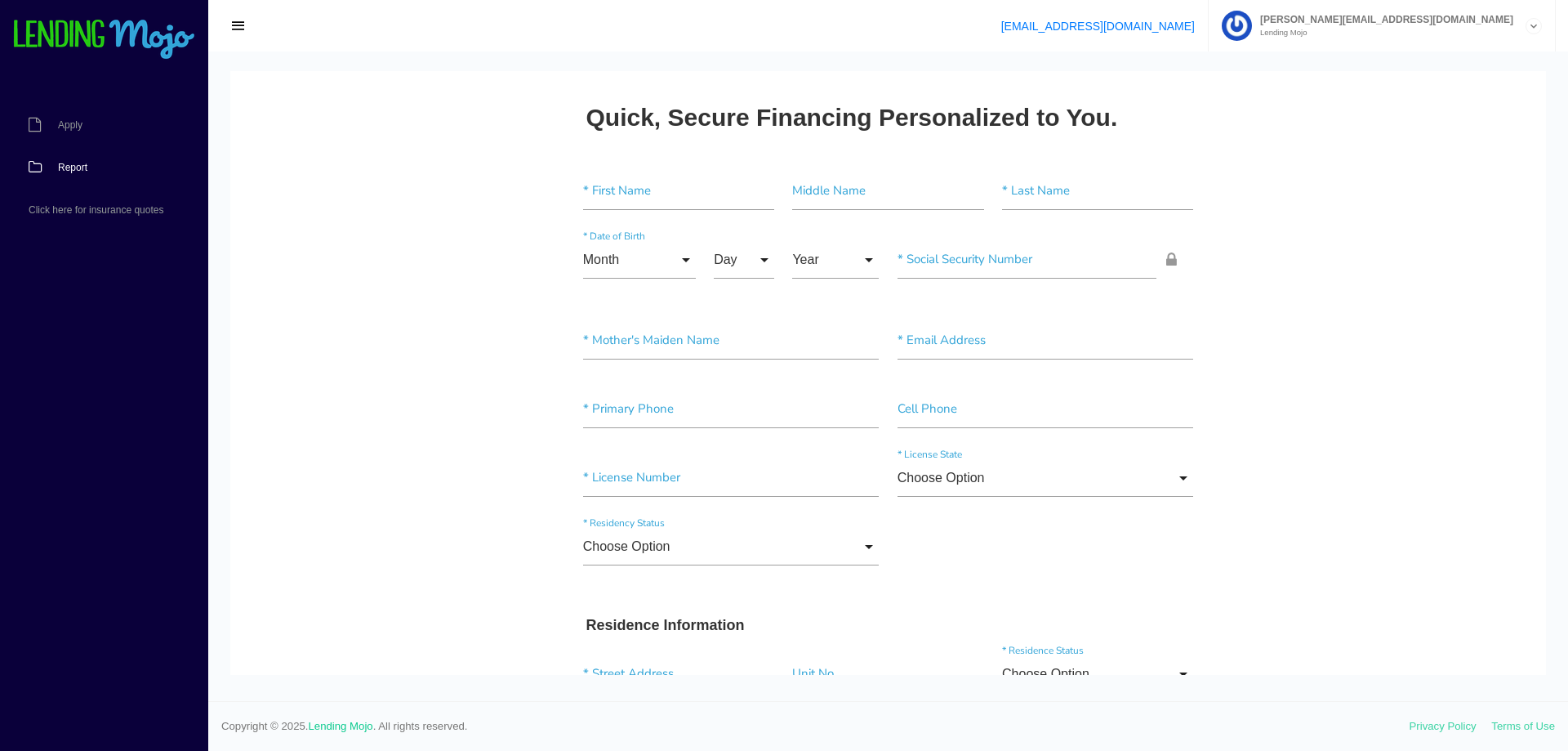
click at [77, 161] on link "Report" at bounding box center [95, 167] width 192 height 42
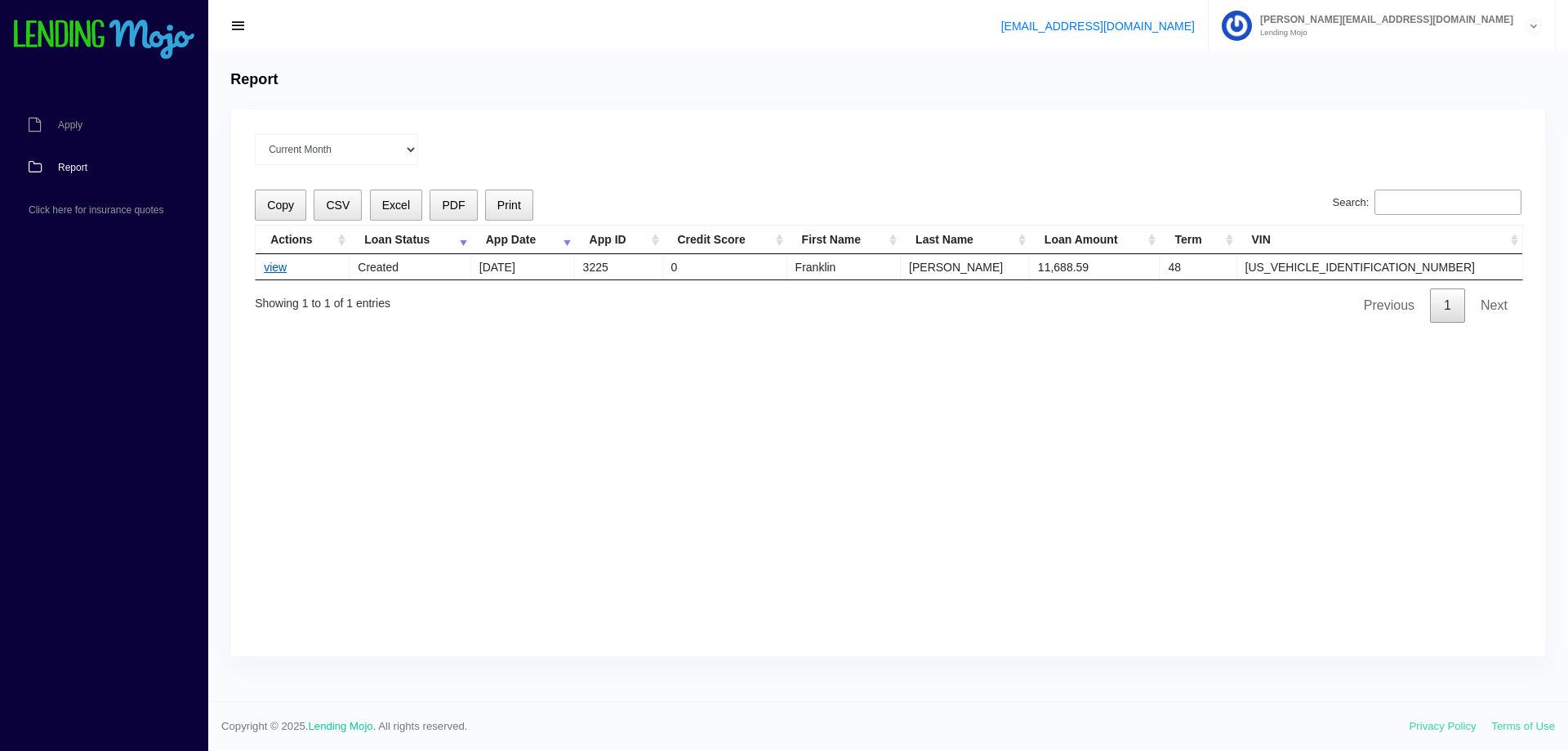
click at [275, 272] on link "view" at bounding box center [276, 267] width 23 height 13
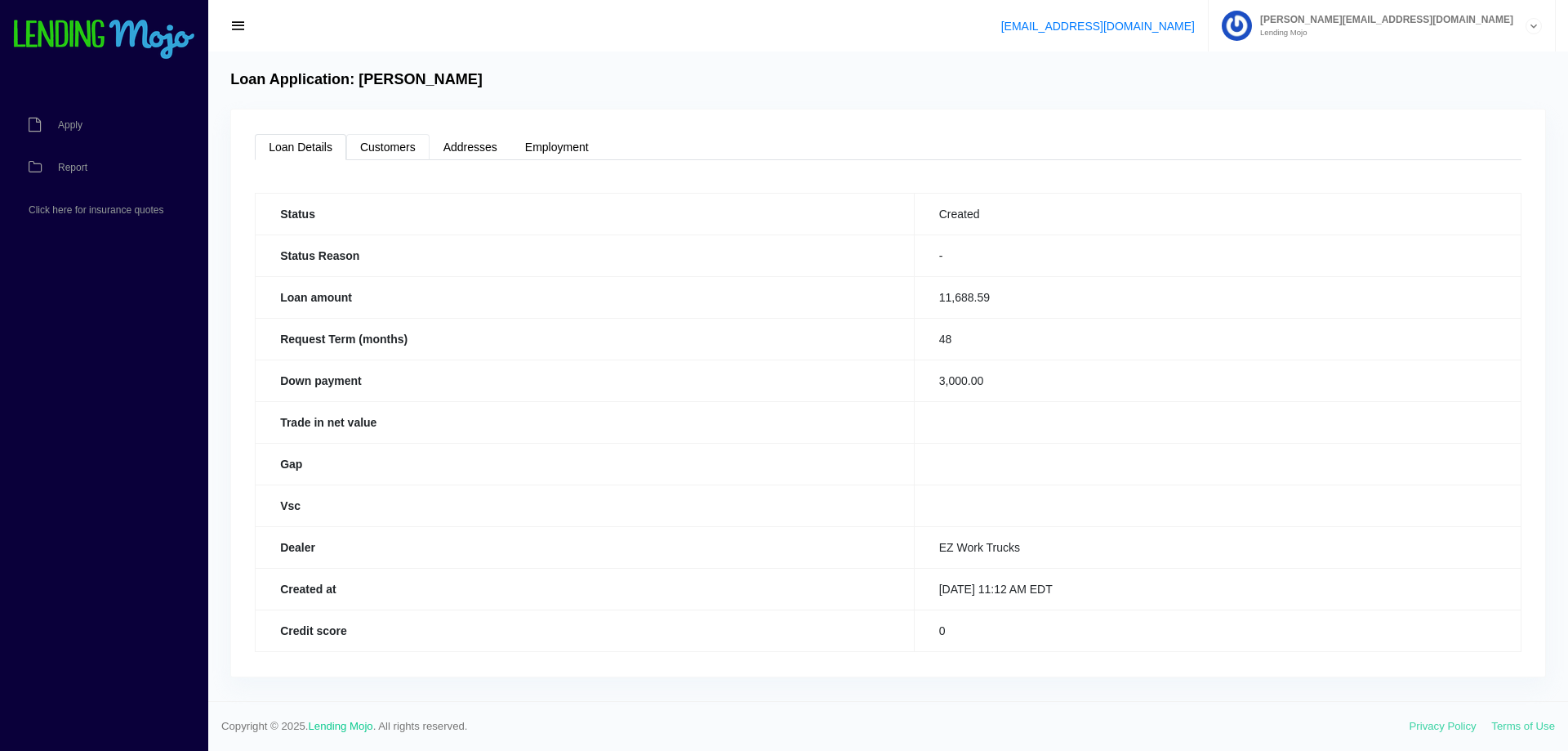
click at [387, 147] on link "Customers" at bounding box center [388, 148] width 83 height 27
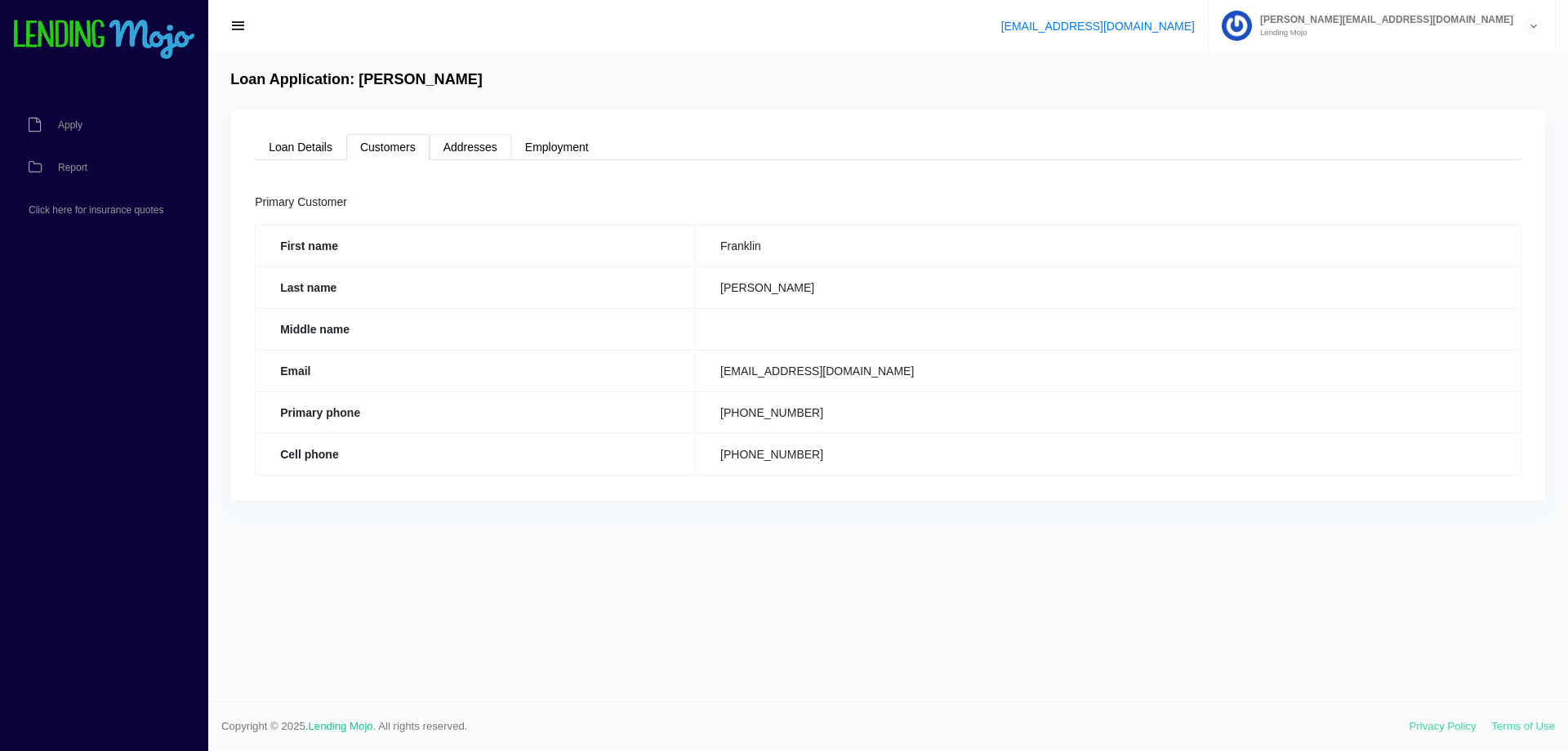
click at [464, 144] on link "Addresses" at bounding box center [470, 148] width 81 height 27
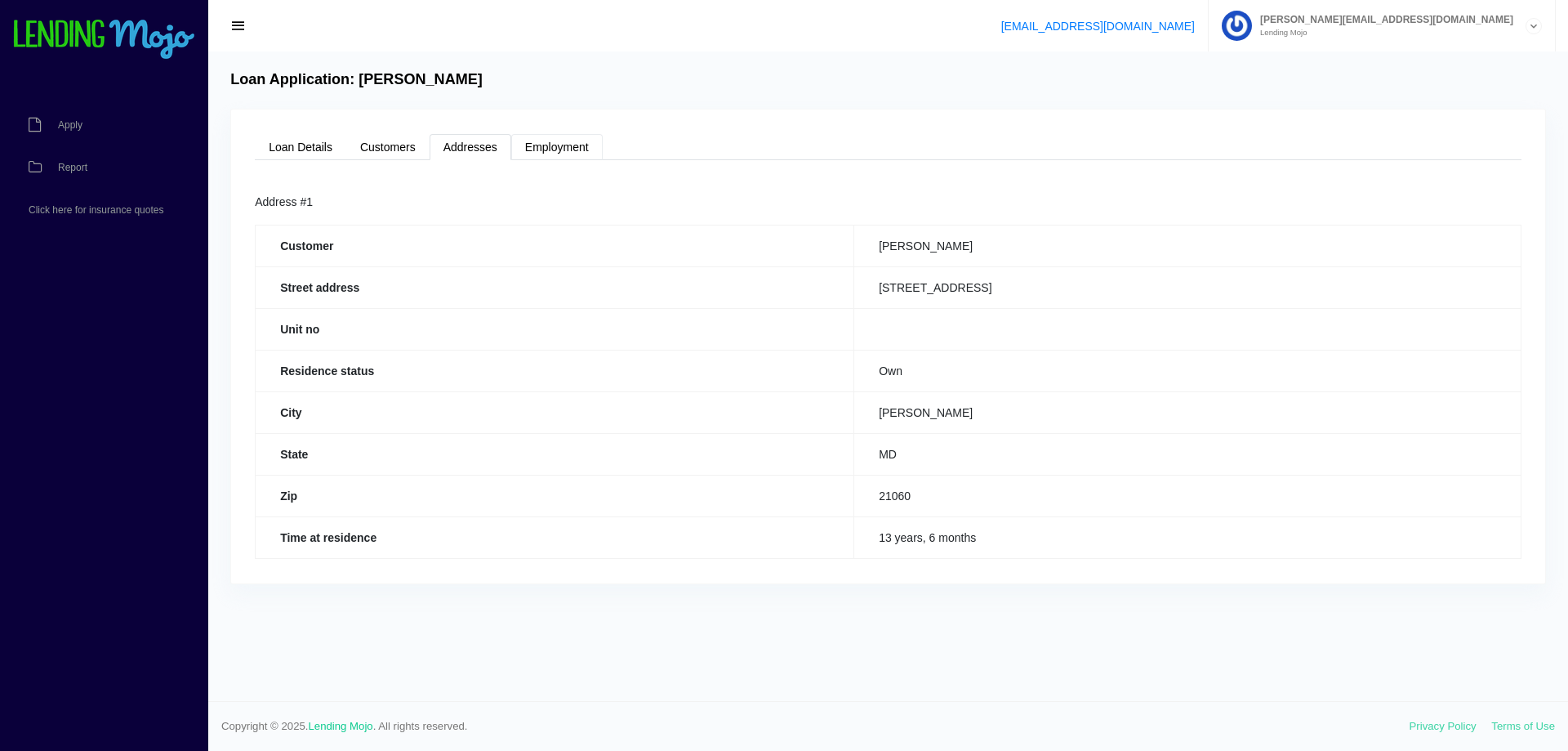
click at [569, 143] on link "Employment" at bounding box center [557, 148] width 92 height 27
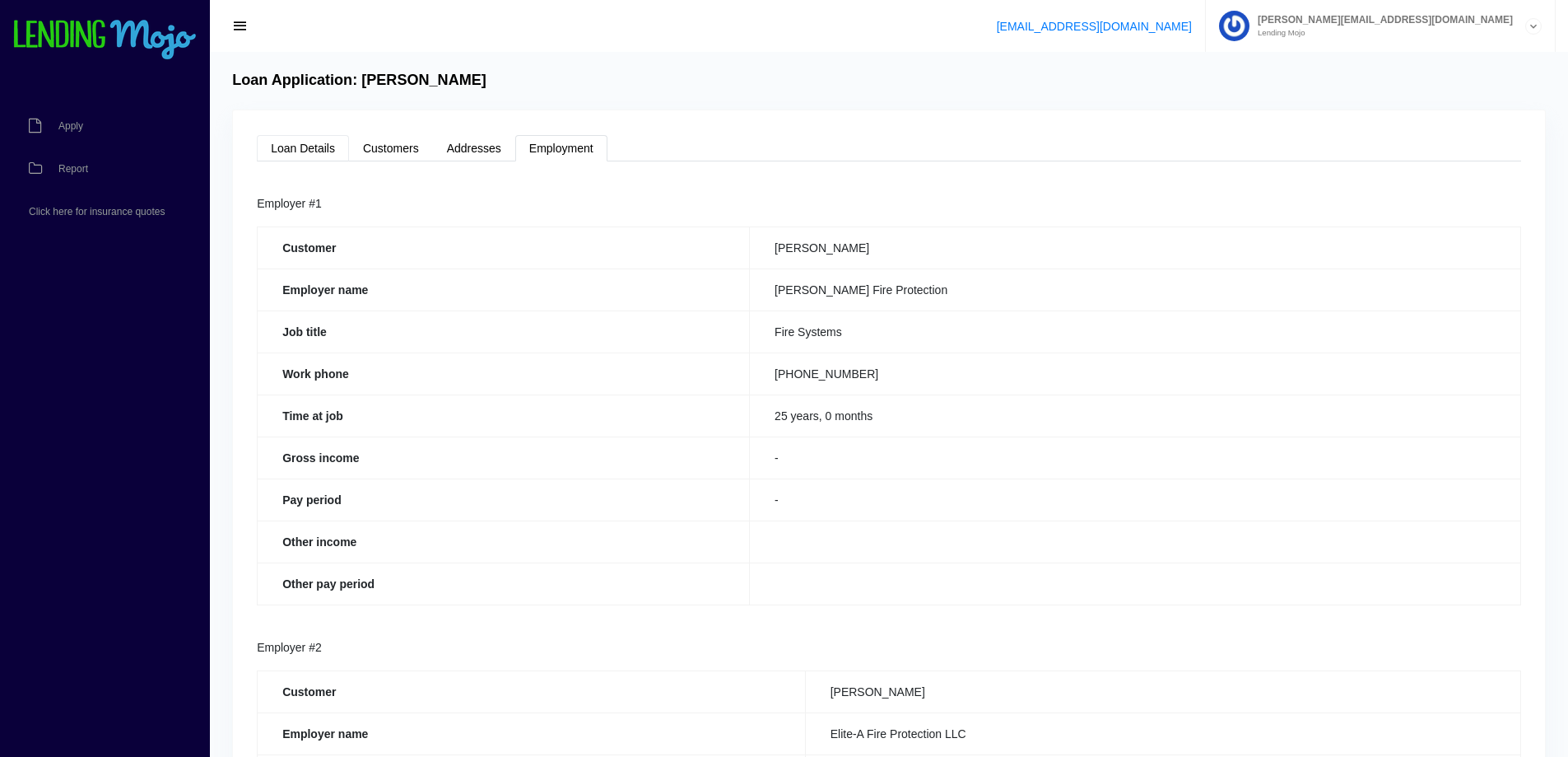
click at [329, 145] on link "Loan Details" at bounding box center [303, 149] width 93 height 27
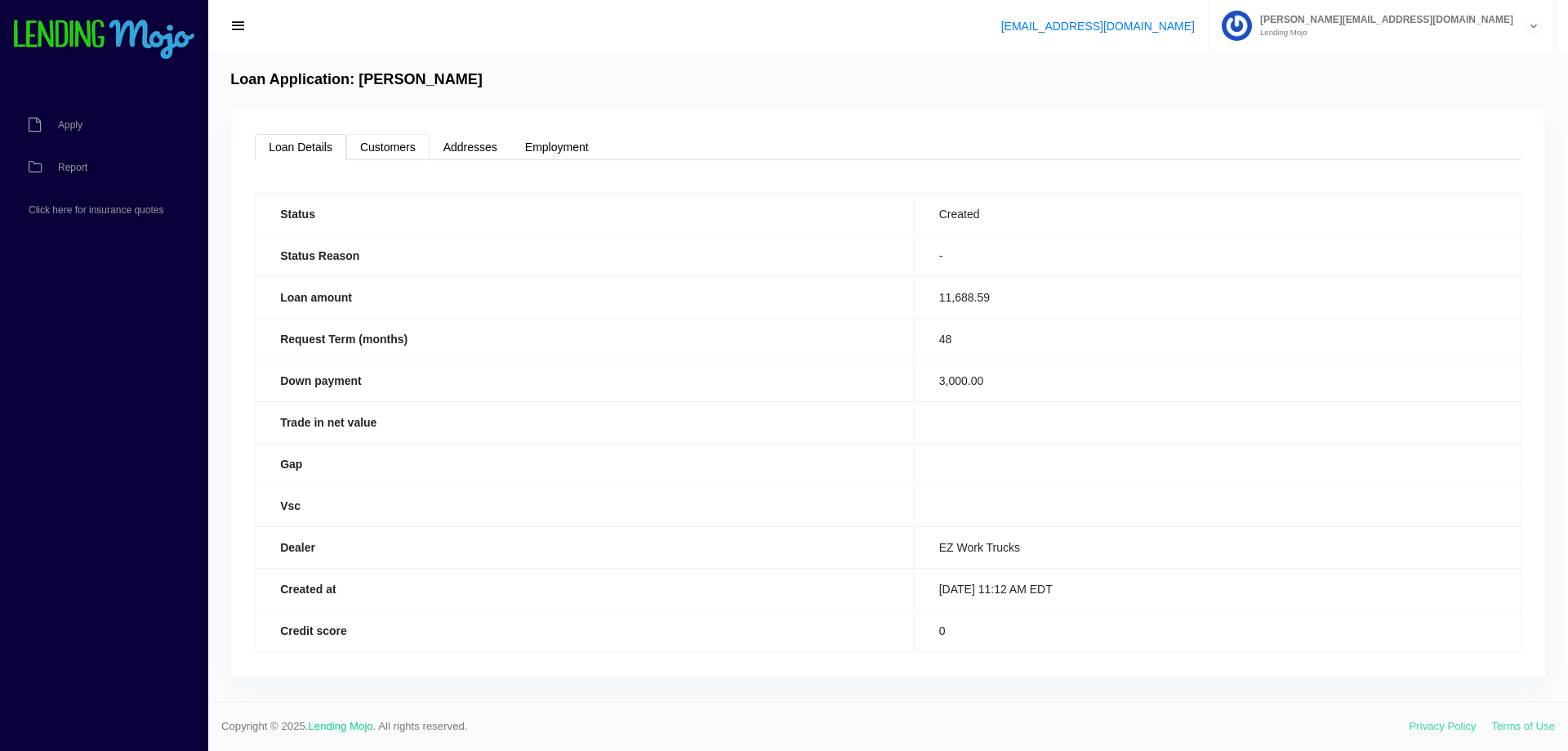
click at [390, 144] on link "Customers" at bounding box center [388, 148] width 83 height 27
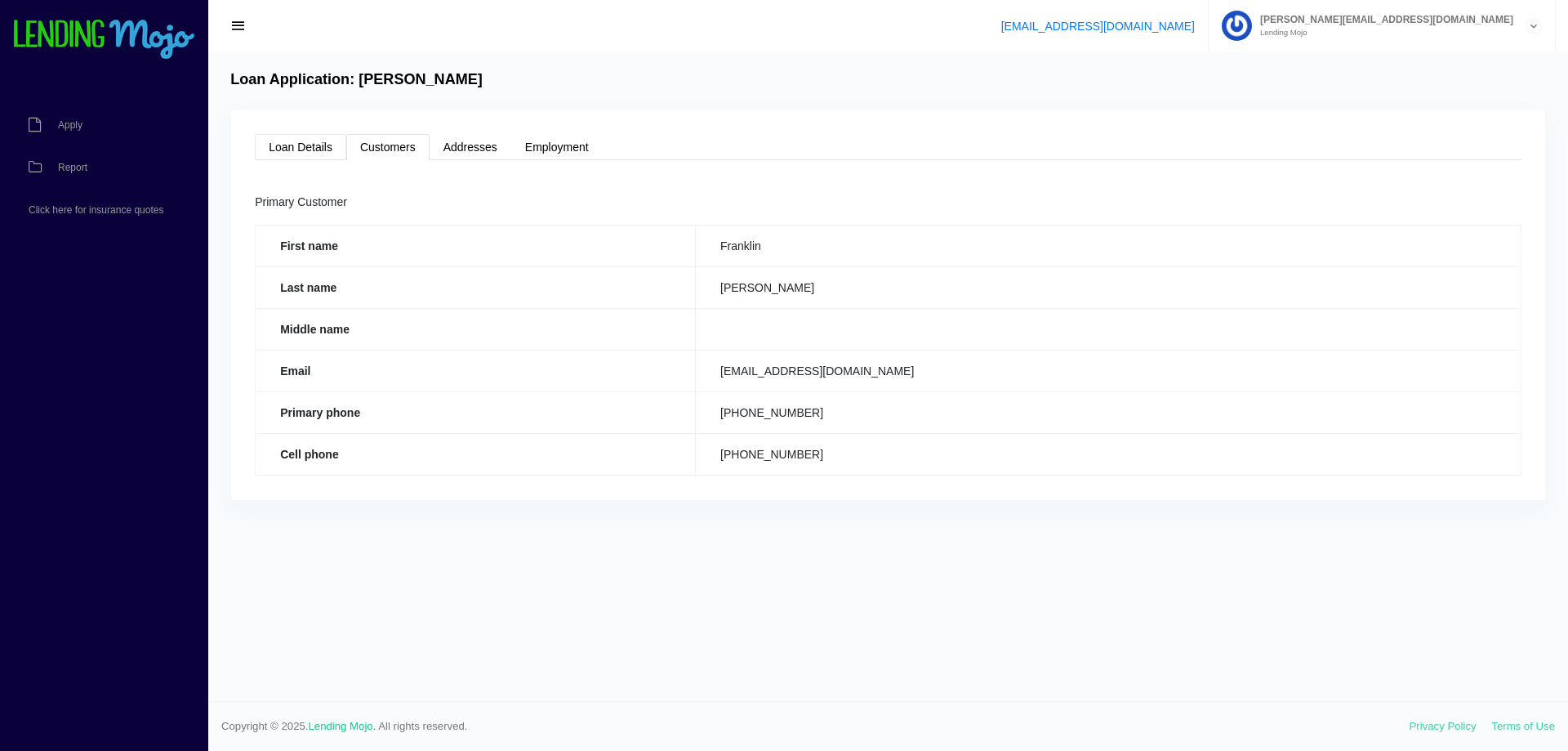
click at [286, 144] on link "Loan Details" at bounding box center [300, 148] width 92 height 27
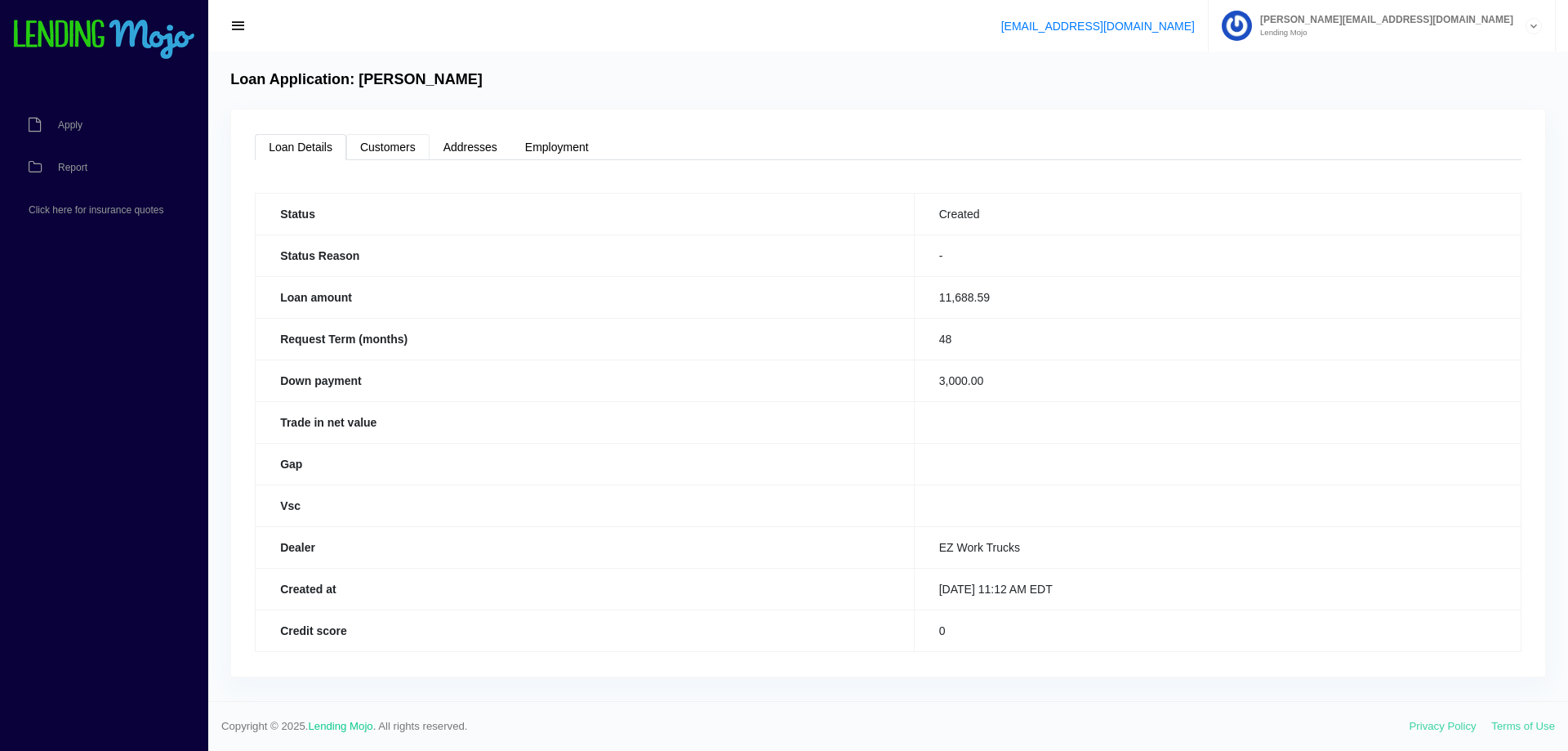
click at [405, 147] on link "Customers" at bounding box center [388, 148] width 83 height 27
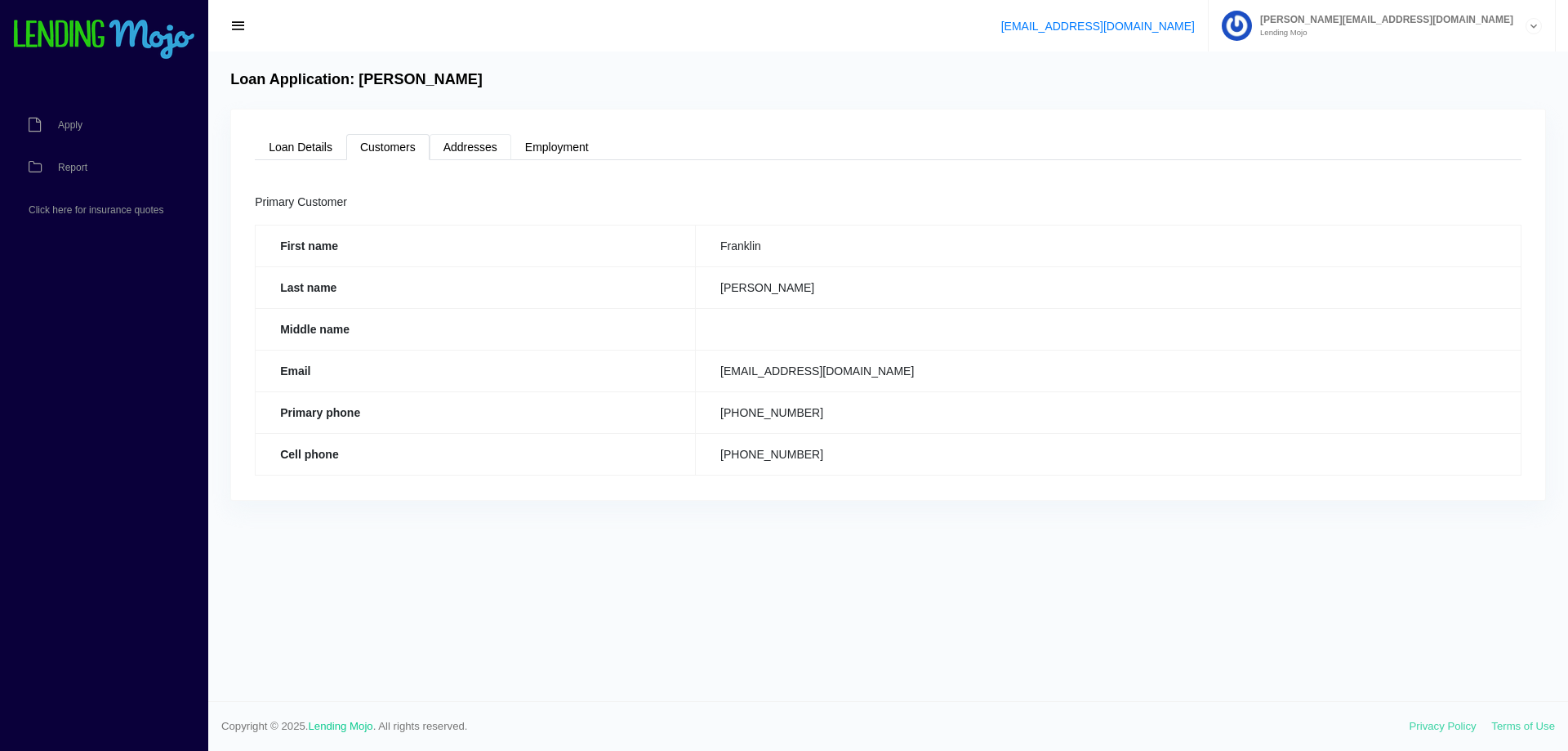
click at [477, 142] on link "Addresses" at bounding box center [470, 148] width 81 height 27
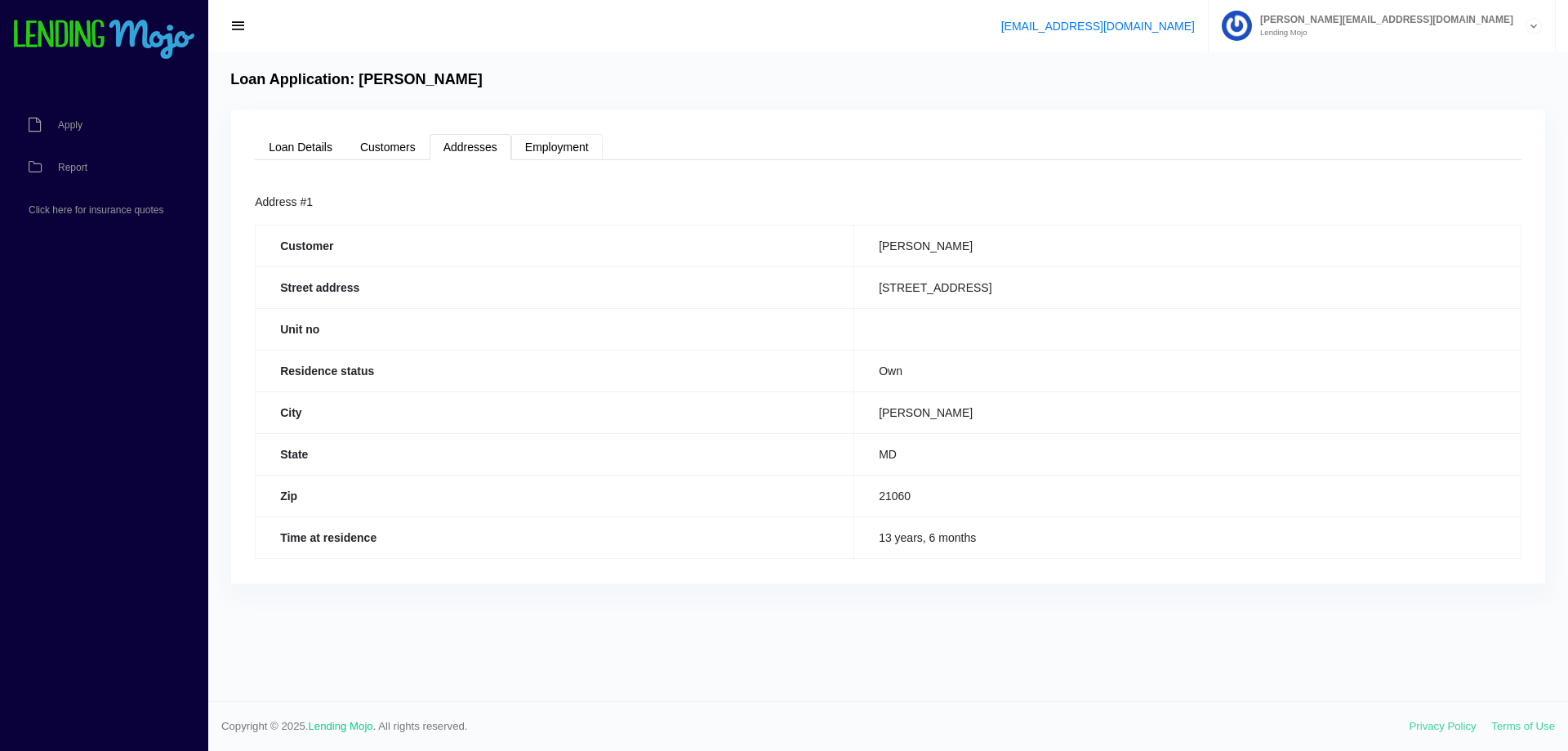
click at [565, 146] on link "Employment" at bounding box center [557, 148] width 92 height 27
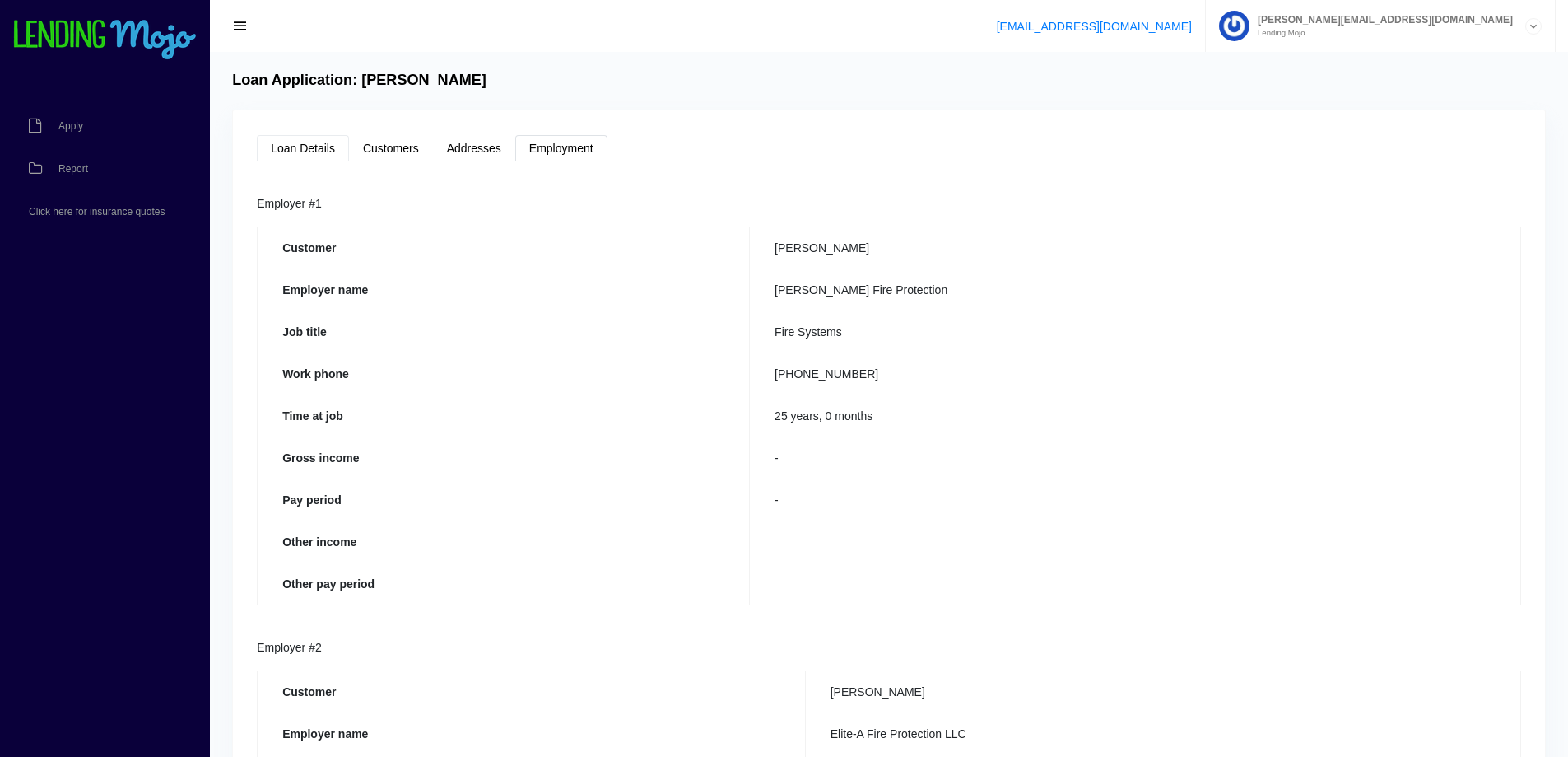
click at [318, 143] on link "Loan Details" at bounding box center [303, 149] width 93 height 27
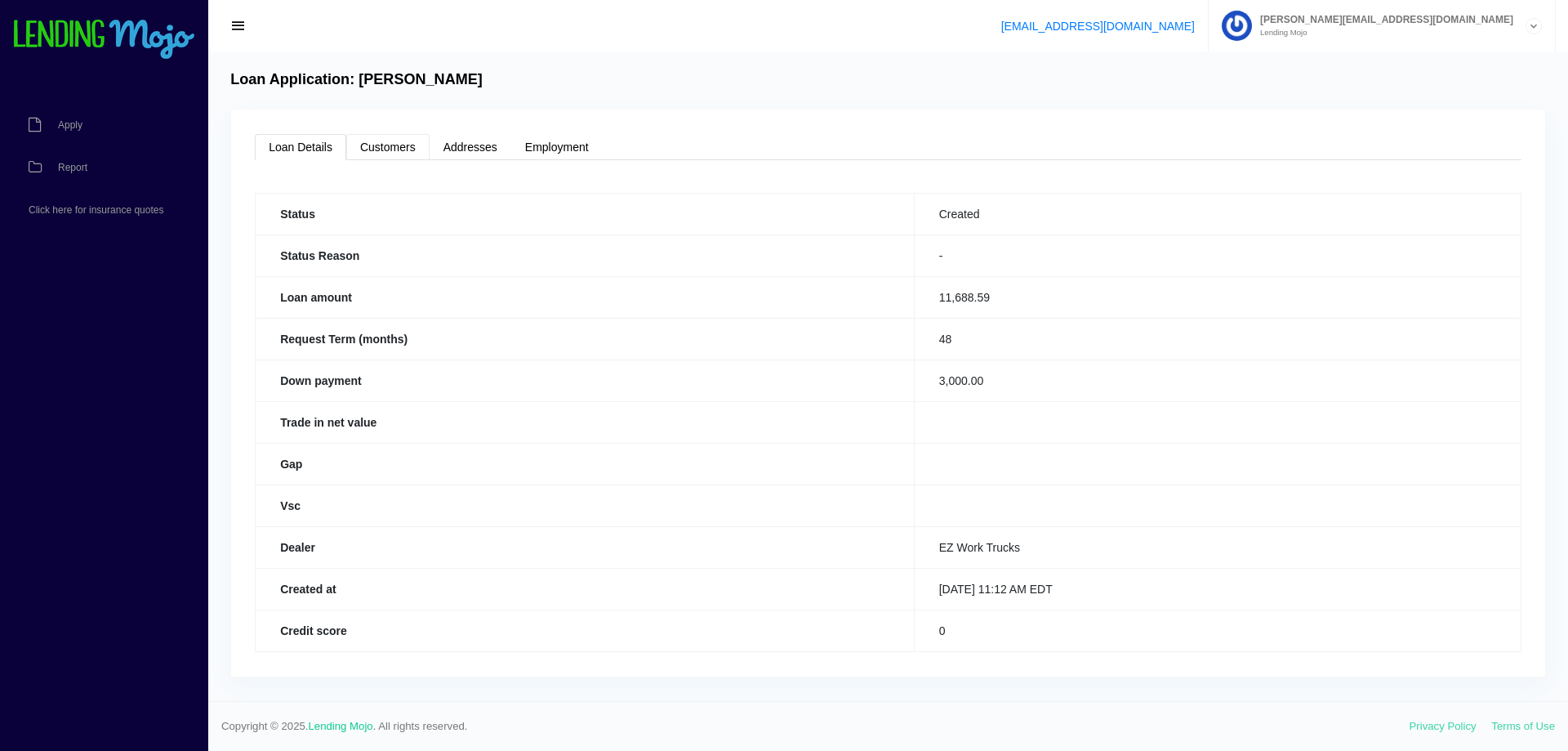
click at [367, 146] on link "Customers" at bounding box center [388, 148] width 83 height 27
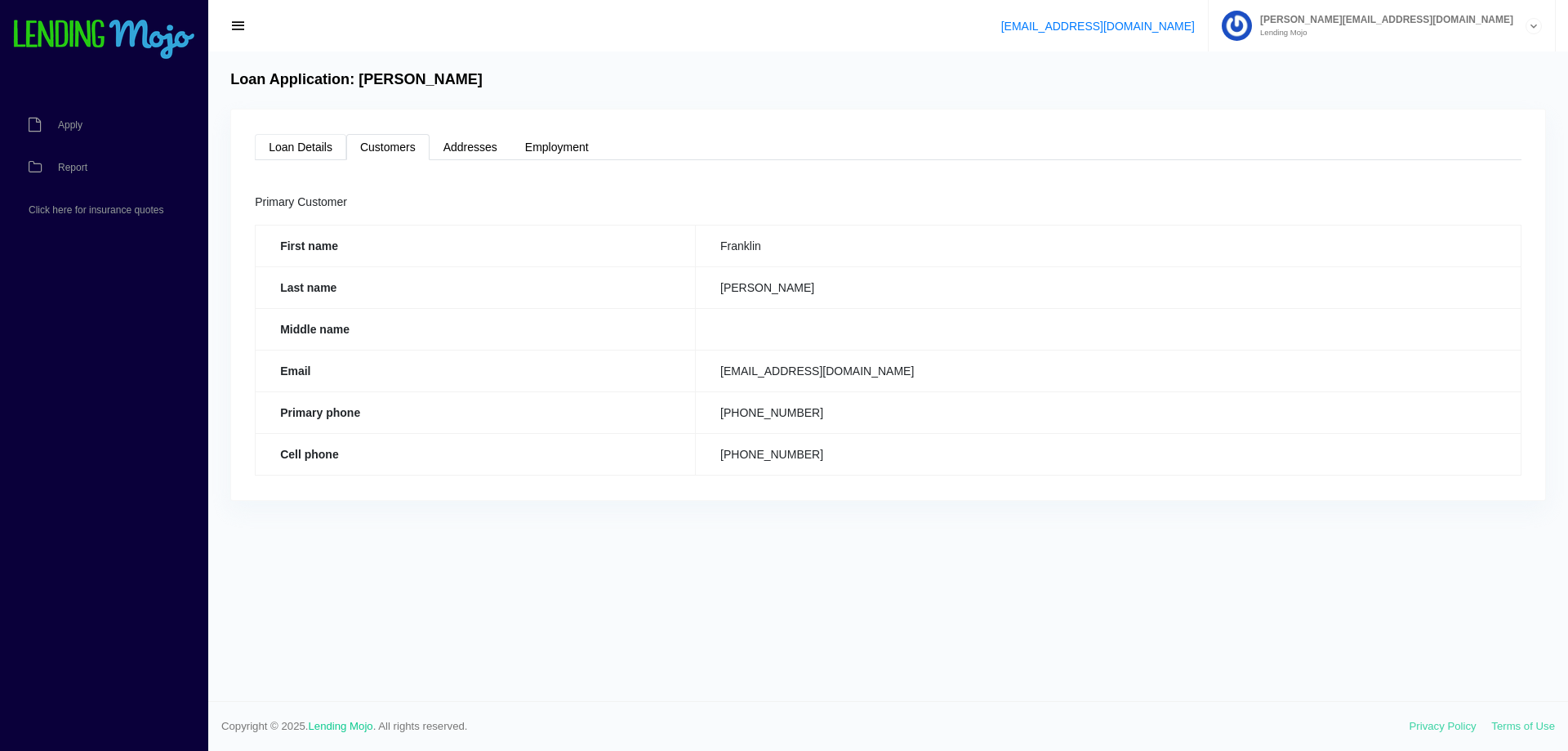
click at [313, 143] on link "Loan Details" at bounding box center [300, 148] width 92 height 27
